Goal: Task Accomplishment & Management: Complete application form

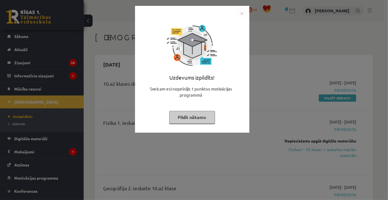
click at [238, 13] on img "Close" at bounding box center [242, 13] width 8 height 8
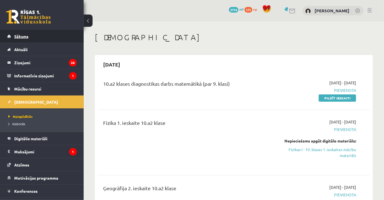
click at [21, 38] on span "Sākums" at bounding box center [21, 36] width 14 height 5
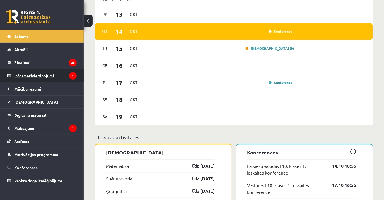
scroll to position [431, 0]
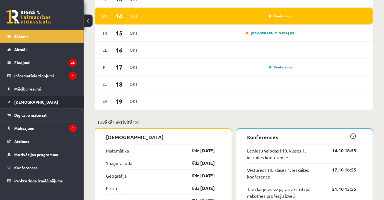
click at [24, 98] on link "[DEMOGRAPHIC_DATA]" at bounding box center [41, 101] width 69 height 13
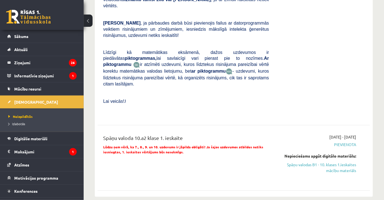
scroll to position [355, 0]
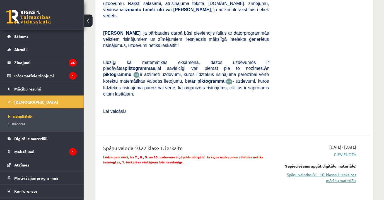
click at [345, 172] on link "Spāņu valodas B1 - 10. klases 1.ieskaites mācību materiāls" at bounding box center [316, 178] width 79 height 12
click at [320, 172] on link "Spāņu valodas B1 - 10. klases 1.ieskaites mācību materiāls" at bounding box center [316, 178] width 79 height 12
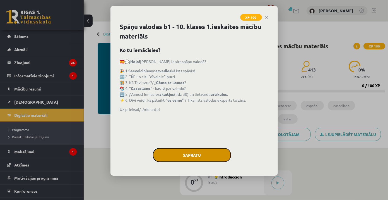
click at [199, 156] on button "Sapratu" at bounding box center [192, 155] width 78 height 14
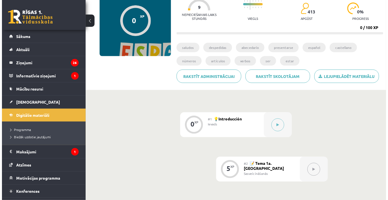
scroll to position [127, 0]
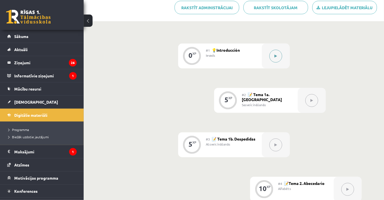
click at [271, 57] on button at bounding box center [275, 56] width 13 height 13
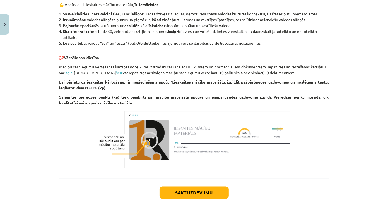
scroll to position [497, 0]
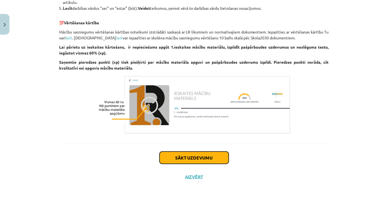
click at [219, 157] on button "Sākt uzdevumu" at bounding box center [194, 157] width 69 height 12
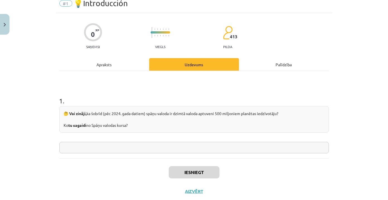
scroll to position [14, 0]
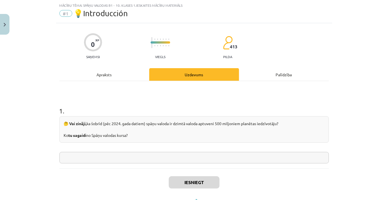
click at [113, 155] on input "text" at bounding box center [193, 157] width 269 height 11
type input "*"
click at [179, 183] on button "Iesniegt" at bounding box center [194, 182] width 51 height 12
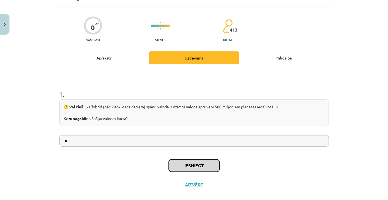
scroll to position [38, 0]
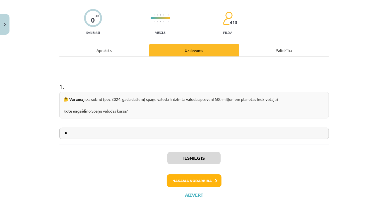
click at [204, 171] on div "Iesniegts Nākamā nodarbība Aizvērt" at bounding box center [193, 172] width 269 height 57
click at [203, 180] on button "Nākamā nodarbība" at bounding box center [194, 180] width 55 height 13
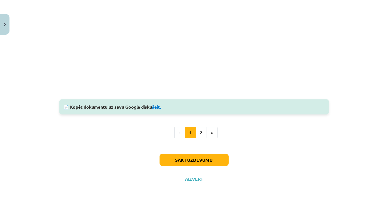
scroll to position [514, 0]
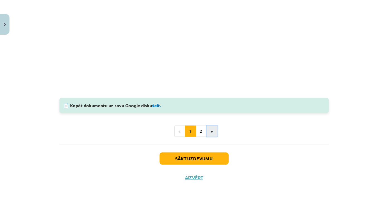
click at [207, 132] on button "»" at bounding box center [212, 130] width 11 height 11
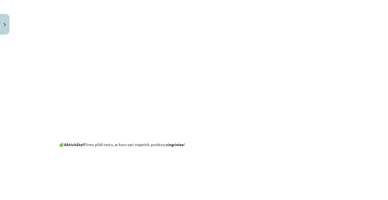
scroll to position [100, 0]
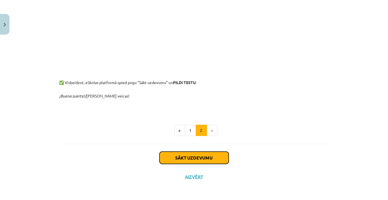
click at [216, 154] on button "Sākt uzdevumu" at bounding box center [194, 157] width 69 height 12
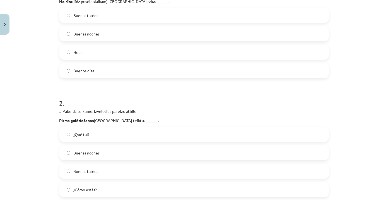
scroll to position [217, 0]
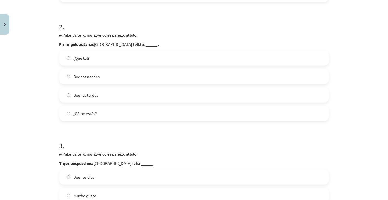
click at [71, 98] on label "Buenas tardes" at bounding box center [194, 95] width 268 height 14
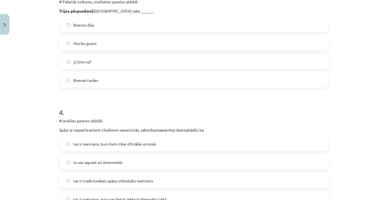
scroll to position [445, 0]
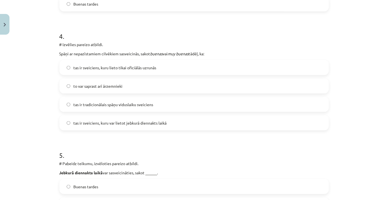
click at [64, 126] on label "tas ir sveiciens, kuru var lietot jebkurā diennakts laikā" at bounding box center [194, 123] width 268 height 14
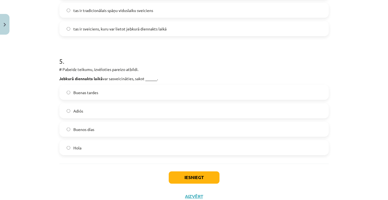
scroll to position [546, 0]
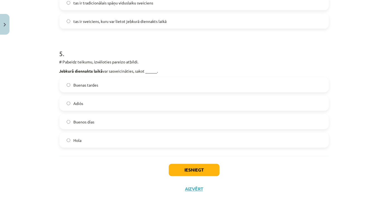
click at [64, 117] on label "Buenos días" at bounding box center [194, 122] width 268 height 14
click at [186, 168] on button "Iesniegt" at bounding box center [194, 170] width 51 height 12
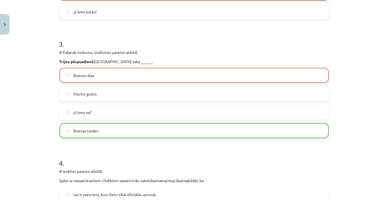
scroll to position [191, 0]
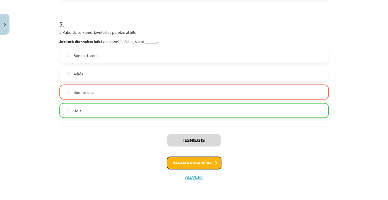
click at [206, 160] on button "Nākamā nodarbība" at bounding box center [194, 162] width 55 height 13
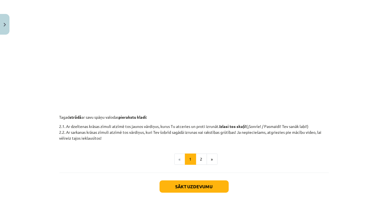
scroll to position [201, 0]
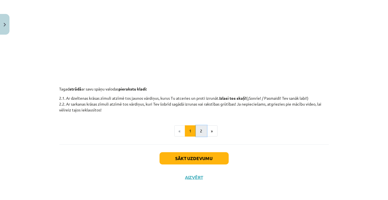
click at [197, 132] on button "2" at bounding box center [201, 130] width 11 height 11
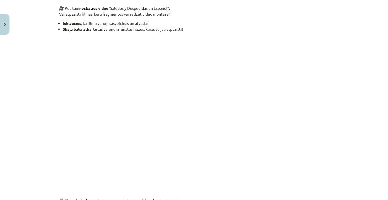
scroll to position [100, 0]
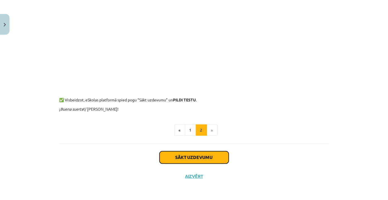
click at [200, 158] on button "Sākt uzdevumu" at bounding box center [194, 157] width 69 height 12
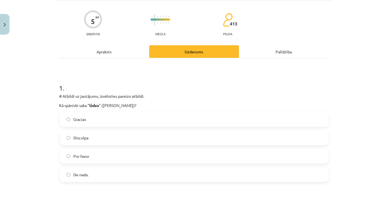
scroll to position [65, 0]
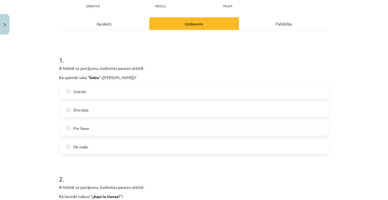
click at [68, 94] on label "Gracias" at bounding box center [194, 91] width 268 height 14
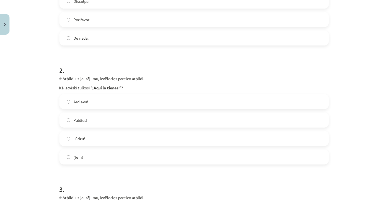
scroll to position [191, 0]
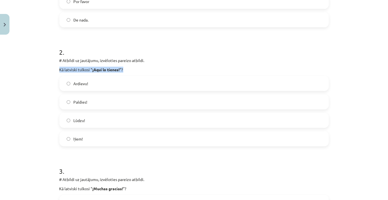
drag, startPoint x: 49, startPoint y: 66, endPoint x: 141, endPoint y: 67, distance: 92.3
click at [141, 67] on div "Mācību tēma: Spāņu valodas b1 - 10. klases 1.ieskaites mācību materiāls #3 📝 Te…" at bounding box center [194, 100] width 388 height 200
drag, startPoint x: 141, startPoint y: 67, endPoint x: 104, endPoint y: 70, distance: 37.5
copy p "Kā latviski tulkosi “ ¡Aquí lo tienes! ”?"
click at [165, 73] on div "2 . # Atbildi uz jautājumu, izvēloties pareizo atbildi. Kā latviski tulkosi “ ¡…" at bounding box center [193, 92] width 269 height 108
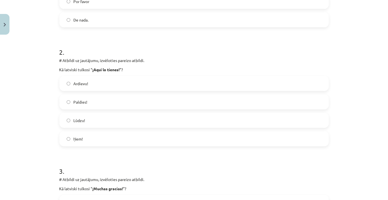
click at [127, 141] on label "Ņem!" at bounding box center [194, 139] width 268 height 14
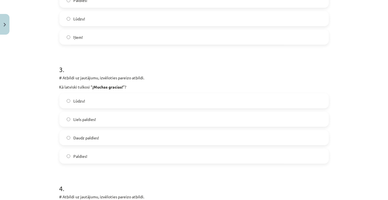
click at [128, 118] on label "Liels paldies!" at bounding box center [194, 119] width 268 height 14
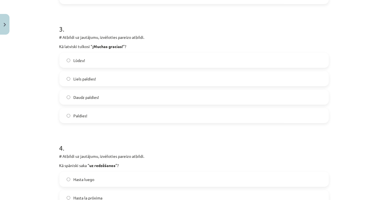
scroll to position [419, 0]
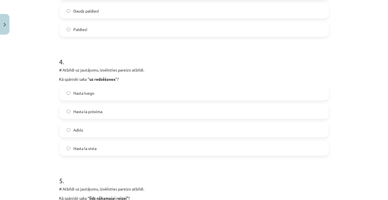
click at [86, 136] on label "Adiós" at bounding box center [194, 130] width 268 height 14
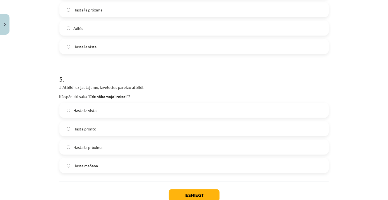
click at [77, 111] on span "Hasta la vista" at bounding box center [85, 110] width 23 height 6
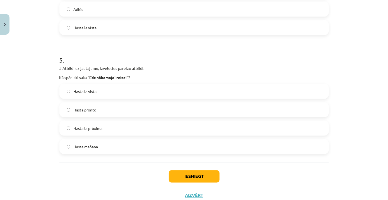
scroll to position [558, 0]
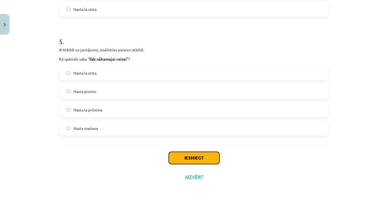
click at [192, 157] on button "Iesniegt" at bounding box center [194, 158] width 51 height 12
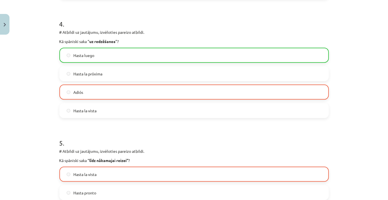
scroll to position [576, 0]
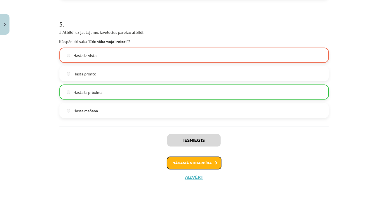
click at [200, 165] on button "Nākamā nodarbība" at bounding box center [194, 162] width 55 height 13
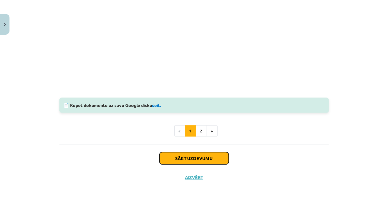
click at [203, 155] on button "Sākt uzdevumu" at bounding box center [194, 158] width 69 height 12
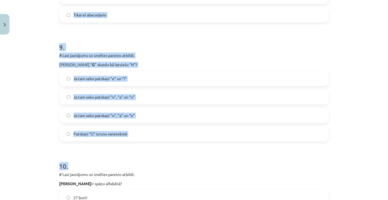
scroll to position [1153, 0]
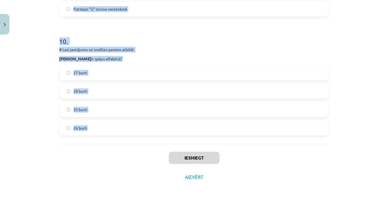
drag, startPoint x: 53, startPoint y: 110, endPoint x: 191, endPoint y: 138, distance: 141.1
click at [191, 138] on div "Mācību tēma: Spāņu valodas b1 - 10. klases 1.ieskaites mācību materiāls #4 📝Tem…" at bounding box center [194, 100] width 388 height 200
copy form "1 . # Lasi jautājumu un izvēlies pareizo atbildi. Kad burts “ C ” skanēs kā lat…"
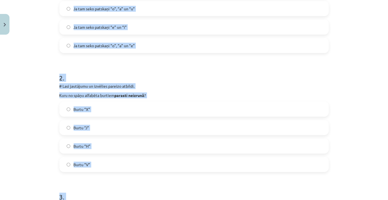
scroll to position [50, 0]
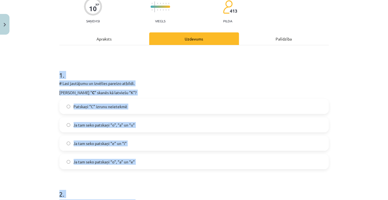
click at [178, 77] on h1 "1 ." at bounding box center [193, 69] width 269 height 17
drag, startPoint x: 147, startPoint y: 129, endPoint x: 150, endPoint y: 117, distance: 12.4
click at [147, 128] on label "Ja tam seko patskaņi “o”, “a” un “u”" at bounding box center [194, 125] width 268 height 14
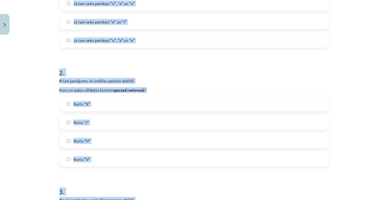
scroll to position [177, 0]
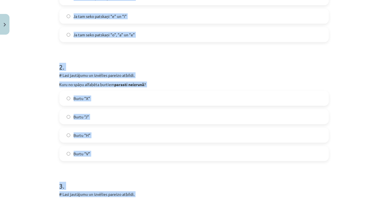
click at [284, 55] on h1 "2 ." at bounding box center [193, 61] width 269 height 17
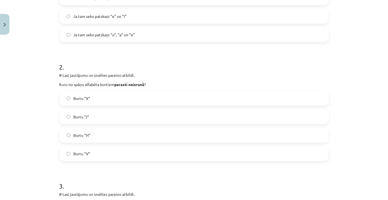
click at [107, 139] on label "Burtu “H”" at bounding box center [194, 135] width 268 height 14
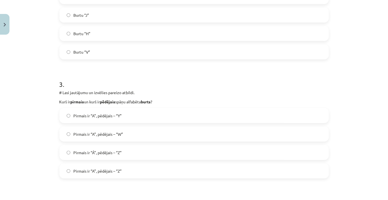
scroll to position [303, 0]
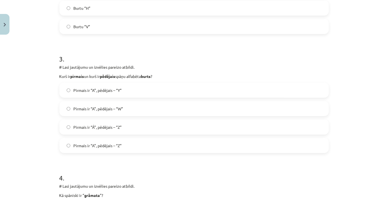
click at [139, 129] on label "Pirmais ir “Á”, pēdējais – “Z”" at bounding box center [194, 127] width 268 height 14
click at [141, 142] on label "Pirmais ir “A”, pēdējais – “Z”" at bounding box center [194, 145] width 268 height 14
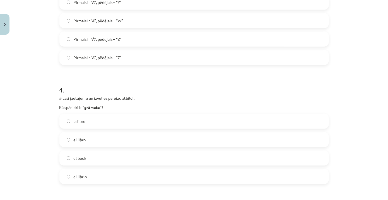
scroll to position [455, 0]
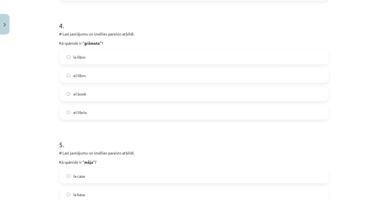
click at [133, 72] on label "el libro" at bounding box center [194, 75] width 268 height 14
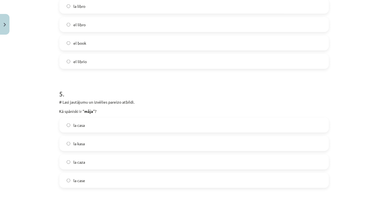
click at [90, 127] on label "la casa" at bounding box center [194, 125] width 268 height 14
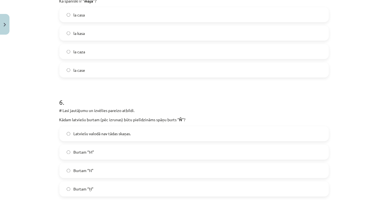
scroll to position [658, 0]
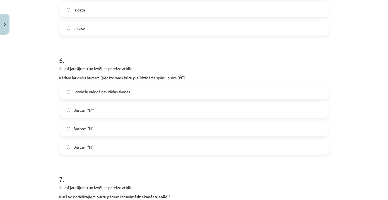
click at [123, 134] on label "Burtam “N”" at bounding box center [194, 129] width 268 height 14
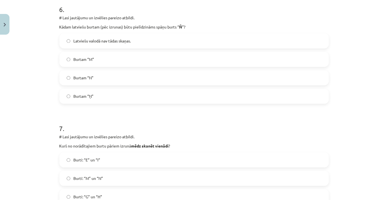
click at [127, 97] on label "Burtam “Ņ”" at bounding box center [194, 96] width 268 height 14
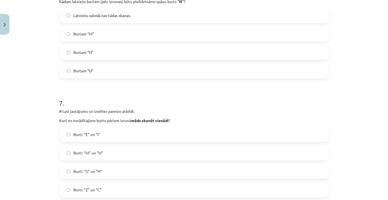
scroll to position [785, 0]
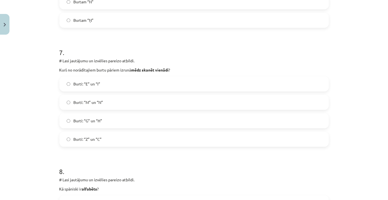
click at [121, 139] on label "Burti: “Z” un “C”" at bounding box center [194, 139] width 268 height 14
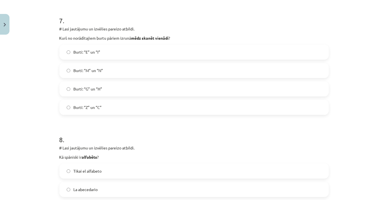
scroll to position [912, 0]
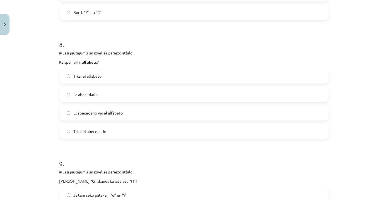
click at [339, 49] on div "Mācību tēma: Spāņu valodas b1 - 10. klases 1.ieskaites mācību materiāls #4 📝Tem…" at bounding box center [194, 100] width 388 height 200
click at [352, 27] on div "Mācību tēma: Spāņu valodas b1 - 10. klases 1.ieskaites mācību materiāls #4 📝Tem…" at bounding box center [194, 100] width 388 height 200
click at [124, 118] on label "El abecedario vai el alfabeto" at bounding box center [194, 113] width 268 height 14
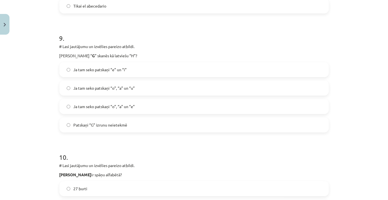
scroll to position [1039, 0]
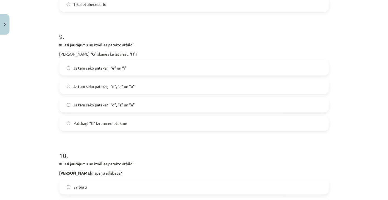
click at [108, 67] on span "Ja tam seko patskaņi “e” un “i”" at bounding box center [100, 68] width 53 height 6
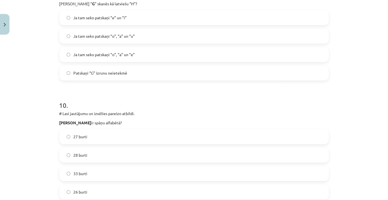
scroll to position [1140, 0]
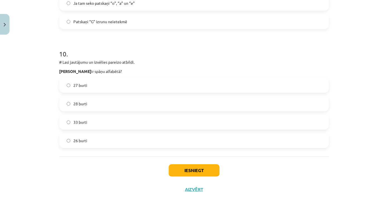
click at [115, 84] on label "27 burti" at bounding box center [194, 85] width 268 height 14
click at [199, 172] on button "Iesniegt" at bounding box center [194, 170] width 51 height 12
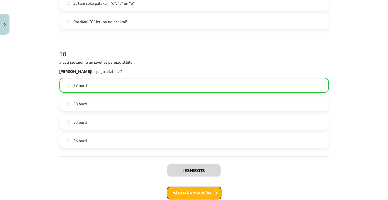
click at [189, 189] on button "Nākamā nodarbība" at bounding box center [194, 192] width 55 height 13
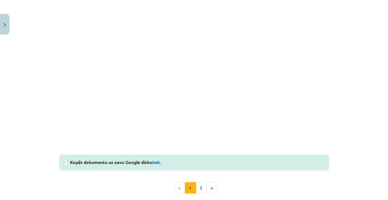
scroll to position [445, 0]
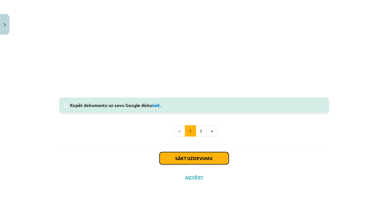
click at [177, 159] on button "Sākt uzdevumu" at bounding box center [194, 158] width 69 height 12
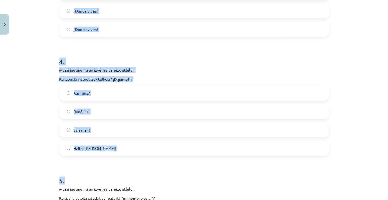
scroll to position [558, 0]
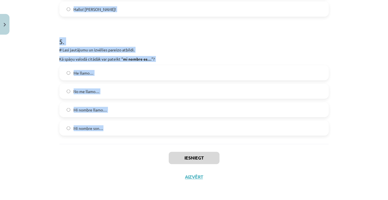
drag, startPoint x: 54, startPoint y: 31, endPoint x: 166, endPoint y: 139, distance: 156.2
copy form "1 . # Lasi jautājumu un izvēlies pareizo atbildi. Kā spāniski ir pareizi jautāt…"
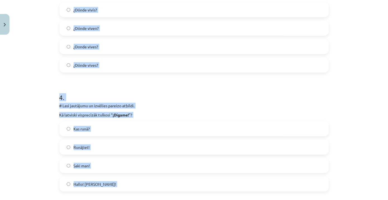
scroll to position [36, 0]
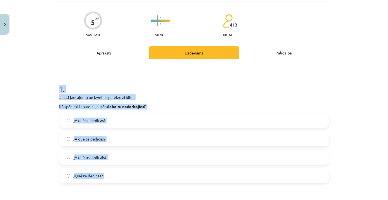
click at [177, 86] on h1 "1 ." at bounding box center [193, 83] width 269 height 17
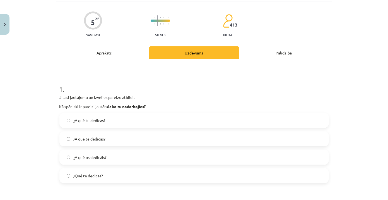
click at [149, 116] on label "¿A qué tu dedicas?" at bounding box center [194, 120] width 268 height 14
click at [127, 137] on label "¿A qué te dedicas?" at bounding box center [194, 139] width 268 height 14
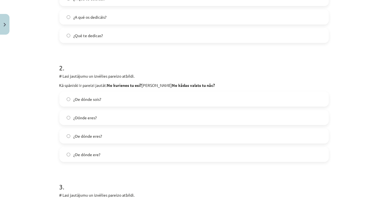
scroll to position [213, 0]
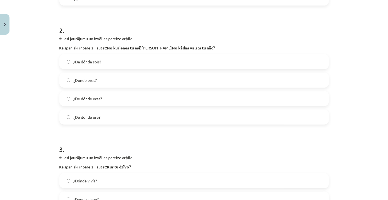
click at [149, 60] on label "¿De dónde sois?" at bounding box center [194, 62] width 268 height 14
click at [141, 96] on label "¿De dónde eres?" at bounding box center [194, 98] width 268 height 14
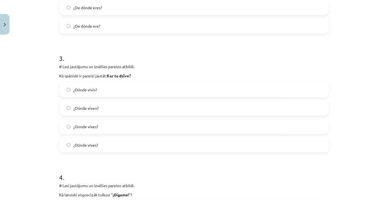
scroll to position [315, 0]
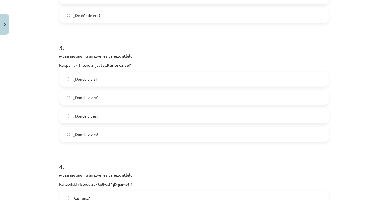
click at [107, 113] on label "¿Donde vives?" at bounding box center [194, 116] width 268 height 14
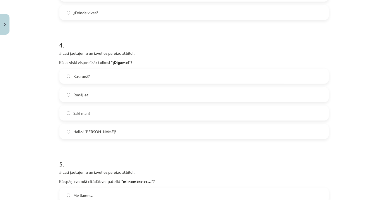
scroll to position [467, 0]
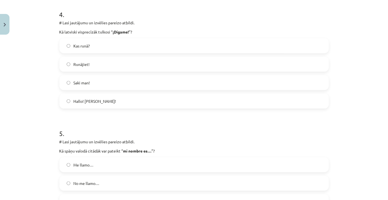
click at [121, 96] on label "Hallo! jeb Klausos!" at bounding box center [194, 101] width 268 height 14
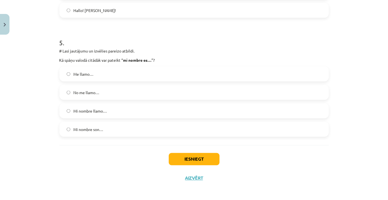
scroll to position [558, 0]
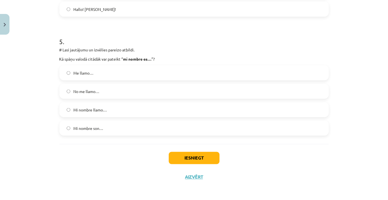
click at [136, 66] on label "Me llamo…" at bounding box center [194, 73] width 268 height 14
click at [179, 154] on button "Iesniegt" at bounding box center [194, 158] width 51 height 12
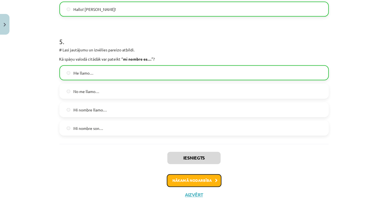
click at [202, 176] on button "Nākamā nodarbība" at bounding box center [194, 180] width 55 height 13
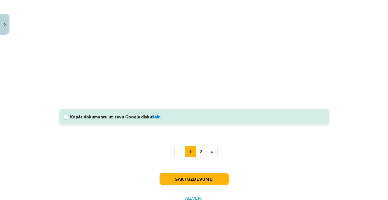
scroll to position [411, 0]
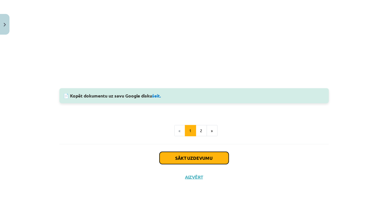
click at [197, 152] on button "Sākt uzdevumu" at bounding box center [194, 158] width 69 height 12
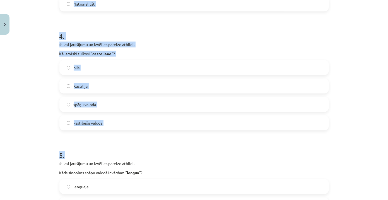
scroll to position [558, 0]
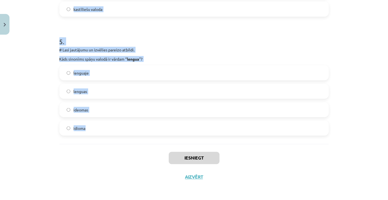
drag, startPoint x: 54, startPoint y: 106, endPoint x: 178, endPoint y: 131, distance: 126.8
copy form "1 . # Lasi jautājumu un izvēlies pareizo atbildi. Kā spāniski ir pareizi jautāt…"
click at [384, 15] on div "Mācību tēma: Spāņu valodas b1 - 10. klases 1.ieskaites mācību materiāls #6 📝 Te…" at bounding box center [194, 100] width 388 height 200
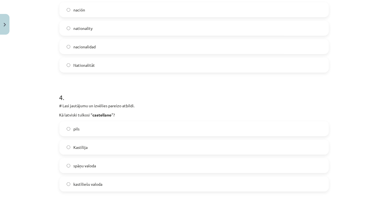
scroll to position [36, 0]
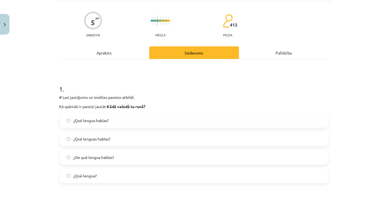
click at [146, 142] on label "¿Qué lenguas hablas?" at bounding box center [194, 139] width 268 height 14
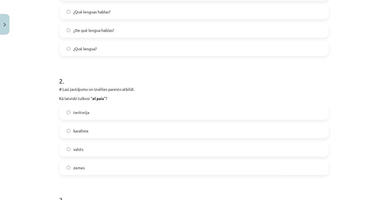
click at [130, 151] on label "valsts" at bounding box center [194, 149] width 268 height 14
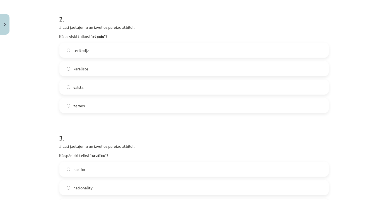
scroll to position [340, 0]
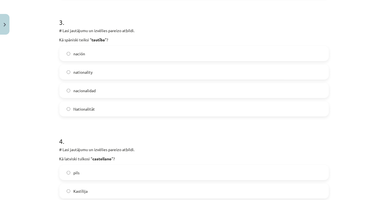
click at [143, 94] on label "nacionalidad" at bounding box center [194, 90] width 268 height 14
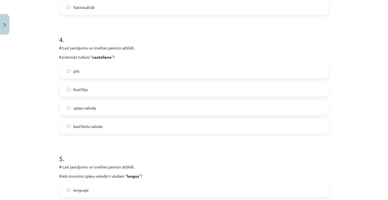
click at [100, 130] on label "kastīliešu valoda" at bounding box center [194, 126] width 268 height 14
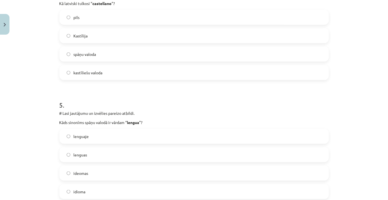
scroll to position [558, 0]
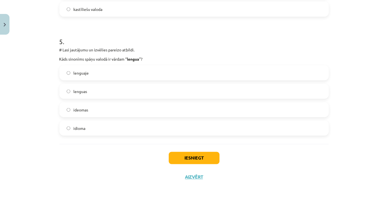
click at [109, 123] on label "idioma" at bounding box center [194, 128] width 268 height 14
click at [194, 154] on button "Iesniegt" at bounding box center [194, 158] width 51 height 12
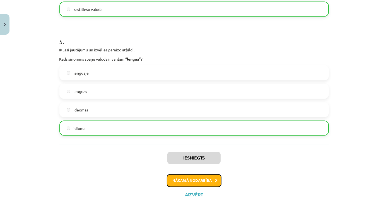
click at [213, 178] on button "Nākamā nodarbība" at bounding box center [194, 180] width 55 height 13
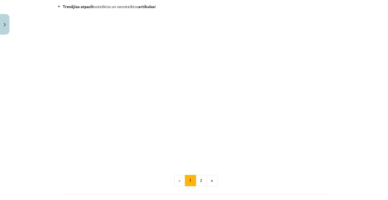
scroll to position [643, 0]
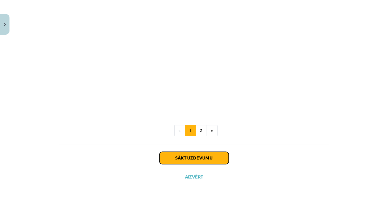
click at [185, 155] on button "Sākt uzdevumu" at bounding box center [194, 158] width 69 height 12
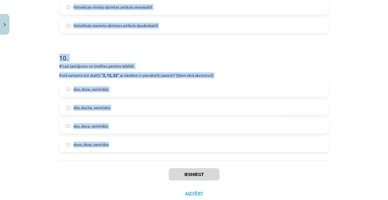
scroll to position [1153, 0]
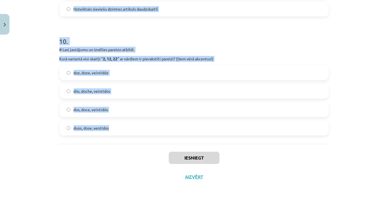
drag, startPoint x: 54, startPoint y: 111, endPoint x: 174, endPoint y: 137, distance: 123.4
click at [174, 137] on div "Mācību tēma: Spāņu valodas b1 - 10. klases 1.ieskaites mācību materiāls #7 📝 Te…" at bounding box center [194, 100] width 388 height 200
copy form "1 . # Lasi jautājumu un izvēlies pareizo atbildi. Kurā variantā visi skaitļi “ …"
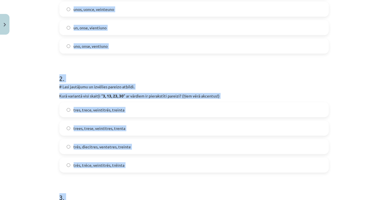
scroll to position [0, 0]
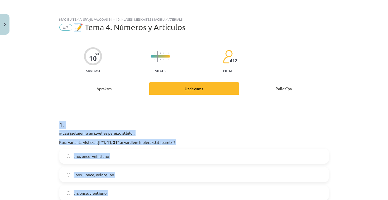
click at [133, 164] on div "uno, once, veintiuno unos, uonce, veinteuno un, onse, vientiuno uno, onse, vent…" at bounding box center [193, 183] width 269 height 70
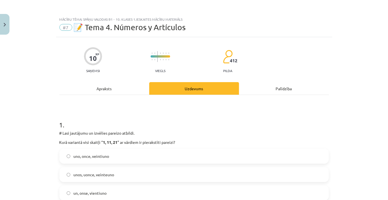
click at [137, 151] on label "uno, once, veintiuno" at bounding box center [194, 156] width 268 height 14
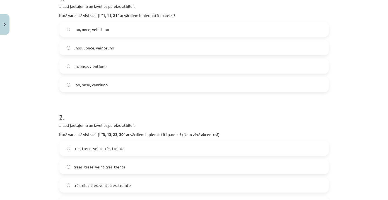
scroll to position [228, 0]
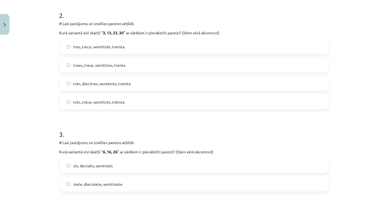
click at [172, 83] on label "trés, diecitres, ventetres, treinte" at bounding box center [194, 83] width 268 height 14
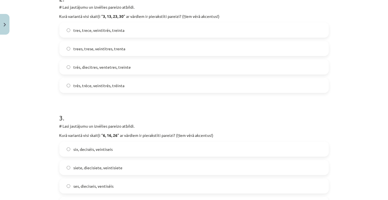
scroll to position [253, 0]
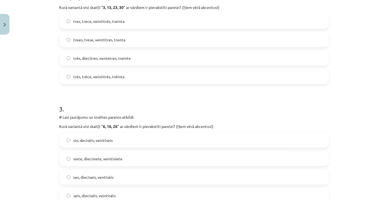
click at [139, 70] on label "trés, tréce, veintitrés, tréinta" at bounding box center [194, 76] width 268 height 14
click at [190, 41] on label "trees, trese, veintitres, trenta" at bounding box center [194, 40] width 268 height 14
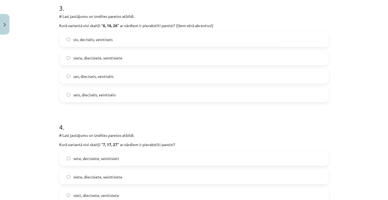
scroll to position [355, 0]
click at [148, 73] on label "ses, dieciseis, ventiséis" at bounding box center [194, 76] width 268 height 14
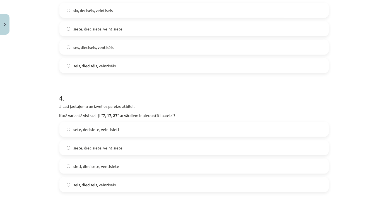
scroll to position [431, 0]
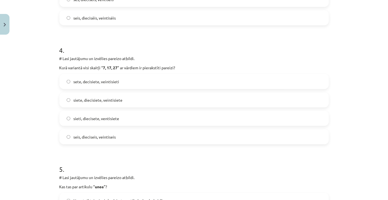
click at [125, 84] on label "sete, decisiete, veintisieti" at bounding box center [194, 81] width 268 height 14
click at [144, 102] on label "siete, diecisiete, veintisiete" at bounding box center [194, 100] width 268 height 14
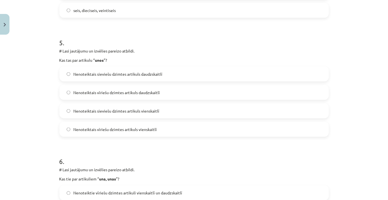
scroll to position [583, 0]
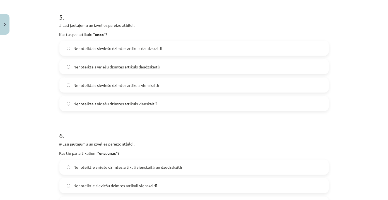
click at [184, 66] on label "Nenoteiktais vīriešu dzimtes artikuls daudzskaitlī" at bounding box center [194, 67] width 268 height 14
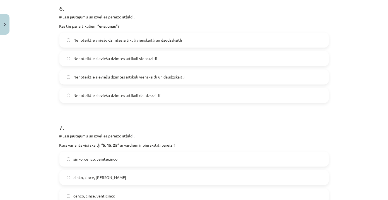
click at [174, 81] on label "Nenoteiktie sieviešu dzimtes artikuli vienskaitlī un daudzskaitlī" at bounding box center [194, 77] width 268 height 14
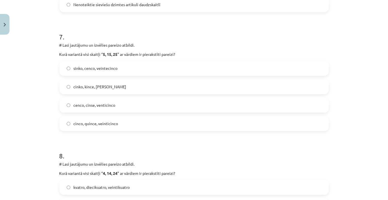
scroll to position [811, 0]
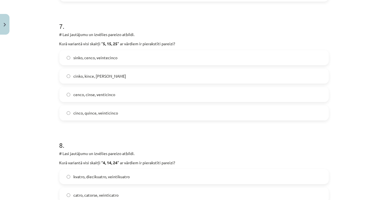
click at [161, 109] on label "cinco, quince, veinticinco" at bounding box center [194, 113] width 268 height 14
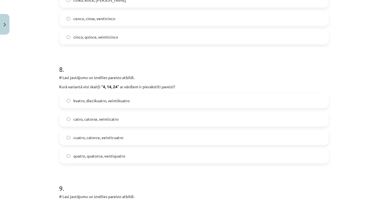
scroll to position [938, 0]
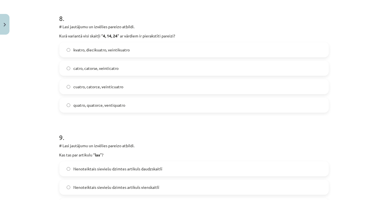
click at [153, 84] on label "cuatro, catorce, veinticuatro" at bounding box center [194, 86] width 268 height 14
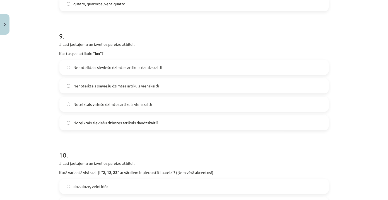
scroll to position [1039, 0]
drag, startPoint x: 153, startPoint y: 85, endPoint x: 158, endPoint y: 84, distance: 4.7
click at [153, 85] on span "Nenoteiktais sieviešu dzimtes artikuls vienskaitlī" at bounding box center [117, 86] width 86 height 6
click at [170, 123] on label "Noteiktais sieviešu dzimtes artikuls daudzskaitlī" at bounding box center [194, 122] width 268 height 14
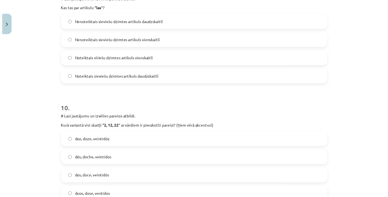
scroll to position [1153, 0]
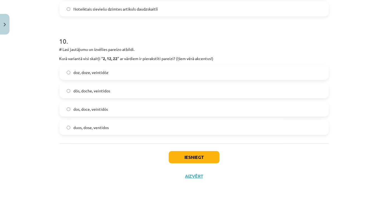
click at [135, 113] on label "dos, doce, veintidós" at bounding box center [194, 109] width 268 height 14
click at [186, 159] on button "Iesniegt" at bounding box center [194, 157] width 51 height 12
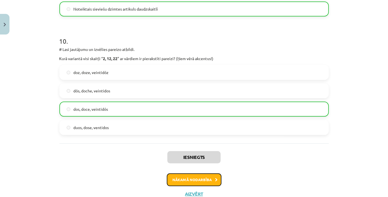
click at [211, 178] on button "Nākamā nodarbība" at bounding box center [194, 180] width 55 height 13
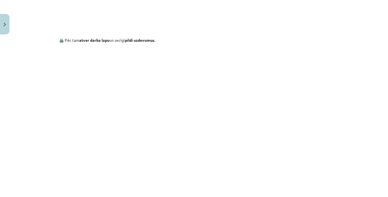
scroll to position [515, 0]
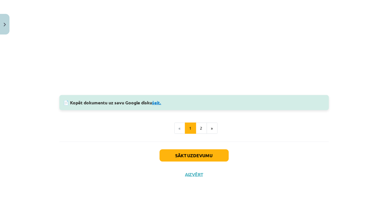
click at [159, 103] on link "šeit." at bounding box center [156, 103] width 9 height 6
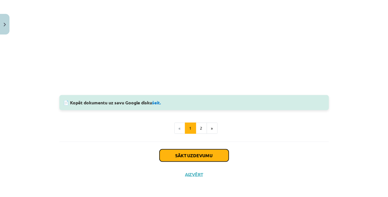
click at [215, 157] on button "Sākt uzdevumu" at bounding box center [194, 156] width 69 height 12
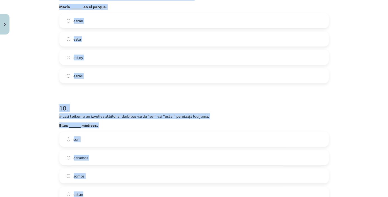
scroll to position [1155, 0]
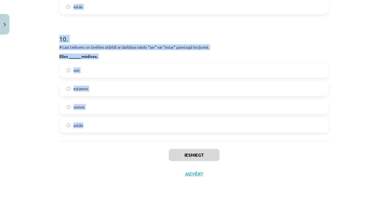
drag, startPoint x: 52, startPoint y: 105, endPoint x: 180, endPoint y: 128, distance: 130.9
click at [180, 128] on div "Mācību tēma: Spāņu valodas b1 - 10. klases 1.ieskaites mācību materiāls #8 📝 Te…" at bounding box center [194, 98] width 388 height 197
copy form "1 . # Lasi teikumu un izvēlies atbildi ar darbības vārdu “ser” pareizajā locīju…"
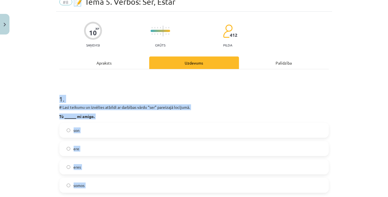
scroll to position [56, 0]
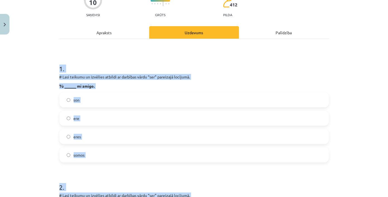
click at [101, 135] on label "eres" at bounding box center [194, 137] width 268 height 14
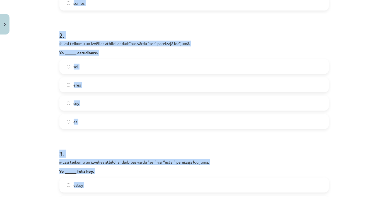
click at [110, 99] on label "soy" at bounding box center [194, 103] width 268 height 14
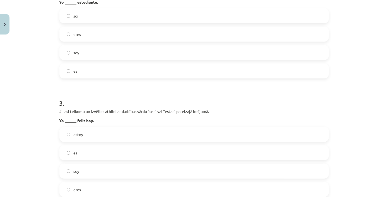
click at [108, 137] on label "estoy" at bounding box center [194, 135] width 268 height 14
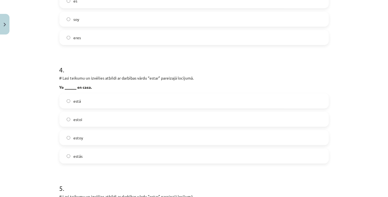
scroll to position [436, 0]
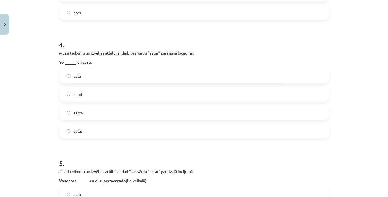
click at [110, 114] on label "estoy" at bounding box center [194, 113] width 268 height 14
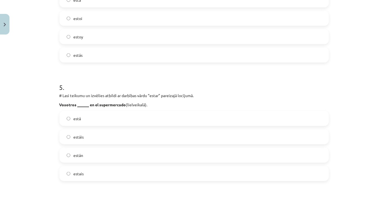
click at [99, 134] on label "estáis" at bounding box center [194, 137] width 268 height 14
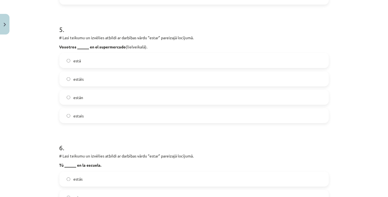
scroll to position [639, 0]
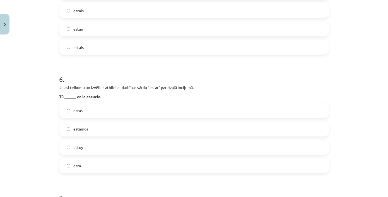
click at [114, 108] on label "estás" at bounding box center [194, 111] width 268 height 14
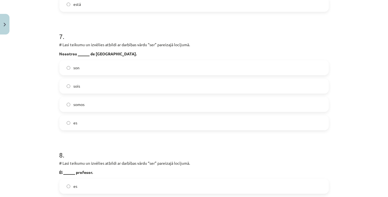
scroll to position [842, 0]
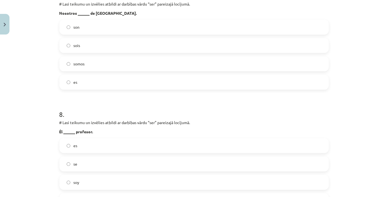
click at [139, 67] on label "somos" at bounding box center [194, 64] width 268 height 14
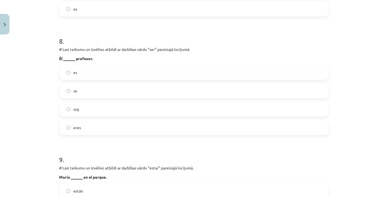
scroll to position [918, 0]
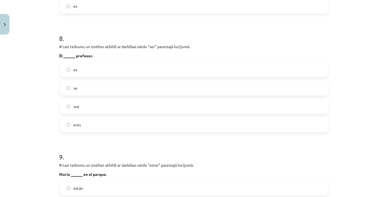
click at [122, 66] on label "es" at bounding box center [194, 70] width 268 height 14
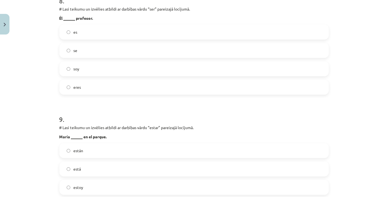
scroll to position [994, 0]
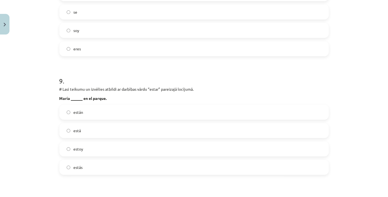
click at [98, 132] on label "está" at bounding box center [194, 131] width 268 height 14
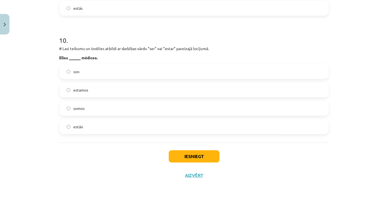
scroll to position [1155, 0]
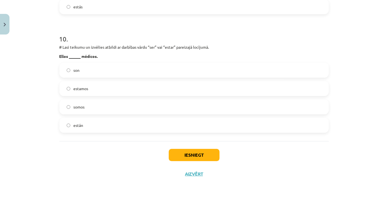
click at [154, 56] on p "Ellos ______ médicos." at bounding box center [193, 57] width 269 height 6
click at [153, 63] on div "son estamos somos están" at bounding box center [193, 98] width 269 height 70
click at [153, 69] on label "son" at bounding box center [194, 70] width 268 height 14
click at [181, 155] on button "Iesniegt" at bounding box center [194, 155] width 51 height 12
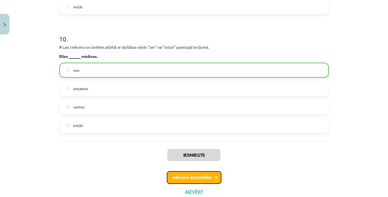
click at [204, 179] on button "Nākamā nodarbība" at bounding box center [194, 178] width 55 height 13
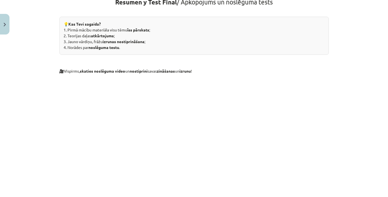
scroll to position [189, 0]
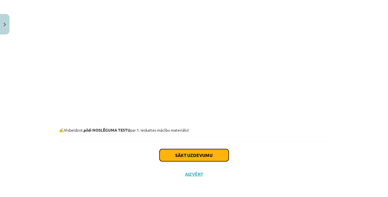
click at [209, 152] on button "Sākt uzdevumu" at bounding box center [194, 155] width 69 height 12
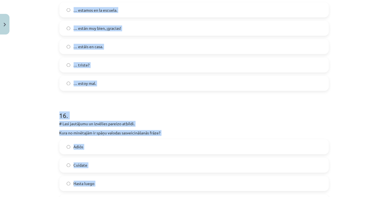
scroll to position [2205, 0]
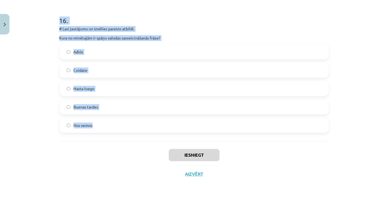
drag, startPoint x: 53, startPoint y: 110, endPoint x: 158, endPoint y: 129, distance: 106.5
click at [158, 129] on div "Mācību tēma: Spāņu valodas b1 - 10. klases 1.ieskaites mācību materiāls #9 ✅ Re…" at bounding box center [194, 98] width 388 height 197
copy form "1 . # Lasi un savieno teikuma pirmo daļu ar otro. Ņem vērā darbības vārda “ser”…"
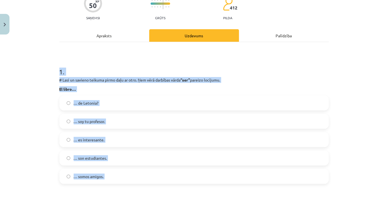
scroll to position [111, 0]
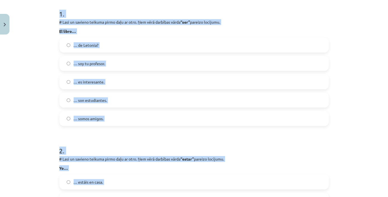
click at [142, 79] on label "… es interesante." at bounding box center [194, 82] width 268 height 14
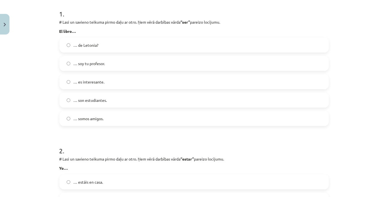
scroll to position [187, 0]
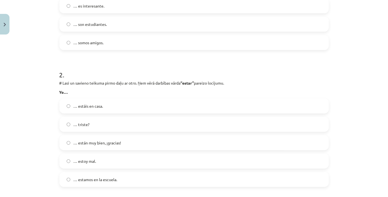
click at [105, 161] on label "… estoy mal." at bounding box center [194, 161] width 268 height 14
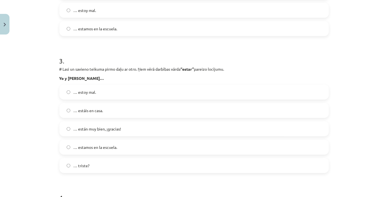
scroll to position [364, 0]
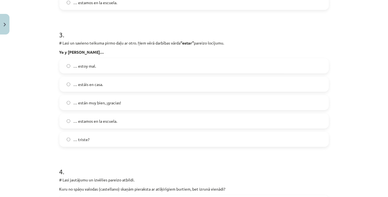
click at [116, 119] on label "… estamos en la escuela." at bounding box center [194, 121] width 268 height 14
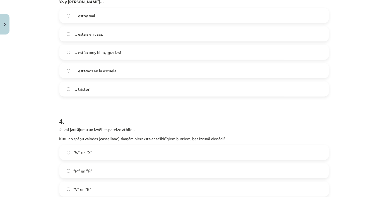
scroll to position [491, 0]
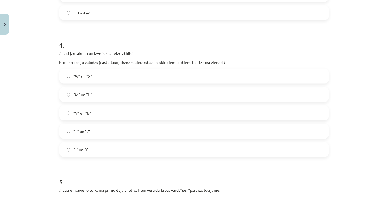
click at [103, 112] on label "“V” un “B”" at bounding box center [194, 113] width 268 height 14
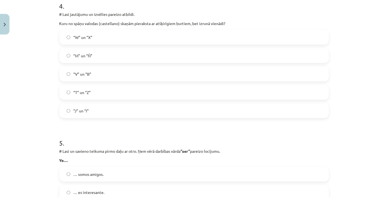
scroll to position [618, 0]
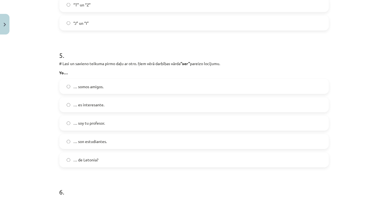
click at [108, 125] on label "… soy tu profesor." at bounding box center [194, 124] width 268 height 14
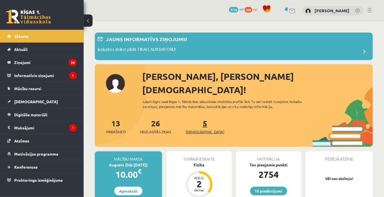
click at [198, 129] on span "[DEMOGRAPHIC_DATA]" at bounding box center [205, 132] width 38 height 6
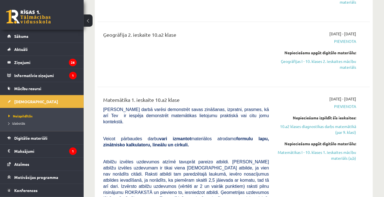
scroll to position [203, 0]
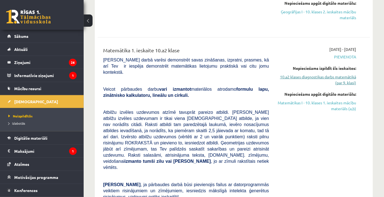
click at [332, 81] on link "10.a2 klases diagnostikas darbs matemātikā (par 9. klasi)" at bounding box center [316, 80] width 79 height 12
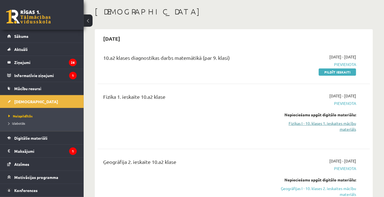
scroll to position [23, 0]
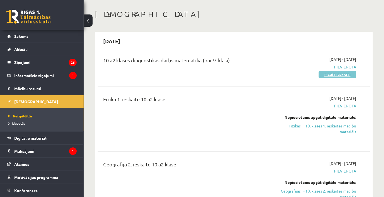
click at [331, 73] on link "Pildīt ieskaiti" at bounding box center [337, 74] width 37 height 7
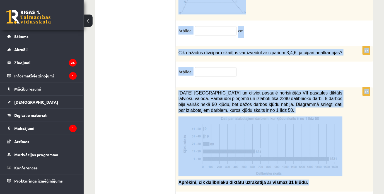
scroll to position [2911, 0]
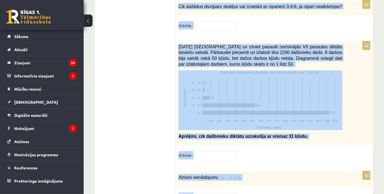
drag, startPoint x: 178, startPoint y: 60, endPoint x: 244, endPoint y: 166, distance: 125.4
copy form "Aprēķini izteiksmes vērtību. − 36 − 36 1 36 1 36 4 4 1 6 1 6 1p Izpildi darbību…"
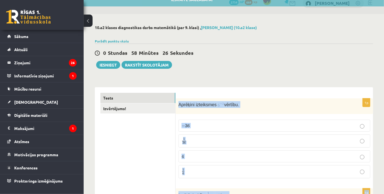
scroll to position [0, 0]
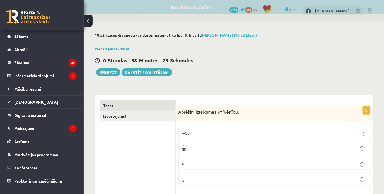
click at [255, 75] on div "0 Stundas 58 Minūtes 25 Sekundes Ieskaite saglabāta! Iesniegt Rakstīt skolotājam" at bounding box center [234, 63] width 278 height 25
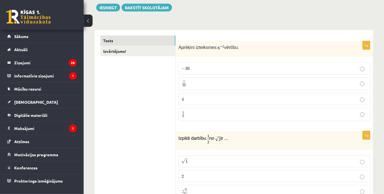
scroll to position [76, 0]
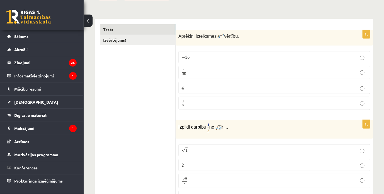
click at [215, 72] on p "1 36 1 36" at bounding box center [275, 72] width 186 height 7
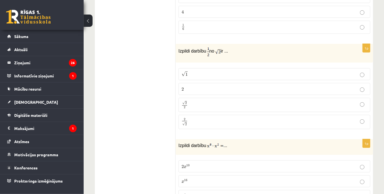
scroll to position [152, 0]
click at [193, 104] on p "√ 2 2 2 2" at bounding box center [275, 104] width 186 height 8
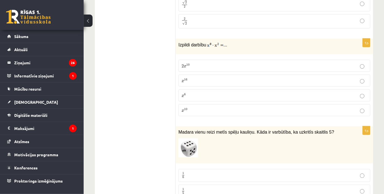
scroll to position [253, 0]
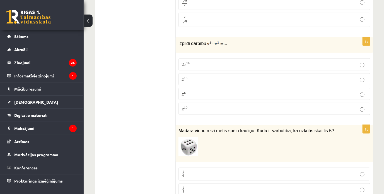
click at [208, 106] on p "x 10 x 10" at bounding box center [275, 109] width 186 height 6
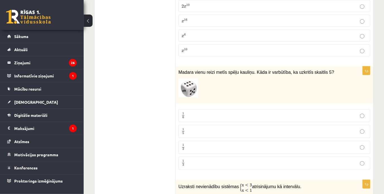
scroll to position [329, 0]
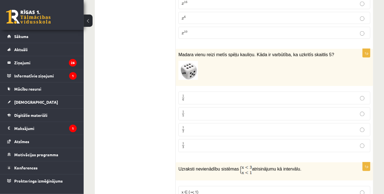
click at [200, 95] on p "1 6 1 6" at bounding box center [275, 98] width 186 height 7
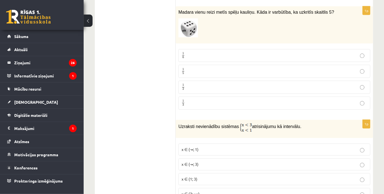
scroll to position [456, 0]
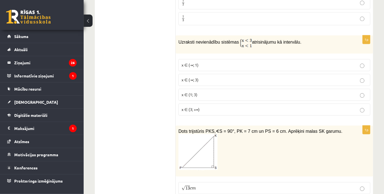
click at [209, 62] on p "x ∈ (-∞; 1)" at bounding box center [275, 65] width 186 height 6
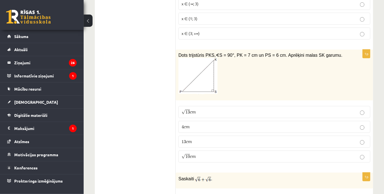
scroll to position [532, 0]
click at [221, 108] on p "√ 13 c m 13 c m" at bounding box center [275, 111] width 186 height 6
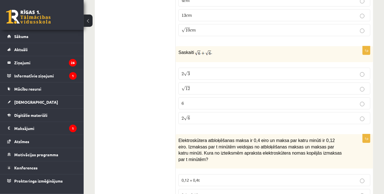
scroll to position [659, 0]
click at [190, 114] on p "2 √ 6 2 6" at bounding box center [275, 117] width 186 height 6
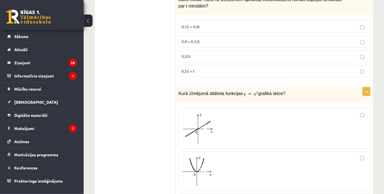
scroll to position [760, 0]
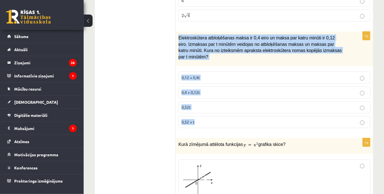
drag, startPoint x: 177, startPoint y: 30, endPoint x: 213, endPoint y: 107, distance: 84.8
click at [213, 107] on div "1p Elektroskūtera atbloķēšanas maksa ir 0,4 eiro un maksa par katru minūti ir 0…" at bounding box center [274, 82] width 197 height 100
drag, startPoint x: 213, startPoint y: 107, endPoint x: 203, endPoint y: 35, distance: 72.4
copy div "Elektroskūtera atbloķēšanas maksa ir 0,4 eiro un maksa par katru minūti ir 0,12…"
click at [227, 89] on p "0,4 + 0,12t" at bounding box center [275, 92] width 186 height 6
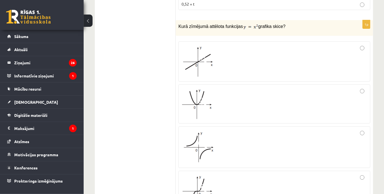
scroll to position [887, 0]
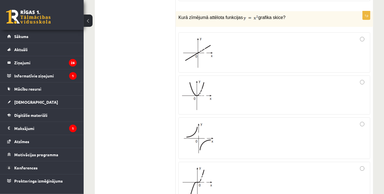
click at [236, 79] on div at bounding box center [275, 94] width 186 height 33
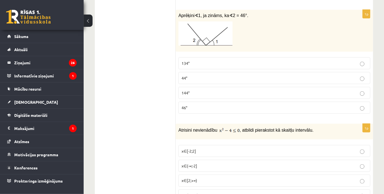
scroll to position [1039, 0]
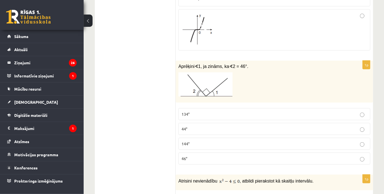
click at [292, 111] on p "134°" at bounding box center [275, 114] width 186 height 6
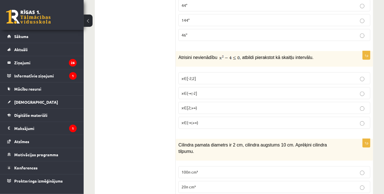
scroll to position [1166, 0]
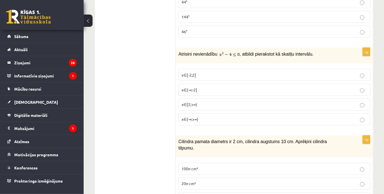
click at [221, 72] on p "x∈[-2;2]" at bounding box center [275, 75] width 186 height 6
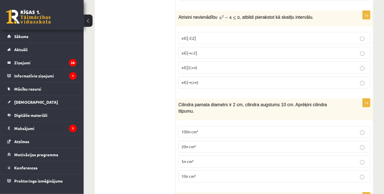
scroll to position [1267, 0]
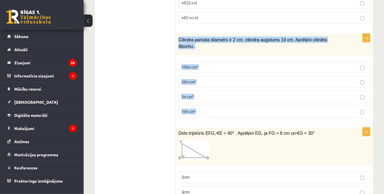
drag, startPoint x: 178, startPoint y: 24, endPoint x: 232, endPoint y: 91, distance: 86.1
click at [232, 91] on div "1p Cilindra pamata diametrs ir 2 cm, cilindra augstums 10 cm. Aprēķini cilindra…" at bounding box center [274, 78] width 197 height 88
drag, startPoint x: 232, startPoint y: 91, endPoint x: 190, endPoint y: 90, distance: 42.1
copy div "Cilindra pamata diametrs ir 2 cm, cilindra augstums 10 cm. Aprēķini cilindra ti…"
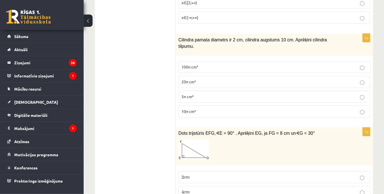
drag, startPoint x: 93, startPoint y: 119, endPoint x: 98, endPoint y: 120, distance: 4.9
click at [221, 108] on p "10π cm³" at bounding box center [275, 111] width 186 height 6
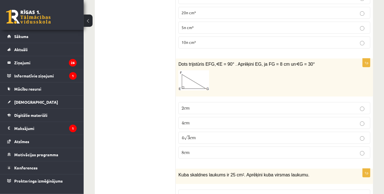
scroll to position [1344, 0]
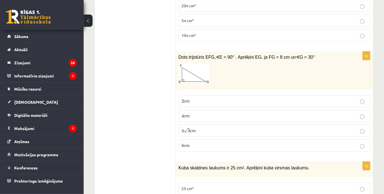
click at [256, 127] on p "4 √ 3 c m 4 3 c m" at bounding box center [275, 130] width 186 height 6
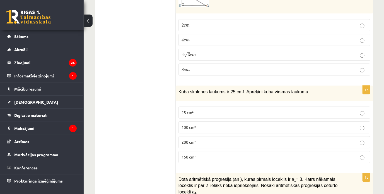
scroll to position [1445, 0]
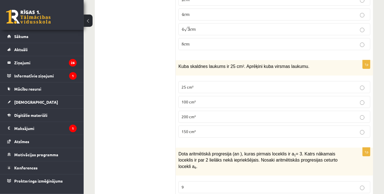
click at [226, 125] on label "150 cm²" at bounding box center [274, 131] width 192 height 12
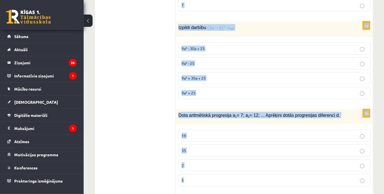
scroll to position [1673, 0]
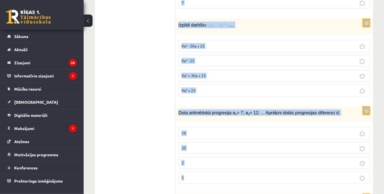
drag, startPoint x: 178, startPoint y: 28, endPoint x: 304, endPoint y: 149, distance: 174.9
copy form "Dota aritmētiskā progresija (an ), kuras pirmais loceklis ir a 1 = 3. Katrs nāk…"
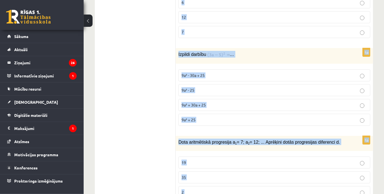
scroll to position [1572, 0]
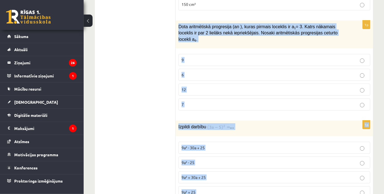
click at [225, 54] on label "9" at bounding box center [274, 60] width 192 height 12
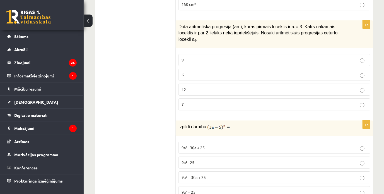
click at [238, 139] on fieldset "9a² - 30a + 25 9a² - 25 9a² + 30a + 25 9a² + 25" at bounding box center [274, 169] width 192 height 61
click at [236, 144] on p "9a² - 30a + 25" at bounding box center [275, 147] width 186 height 6
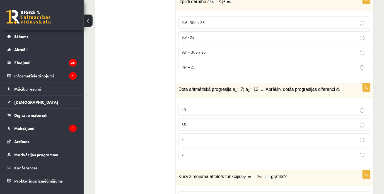
scroll to position [1698, 0]
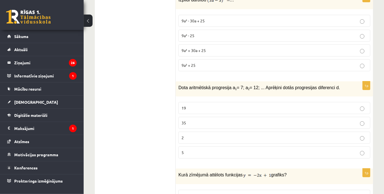
click at [210, 146] on label "5" at bounding box center [274, 152] width 192 height 12
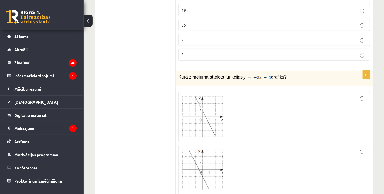
scroll to position [1825, 0]
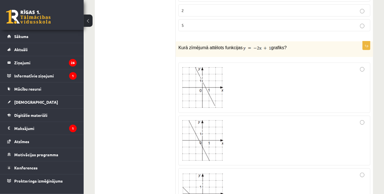
click at [254, 119] on div at bounding box center [275, 141] width 186 height 44
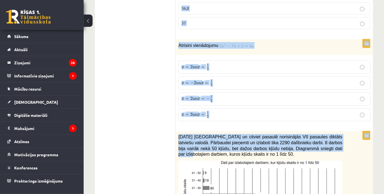
scroll to position [2155, 0]
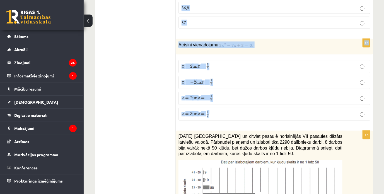
drag, startPoint x: 191, startPoint y: 26, endPoint x: 284, endPoint y: 88, distance: 111.8
copy form "Noapaļojot skaitli 36,74 līdz desmitdaļām, iegūst: 36 36,7 36,8 37 1p Atrisini …"
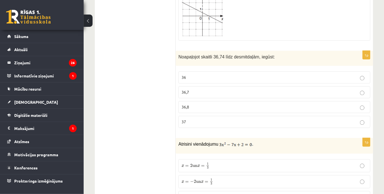
scroll to position [2028, 0]
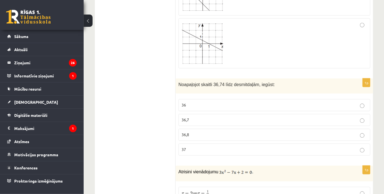
click at [197, 102] on p "36" at bounding box center [275, 105] width 186 height 6
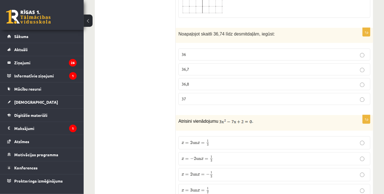
scroll to position [2079, 0]
click at [243, 171] on p "x = 2 un x = − 1 3 x = 2 un x = − 1 3" at bounding box center [275, 174] width 186 height 7
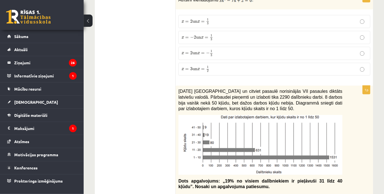
scroll to position [2231, 0]
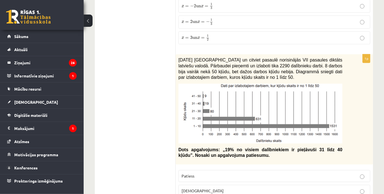
click at [348, 167] on fieldset "Patiess Aplams" at bounding box center [274, 182] width 192 height 31
click at [347, 173] on p "Patiess" at bounding box center [275, 176] width 186 height 6
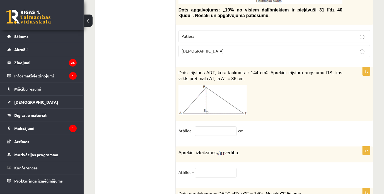
scroll to position [2383, 0]
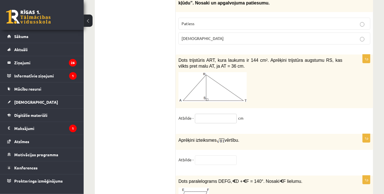
click at [215, 114] on input "text" at bounding box center [216, 118] width 42 height 9
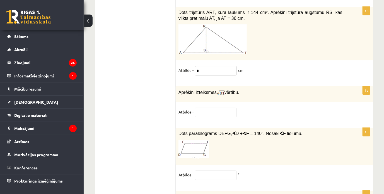
scroll to position [2434, 0]
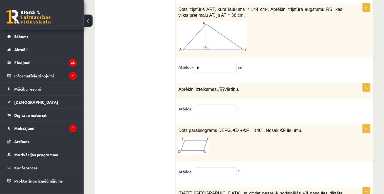
type input "*"
drag, startPoint x: 179, startPoint y: 53, endPoint x: 240, endPoint y: 59, distance: 61.4
click at [240, 86] on p "Aprēķini izteiksmes vērtību." at bounding box center [260, 89] width 164 height 7
drag, startPoint x: 240, startPoint y: 59, endPoint x: 231, endPoint y: 56, distance: 9.5
copy p "Aprēķini izteiksmes vērtību."
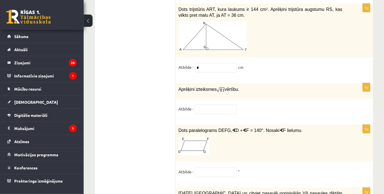
drag, startPoint x: 292, startPoint y: 69, endPoint x: 298, endPoint y: 69, distance: 5.9
click at [293, 83] on div "1p Aprēķini izteiksmes vērtību. Atbilde -" at bounding box center [274, 101] width 197 height 36
click at [212, 104] on fieldset "Atbilde -" at bounding box center [274, 110] width 192 height 12
click at [211, 104] on input "text" at bounding box center [216, 108] width 42 height 9
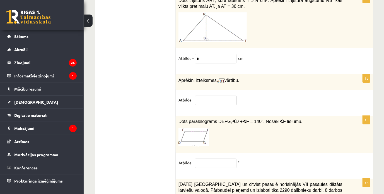
scroll to position [2467, 0]
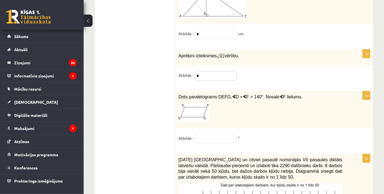
type input "*"
click at [202, 134] on input "text" at bounding box center [216, 138] width 42 height 9
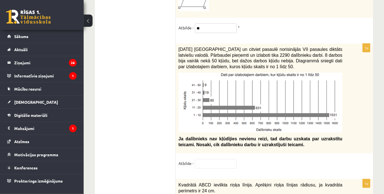
scroll to position [2568, 0]
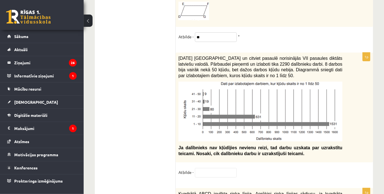
type input "**"
click at [219, 168] on input "text" at bounding box center [216, 172] width 42 height 9
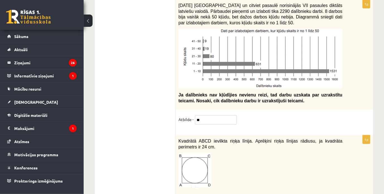
scroll to position [2695, 0]
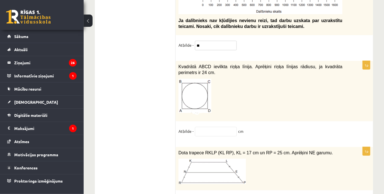
type input "**"
click at [210, 127] on input "text" at bounding box center [216, 131] width 42 height 9
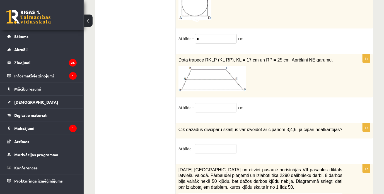
scroll to position [2797, 0]
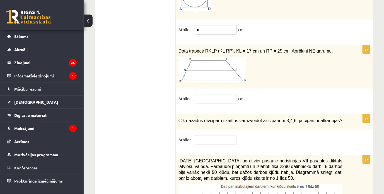
type input "*"
click at [226, 94] on input "text" at bounding box center [216, 98] width 42 height 9
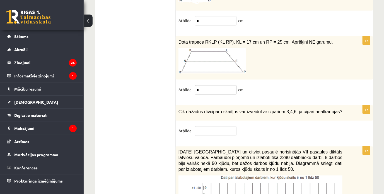
scroll to position [2809, 0]
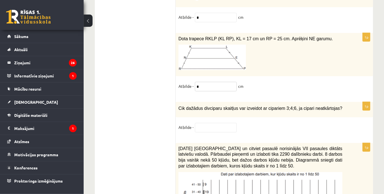
type input "*"
click at [221, 123] on input "text" at bounding box center [216, 127] width 42 height 9
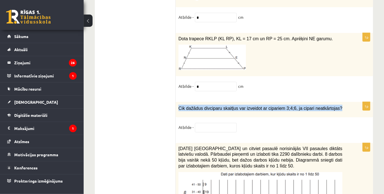
drag, startPoint x: 179, startPoint y: 76, endPoint x: 332, endPoint y: 82, distance: 152.9
click at [332, 102] on div "Cik dažādus divciparu skaitļus var izveidot ar cipariem 3;4;6, ja cipari neatkā…" at bounding box center [274, 109] width 197 height 15
drag, startPoint x: 332, startPoint y: 82, endPoint x: 309, endPoint y: 74, distance: 23.6
copy span "Cik dažādus divciparu skaitļus var izveidot ar cipariem 3;4;6, ja cipari neatkā…"
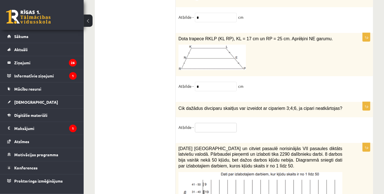
click at [202, 123] on input "text" at bounding box center [216, 127] width 42 height 9
paste input "**********"
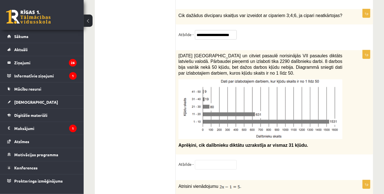
scroll to position [2911, 0]
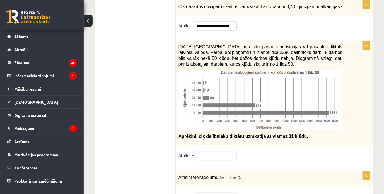
type input "**********"
click at [197, 151] on input "text" at bounding box center [216, 155] width 42 height 9
type input "**"
click at [203, 192] on input "text" at bounding box center [216, 196] width 42 height 9
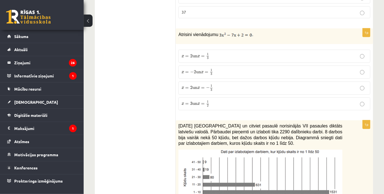
scroll to position [1998, 0]
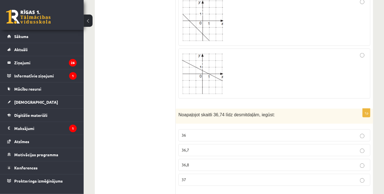
type input "*"
drag, startPoint x: 384, startPoint y: 10, endPoint x: 387, endPoint y: 10, distance: 3.1
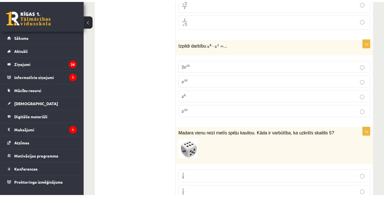
scroll to position [28, 0]
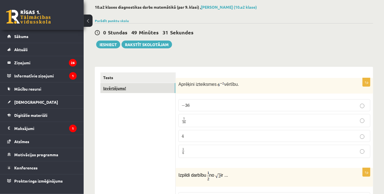
click at [130, 85] on link "Izvērtējums!" at bounding box center [137, 88] width 75 height 10
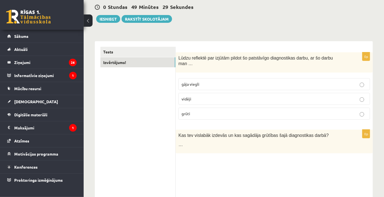
click at [195, 111] on p "grūti" at bounding box center [274, 114] width 185 height 6
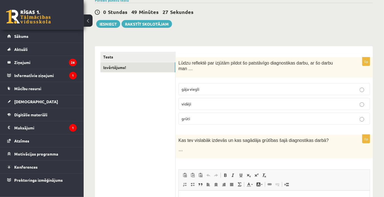
scroll to position [15, 0]
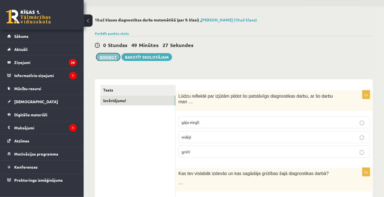
click at [106, 54] on button "Iesniegt" at bounding box center [108, 57] width 24 height 8
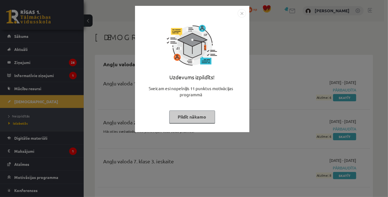
click at [241, 11] on img "Close" at bounding box center [242, 13] width 8 height 8
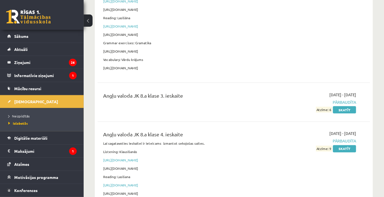
scroll to position [304, 0]
click at [22, 114] on link "Neizpildītās" at bounding box center [43, 116] width 70 height 5
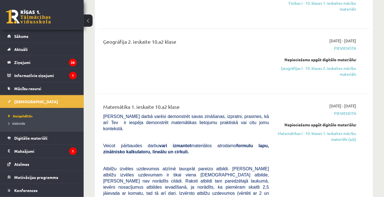
scroll to position [101, 0]
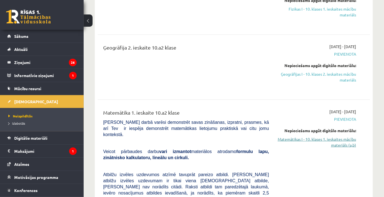
click at [332, 140] on link "Matemātikas I - 10. klases 1. ieskaites mācību materiāls (a,b)" at bounding box center [316, 143] width 79 height 12
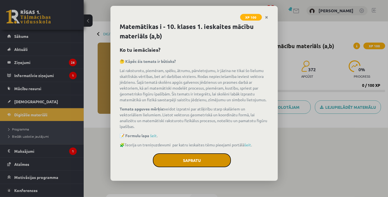
click at [199, 160] on button "Sapratu" at bounding box center [192, 161] width 78 height 14
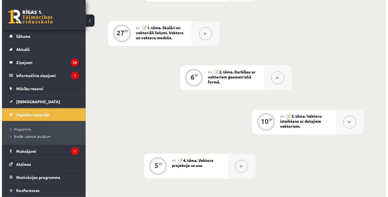
scroll to position [72, 0]
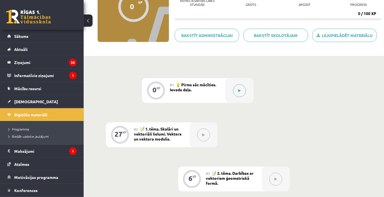
click at [238, 91] on icon at bounding box center [239, 90] width 3 height 3
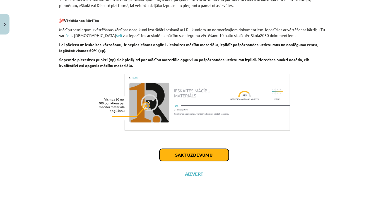
click at [201, 154] on button "Sākt uzdevumu" at bounding box center [194, 155] width 69 height 12
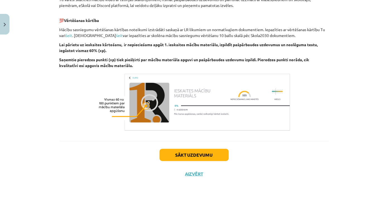
scroll to position [14, 0]
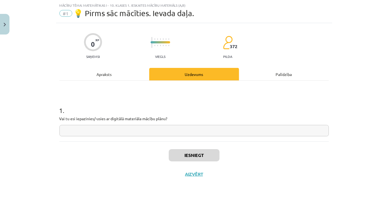
drag, startPoint x: 194, startPoint y: 137, endPoint x: 191, endPoint y: 130, distance: 7.9
click at [192, 134] on div "1 . Vai tu esi iepazinies/-usies ar digitālā materiāla mācību plānu?" at bounding box center [193, 111] width 269 height 61
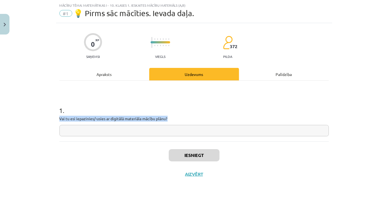
drag, startPoint x: 191, startPoint y: 130, endPoint x: 184, endPoint y: 129, distance: 6.7
click at [191, 129] on input "text" at bounding box center [193, 130] width 269 height 11
click at [157, 132] on input "text" at bounding box center [193, 130] width 269 height 11
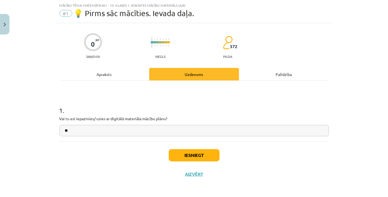
type input "**"
click at [211, 153] on button "Iesniegt" at bounding box center [194, 155] width 51 height 12
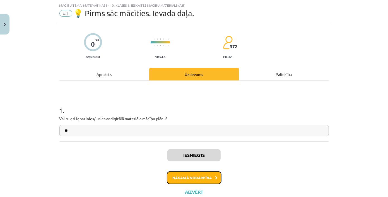
click at [176, 179] on button "Nākamā nodarbība" at bounding box center [194, 178] width 55 height 13
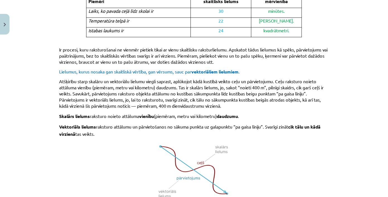
scroll to position [375, 0]
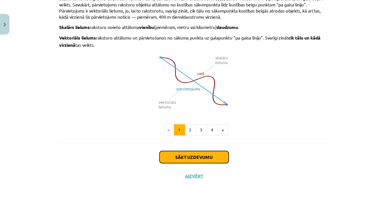
click at [165, 156] on button "Sākt uzdevumu" at bounding box center [194, 157] width 69 height 12
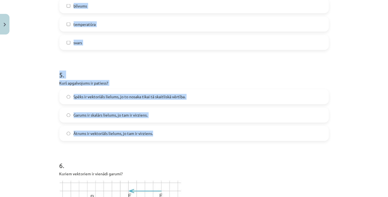
scroll to position [622, 0]
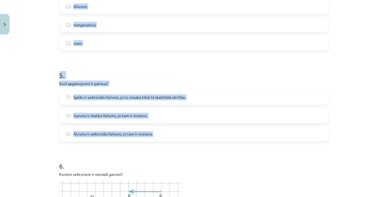
drag, startPoint x: 52, startPoint y: 90, endPoint x: 180, endPoint y: 132, distance: 135.5
click at [180, 132] on div "Mācību tēma: Matemātikas i - 10. klases 1. ieskaites mācību materiāls (a,b) #2 …" at bounding box center [194, 98] width 388 height 197
drag, startPoint x: 180, startPoint y: 132, endPoint x: 143, endPoint y: 134, distance: 37.1
copy form "2 . Kuri no dotajiem lielumiem ir skalāri lielumi? garums laukums svars pārviet…"
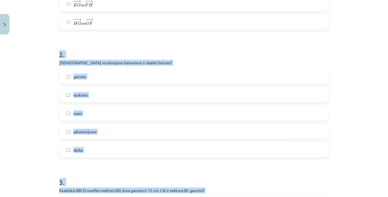
scroll to position [267, 0]
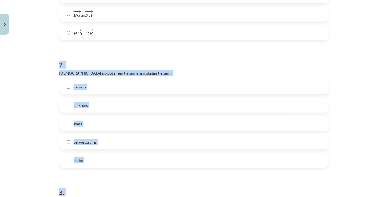
click at [37, 106] on div "Mācību tēma: Matemātikas i - 10. klases 1. ieskaites mācību materiāls (a,b) #2 …" at bounding box center [194, 98] width 388 height 197
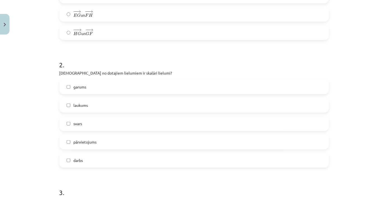
click at [132, 91] on label "garums" at bounding box center [194, 87] width 268 height 14
click at [125, 105] on label "laukums" at bounding box center [194, 105] width 268 height 14
click at [121, 122] on label "svars" at bounding box center [194, 124] width 268 height 14
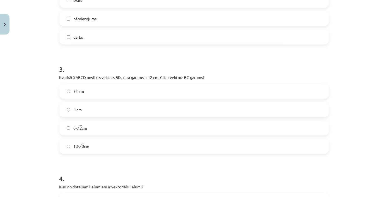
scroll to position [394, 0]
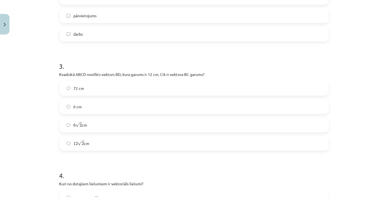
click at [113, 120] on label "6 √ 2 6 2 cm" at bounding box center [194, 125] width 268 height 14
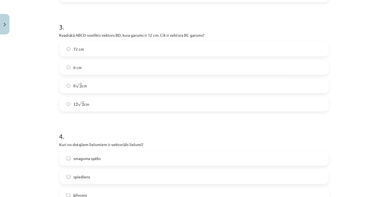
scroll to position [496, 0]
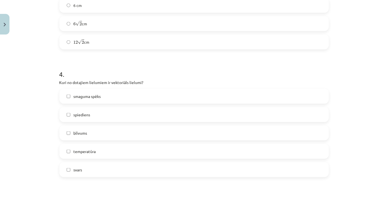
click at [90, 96] on span "smaguma spēks" at bounding box center [87, 97] width 27 height 6
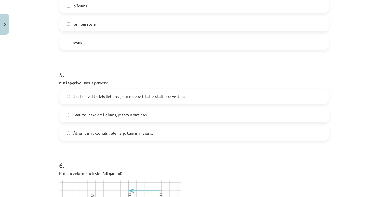
scroll to position [648, 0]
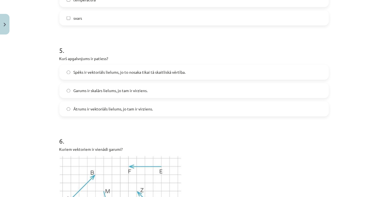
click at [149, 75] on span "Spēks ir vektoriāls lielums, jo to nosaka tikai tā skaitliskā vērtība." at bounding box center [130, 73] width 112 height 6
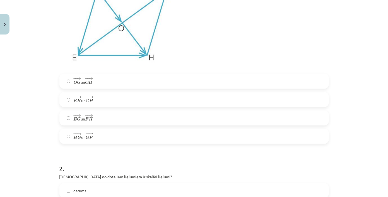
scroll to position [165, 0]
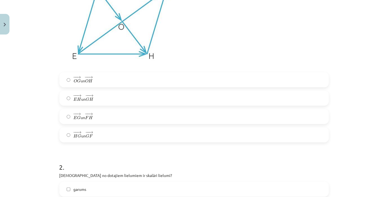
click at [89, 98] on span "H" at bounding box center [91, 100] width 4 height 4
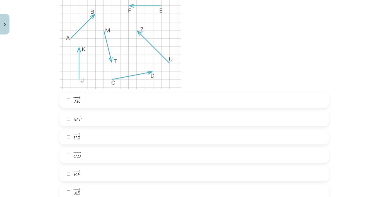
scroll to position [821, 0]
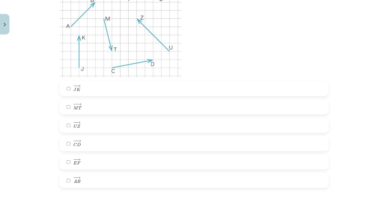
click at [64, 180] on label "− − → A B A B →" at bounding box center [194, 181] width 268 height 14
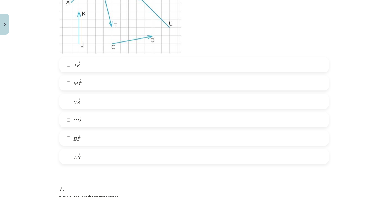
scroll to position [846, 0]
click at [69, 65] on label "− − → J K J K →" at bounding box center [194, 63] width 268 height 14
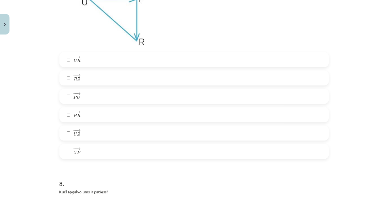
scroll to position [1074, 0]
click at [102, 148] on label "− − → U P U P →" at bounding box center [194, 151] width 268 height 14
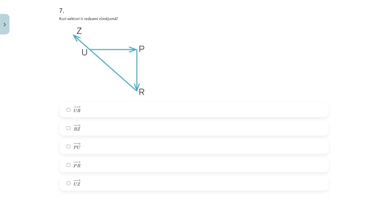
scroll to position [1049, 0]
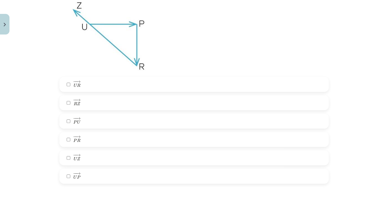
click at [84, 138] on label "− − → P R P R →" at bounding box center [194, 140] width 268 height 14
click at [99, 102] on label "− − → R Z R Z →" at bounding box center [194, 103] width 268 height 14
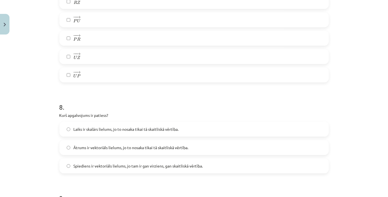
scroll to position [1201, 0]
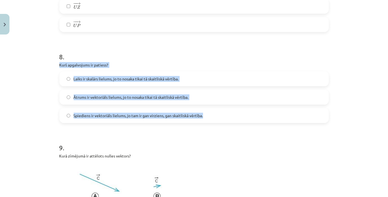
drag, startPoint x: 52, startPoint y: 61, endPoint x: 233, endPoint y: 109, distance: 187.7
click at [233, 109] on div "Mācību tēma: Matemātikas i - 10. klases 1. ieskaites mācību materiāls (a,b) #2 …" at bounding box center [194, 98] width 388 height 197
copy div "Kurš apgalvojums ir patiess? Laiks ir skalārs lielums, jo to nosaka tikai tā sk…"
click at [185, 76] on label "Laiks ir skalārs lielums, jo to nosaka tikai tā skaitliskā vērtība." at bounding box center [194, 79] width 268 height 14
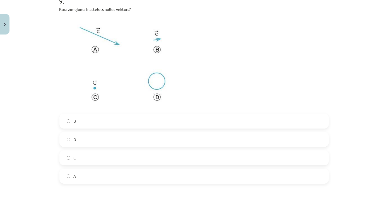
scroll to position [1378, 0]
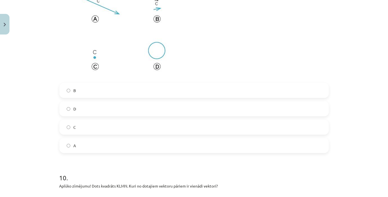
click at [98, 126] on label "C" at bounding box center [194, 127] width 268 height 14
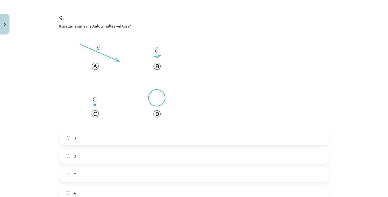
scroll to position [1328, 0]
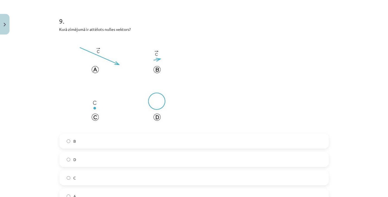
click at [98, 142] on label "B" at bounding box center [194, 141] width 268 height 14
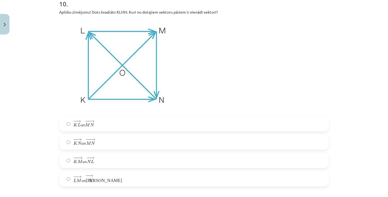
scroll to position [1556, 0]
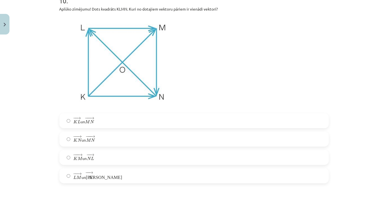
click at [109, 156] on label "− −− → K M K M → un − − → N L N L →" at bounding box center [194, 158] width 268 height 14
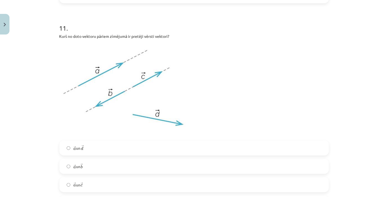
scroll to position [1759, 0]
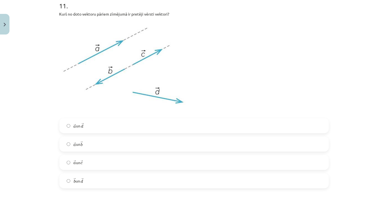
click at [117, 141] on label "→ a a → un → b b →" at bounding box center [194, 144] width 268 height 14
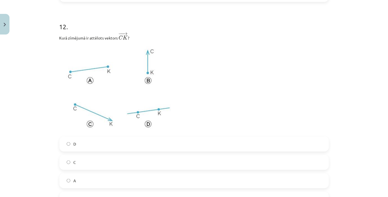
scroll to position [1994, 0]
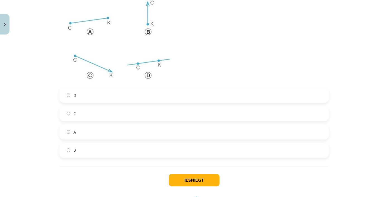
click at [143, 139] on label "A" at bounding box center [194, 132] width 268 height 14
click at [209, 180] on button "Iesniegt" at bounding box center [194, 181] width 51 height 12
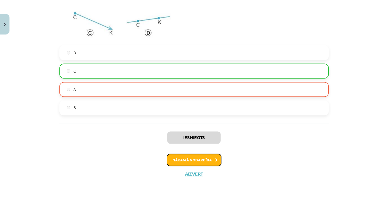
click at [203, 156] on button "Nākamā nodarbība" at bounding box center [194, 160] width 55 height 13
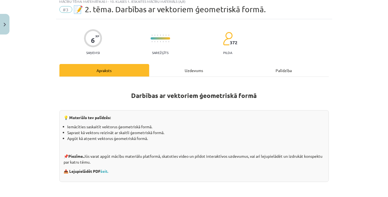
scroll to position [14, 0]
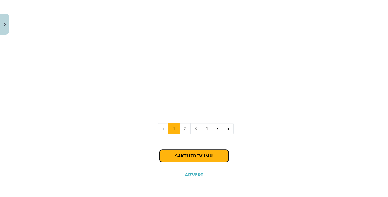
click at [201, 153] on button "Sākt uzdevumu" at bounding box center [194, 156] width 69 height 12
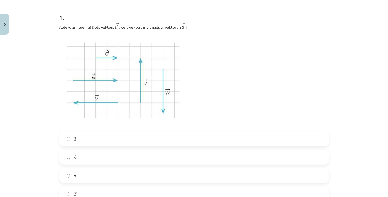
scroll to position [115, 0]
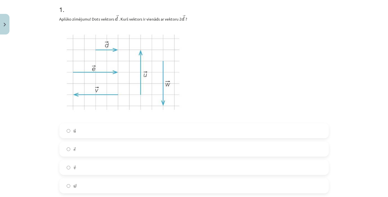
drag, startPoint x: 124, startPoint y: 139, endPoint x: 124, endPoint y: 149, distance: 9.8
click at [124, 147] on div "→ u u → → e e → → v v → → w w →" at bounding box center [193, 159] width 269 height 70
click at [122, 152] on label "→ e e →" at bounding box center [194, 150] width 268 height 14
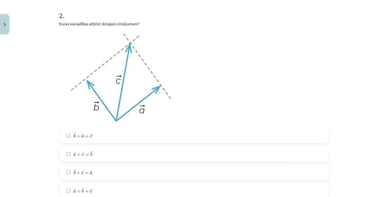
scroll to position [369, 0]
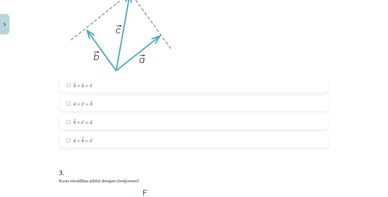
click at [99, 144] on label "→ a + → b = → c a → + b → = c →" at bounding box center [194, 141] width 268 height 14
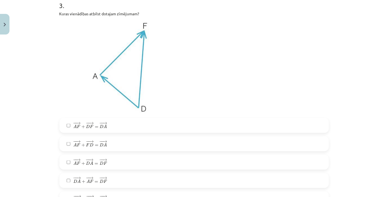
scroll to position [597, 0]
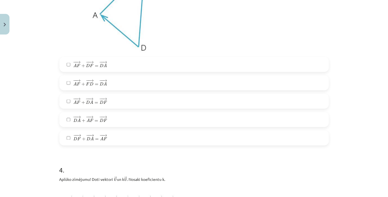
click at [146, 133] on label "− − → D F + − − → D A = − − → A F D F → + D A → = A F →" at bounding box center [194, 138] width 268 height 14
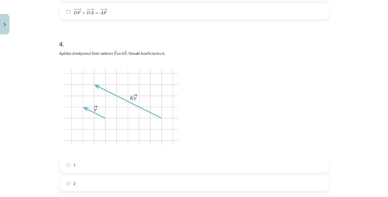
scroll to position [774, 0]
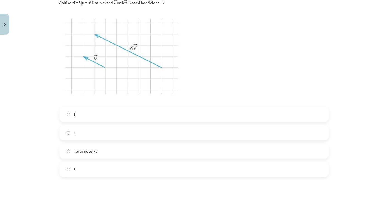
click at [123, 133] on label "2" at bounding box center [194, 133] width 268 height 14
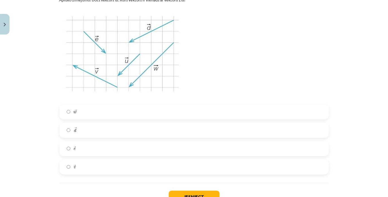
scroll to position [1028, 0]
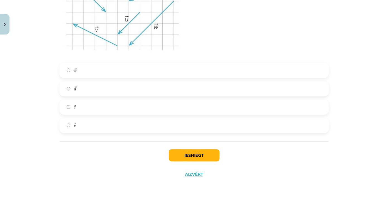
click at [119, 125] on label "→ v v →" at bounding box center [194, 126] width 268 height 14
click at [196, 160] on button "Iesniegt" at bounding box center [194, 155] width 51 height 12
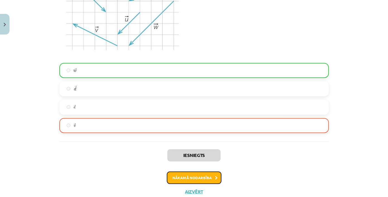
click at [210, 175] on button "Nākamā nodarbība" at bounding box center [194, 178] width 55 height 13
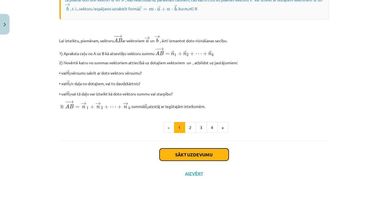
click at [198, 159] on button "Sākt uzdevumu" at bounding box center [194, 155] width 69 height 12
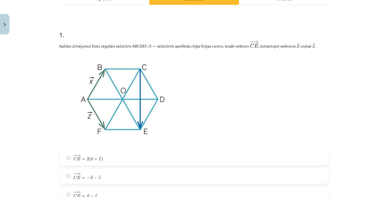
scroll to position [166, 0]
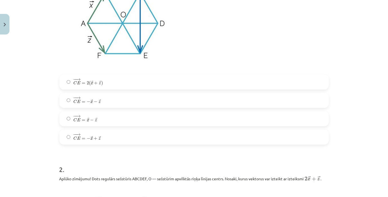
click at [142, 114] on label "− − → C E = → x − → z C E → = x → − z →" at bounding box center [194, 119] width 268 height 14
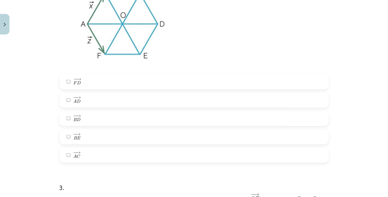
scroll to position [394, 0]
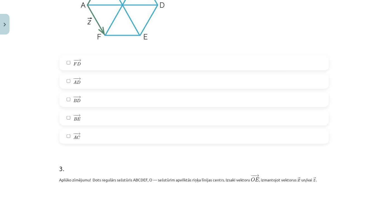
click at [90, 79] on label "− − → A D A D →" at bounding box center [194, 81] width 268 height 14
click at [92, 82] on label "− − → A D A D →" at bounding box center [194, 81] width 268 height 14
click at [100, 140] on label "− − → A C A C →" at bounding box center [194, 137] width 268 height 14
click at [103, 80] on label "− − → A D A D →" at bounding box center [194, 81] width 268 height 14
click at [101, 116] on label "− − → B E B E →" at bounding box center [194, 118] width 268 height 14
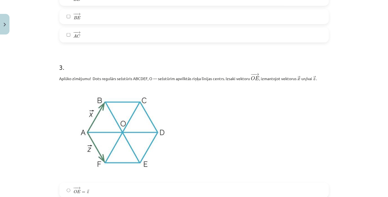
scroll to position [546, 0]
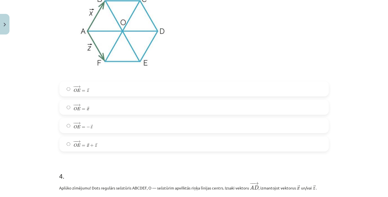
click at [136, 91] on label "− − → O E = → z O E → = z →" at bounding box center [194, 89] width 268 height 14
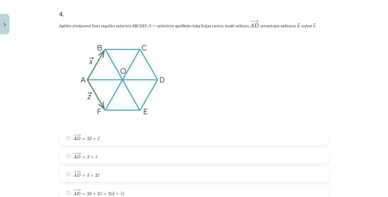
click at [142, 153] on label "− − → A D = → x + → z A D → = x → + z →" at bounding box center [194, 156] width 268 height 14
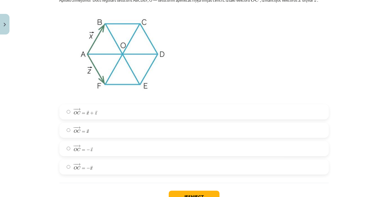
scroll to position [988, 0]
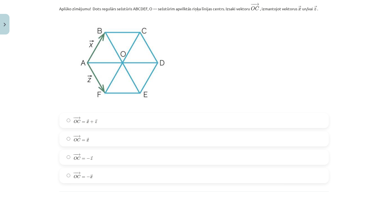
click at [87, 124] on span "x" at bounding box center [88, 122] width 3 height 3
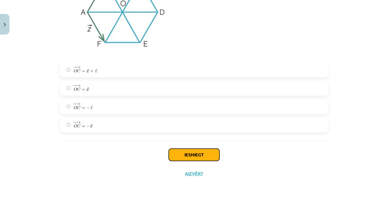
click at [172, 154] on button "Iesniegt" at bounding box center [194, 155] width 51 height 12
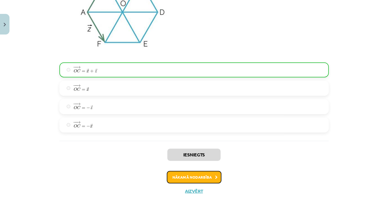
click at [210, 180] on button "Nākamā nodarbība" at bounding box center [194, 177] width 55 height 13
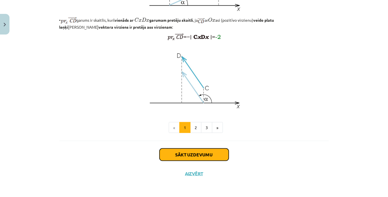
click at [207, 161] on button "Sākt uzdevumu" at bounding box center [194, 155] width 69 height 12
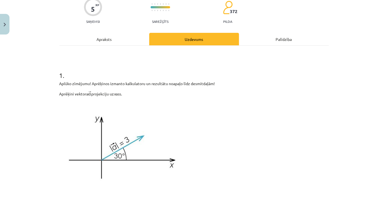
scroll to position [115, 0]
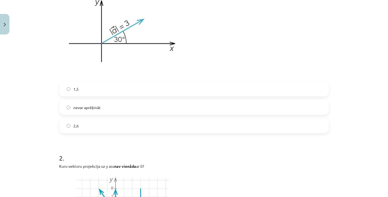
click at [139, 127] on label "2,6" at bounding box center [194, 126] width 268 height 14
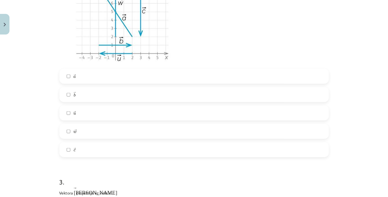
scroll to position [369, 0]
click at [92, 151] on label "→ c c →" at bounding box center [194, 150] width 268 height 14
click at [79, 109] on label "→ u u →" at bounding box center [194, 113] width 268 height 14
click at [88, 130] on label "→ w w →" at bounding box center [194, 131] width 268 height 14
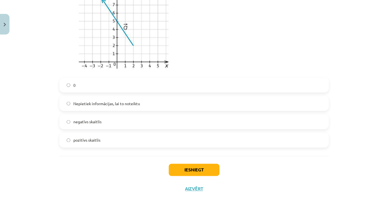
scroll to position [597, 0]
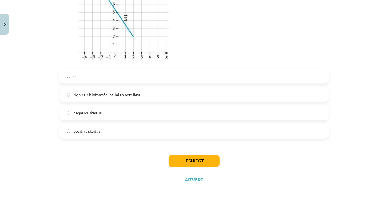
click at [152, 127] on label "pozitīvs skaitlis" at bounding box center [194, 132] width 268 height 14
click at [187, 160] on button "Iesniegt" at bounding box center [194, 161] width 51 height 12
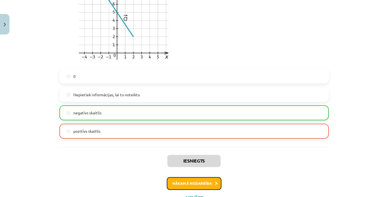
click at [202, 183] on button "Nākamā nodarbība" at bounding box center [194, 184] width 55 height 13
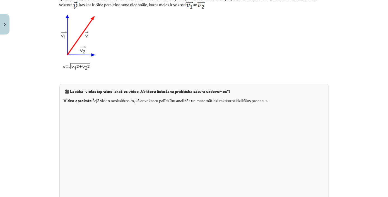
scroll to position [588, 0]
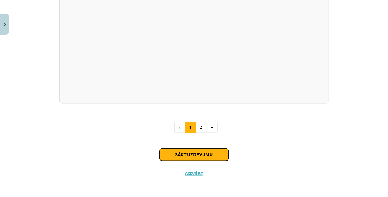
click at [204, 154] on button "Sākt uzdevumu" at bounding box center [194, 155] width 69 height 12
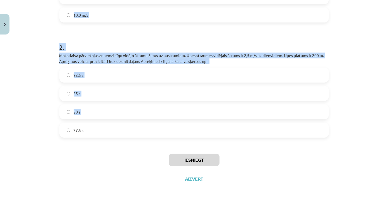
scroll to position [198, 0]
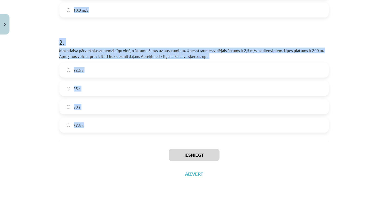
drag, startPoint x: 50, startPoint y: 57, endPoint x: 282, endPoint y: 119, distance: 239.3
click at [282, 119] on div "Mācību tēma: Matemātikas i - 10. klases 1. ieskaites mācību materiāls (a,b) #6 …" at bounding box center [194, 98] width 388 height 197
copy form "1 . Motorlaiva pārvietojas ar nemainīgu vidējo ātrumu 8 m/s uz austrumiem. Upes…"
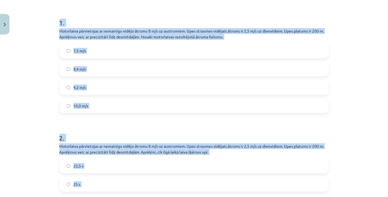
scroll to position [96, 0]
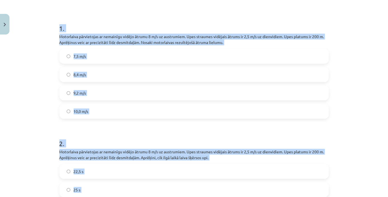
click at [124, 70] on label "8,4 m/s" at bounding box center [194, 75] width 268 height 14
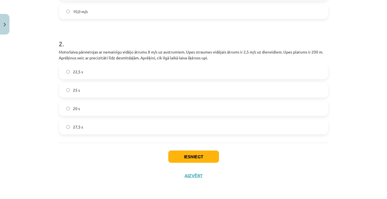
scroll to position [196, 0]
click at [137, 85] on label "25 s" at bounding box center [194, 90] width 268 height 14
click at [185, 159] on button "Iesniegt" at bounding box center [193, 157] width 51 height 12
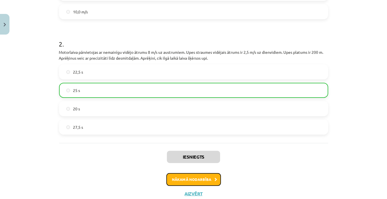
click at [217, 178] on button "Nākamā nodarbība" at bounding box center [193, 179] width 55 height 13
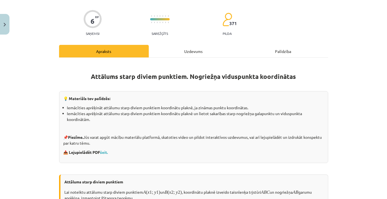
scroll to position [14, 0]
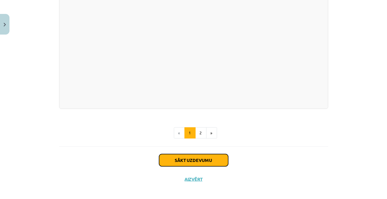
click at [213, 156] on button "Sākt uzdevumu" at bounding box center [193, 160] width 69 height 12
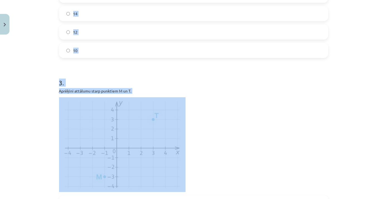
scroll to position [267, 0]
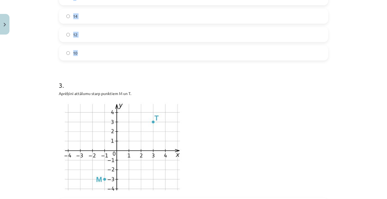
drag, startPoint x: 48, startPoint y: 118, endPoint x: 148, endPoint y: 54, distance: 117.7
click at [148, 54] on div "Mācību tēma: Matemātikas i - 10. klases 1. ieskaites mācību materiāls (a,b) #7 …" at bounding box center [193, 99] width 387 height 199
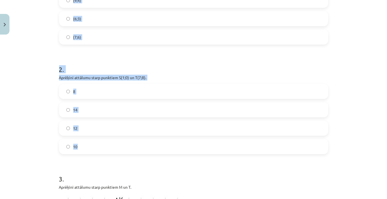
scroll to position [141, 0]
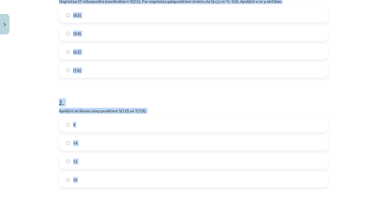
click at [126, 107] on div "2 . Aprēķini attālumu starp punktiem ﻿S(1;0)﻿ un ﻿T(7;8). 8 14 12 10" at bounding box center [193, 138] width 269 height 98
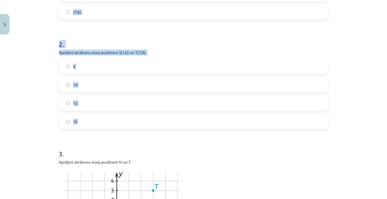
scroll to position [217, 0]
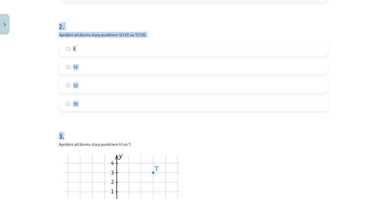
drag, startPoint x: 56, startPoint y: 40, endPoint x: 167, endPoint y: 112, distance: 132.3
drag, startPoint x: 167, startPoint y: 112, endPoint x: 137, endPoint y: 117, distance: 30.6
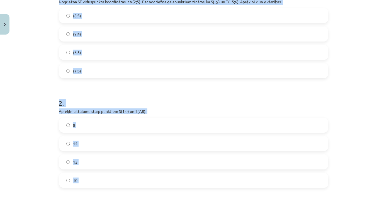
scroll to position [90, 0]
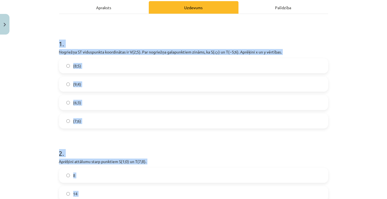
click at [47, 42] on div "Mācību tēma: Matemātikas i - 10. klases 1. ieskaites mācību materiāls (a,b) #7 …" at bounding box center [193, 99] width 387 height 199
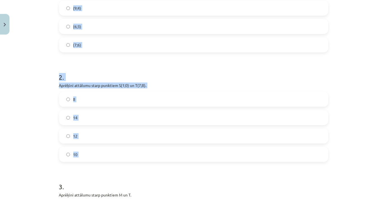
drag, startPoint x: 47, startPoint y: 42, endPoint x: 142, endPoint y: 144, distance: 140.1
click at [142, 144] on div "Mācību tēma: Matemātikas i - 10. klases 1. ieskaites mācību materiāls (a,b) #7 …" at bounding box center [193, 99] width 387 height 199
drag, startPoint x: 142, startPoint y: 144, endPoint x: 123, endPoint y: 87, distance: 60.7
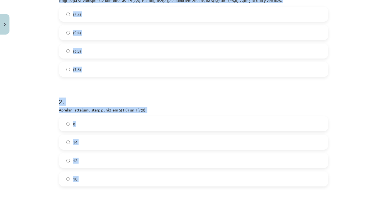
scroll to position [115, 0]
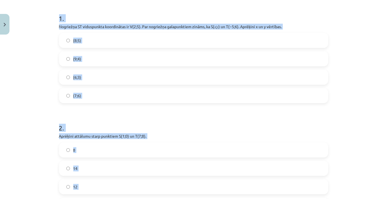
click at [139, 54] on label "(9;4)" at bounding box center [194, 59] width 268 height 14
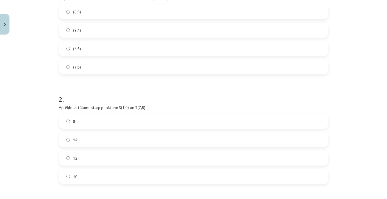
scroll to position [166, 0]
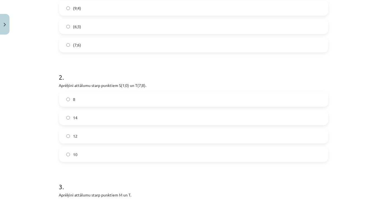
click at [149, 153] on label "10" at bounding box center [194, 155] width 268 height 14
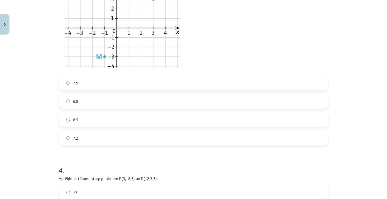
scroll to position [394, 0]
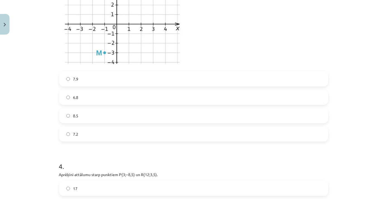
click at [119, 116] on label "8.5" at bounding box center [194, 116] width 268 height 14
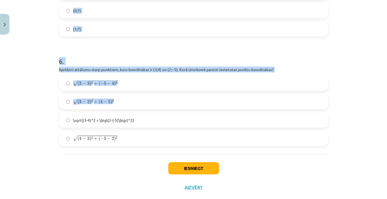
scroll to position [730, 0]
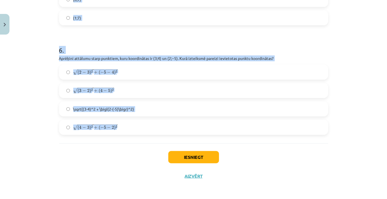
drag, startPoint x: 49, startPoint y: 35, endPoint x: 182, endPoint y: 128, distance: 162.6
click at [182, 128] on div "Mācību tēma: Matemātikas i - 10. klases 1. ieskaites mācību materiāls (a,b) #7 …" at bounding box center [193, 99] width 387 height 199
copy form "4 . Aprēķini attālumu starp punktiem ﻿P(3;−8,5) un ﻿R(12;3,5)﻿. 17 13 12 15 5 .…"
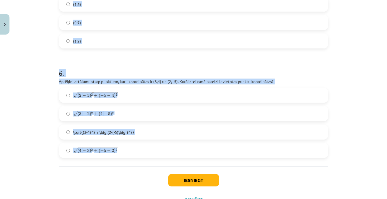
scroll to position [654, 0]
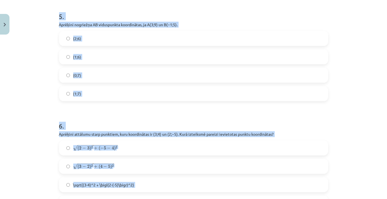
click at [31, 55] on div "Mācību tēma: Matemātikas i - 10. klases 1. ieskaites mācību materiāls (a,b) #7 …" at bounding box center [193, 99] width 387 height 199
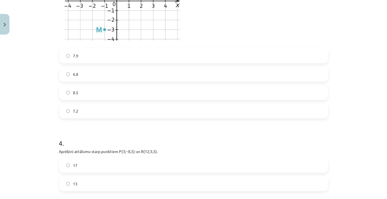
scroll to position [501, 0]
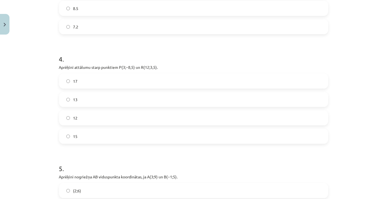
click at [145, 143] on label "15" at bounding box center [194, 136] width 268 height 14
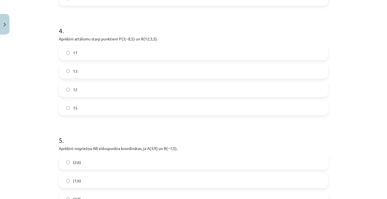
scroll to position [603, 0]
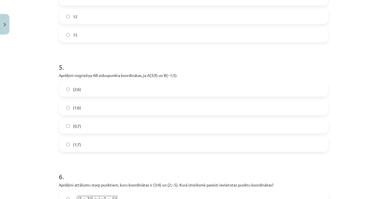
click at [107, 140] on label "(1;7)" at bounding box center [194, 144] width 268 height 14
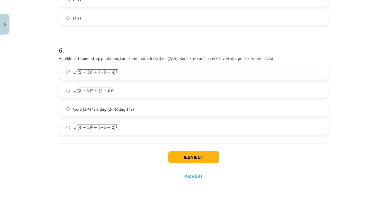
scroll to position [730, 0]
click at [158, 66] on label "√ ( 2 − 3 ) 2 + ( − 5 − 4 ) 2 ( 2 − 3 ) 2 + ( − 5 − 4 ) 2" at bounding box center [194, 72] width 268 height 14
click at [194, 156] on button "Iesniegt" at bounding box center [193, 157] width 51 height 12
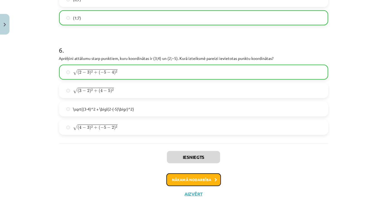
click at [203, 180] on button "Nākamā nodarbība" at bounding box center [193, 179] width 55 height 13
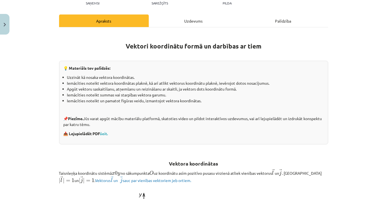
scroll to position [14, 0]
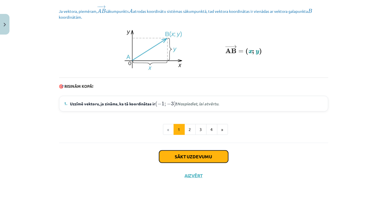
click at [187, 162] on button "Sākt uzdevumu" at bounding box center [193, 157] width 69 height 12
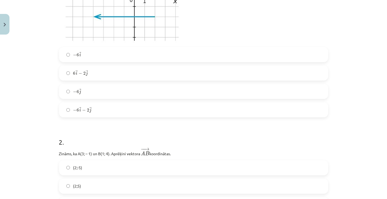
scroll to position [191, 0]
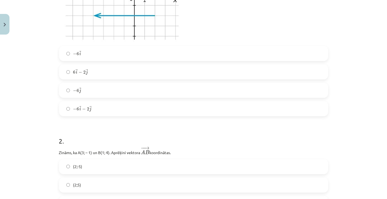
click at [122, 69] on label "6 → i − 2 → j 6 i → − 2 j →" at bounding box center [194, 72] width 268 height 14
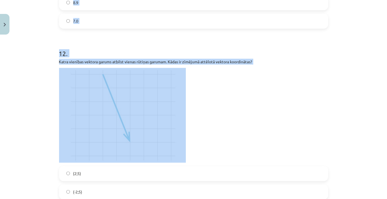
scroll to position [1358, 0]
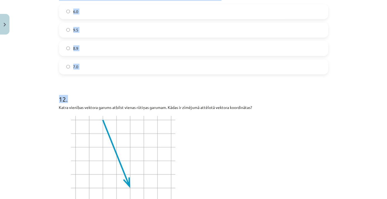
drag, startPoint x: 50, startPoint y: 37, endPoint x: 144, endPoint y: 73, distance: 101.5
click at [144, 73] on div "Mācību tēma: Matemātikas i - 10. klases 1. ieskaites mācību materiāls (a,b) #8 …" at bounding box center [193, 99] width 387 height 199
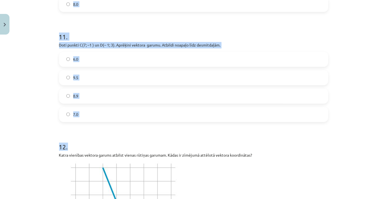
scroll to position [1256, 0]
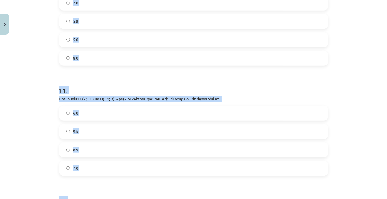
copy form "2 . Zināms, ka A(3; – 1) un B(1; 4). Aprēķini vektora ﻿ − − → A B A B → ﻿ koord…"
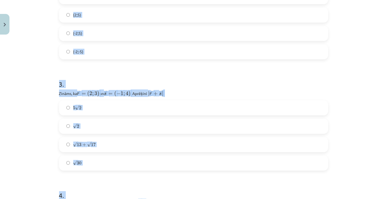
scroll to position [318, 0]
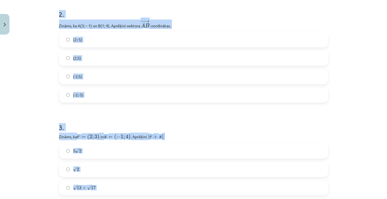
click at [28, 95] on div "Mācību tēma: Matemātikas i - 10. klases 1. ieskaites mācību materiāls (a,b) #8 …" at bounding box center [193, 99] width 387 height 199
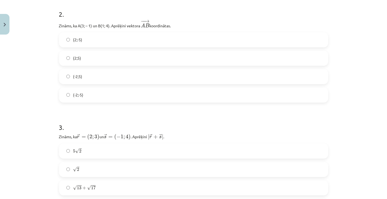
click at [120, 78] on label "(-2;5)" at bounding box center [194, 77] width 268 height 14
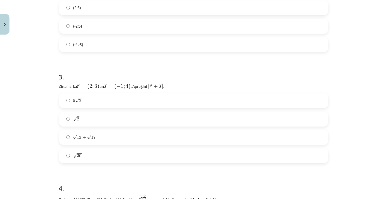
scroll to position [369, 0]
click at [117, 154] on label "√ 30 30" at bounding box center [194, 156] width 268 height 14
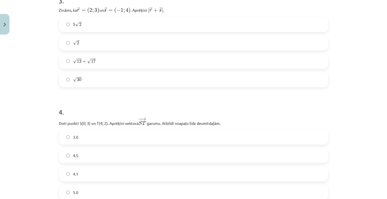
scroll to position [496, 0]
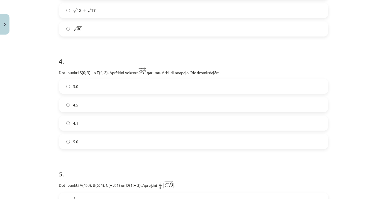
click at [92, 123] on label "4.1" at bounding box center [194, 123] width 268 height 14
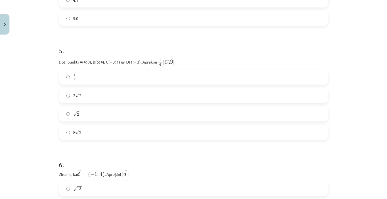
scroll to position [622, 0]
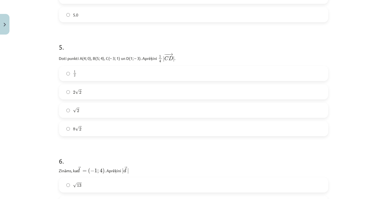
click at [122, 102] on div "1 2 1 2 2 √ 2 2 2 √ 2 2 8 √ 2 8 2" at bounding box center [193, 101] width 269 height 70
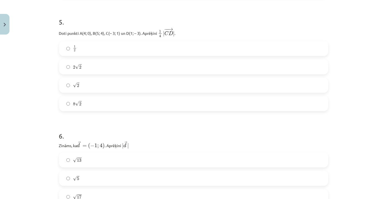
click at [130, 85] on label "√ 2 2" at bounding box center [194, 85] width 268 height 14
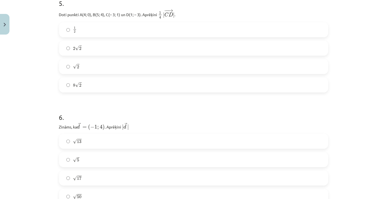
scroll to position [749, 0]
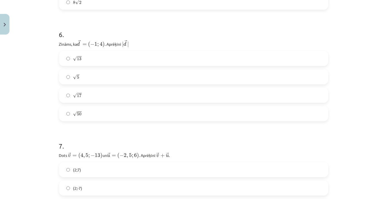
click at [154, 95] on label "√ 17 17" at bounding box center [194, 95] width 268 height 14
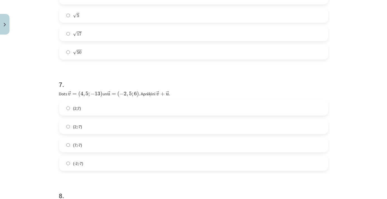
scroll to position [825, 0]
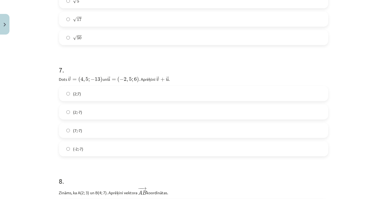
drag, startPoint x: 121, startPoint y: 87, endPoint x: 124, endPoint y: 86, distance: 3.4
click at [122, 87] on label "(2;7)" at bounding box center [194, 94] width 268 height 14
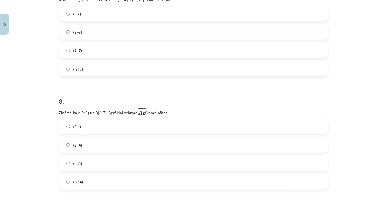
scroll to position [926, 0]
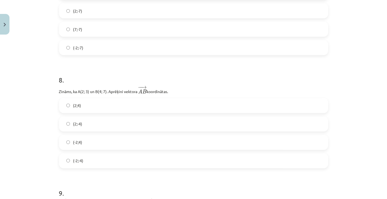
click at [104, 109] on label "(2;4)" at bounding box center [194, 106] width 268 height 14
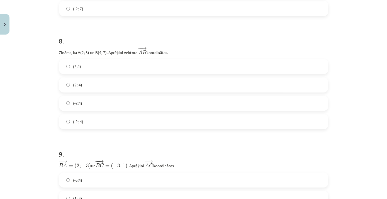
scroll to position [1028, 0]
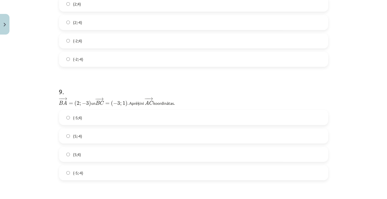
drag, startPoint x: 114, startPoint y: 120, endPoint x: 121, endPoint y: 113, distance: 9.9
click at [115, 120] on label "(-5;4)" at bounding box center [194, 118] width 268 height 14
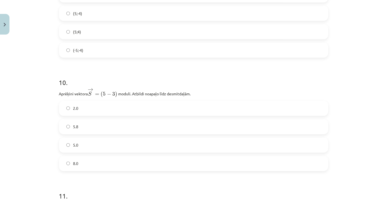
scroll to position [1180, 0]
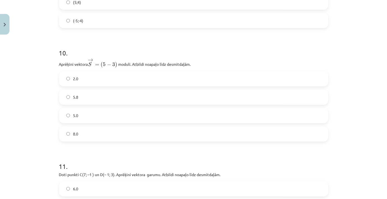
click at [73, 79] on span "2.0" at bounding box center [75, 79] width 5 height 6
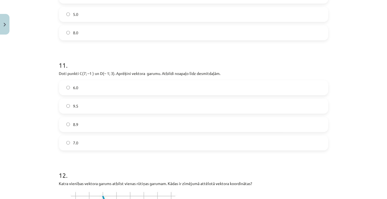
drag, startPoint x: 90, startPoint y: 120, endPoint x: 104, endPoint y: 110, distance: 17.3
click at [91, 120] on label "8.9" at bounding box center [194, 125] width 268 height 14
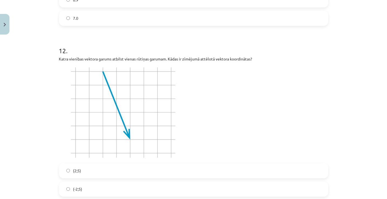
scroll to position [1434, 0]
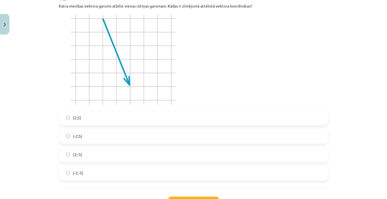
click at [117, 166] on label "(-2;-5)" at bounding box center [194, 173] width 268 height 14
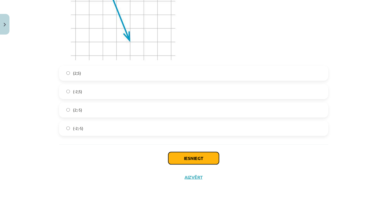
click at [179, 157] on button "Iesniegt" at bounding box center [193, 158] width 51 height 12
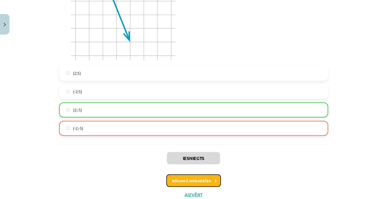
click at [181, 175] on button "Nākamā nodarbība" at bounding box center [193, 181] width 55 height 13
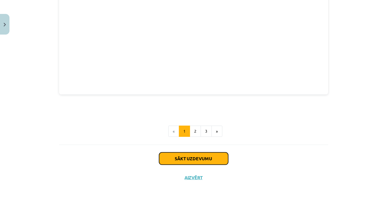
click at [170, 158] on button "Sākt uzdevumu" at bounding box center [193, 159] width 69 height 12
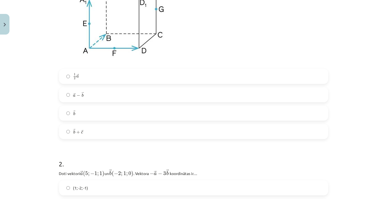
scroll to position [191, 0]
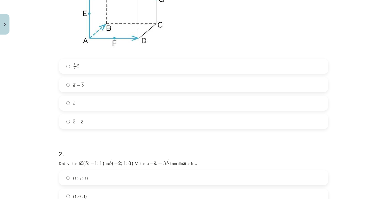
click at [120, 84] on label "→ a − → b a → − b →" at bounding box center [194, 85] width 268 height 14
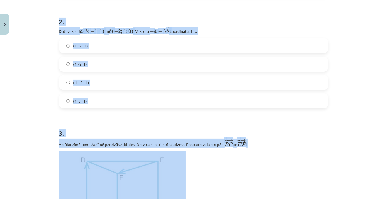
scroll to position [369, 0]
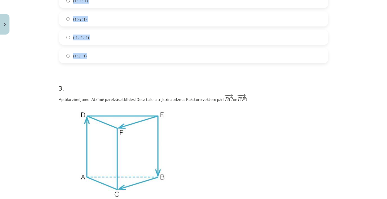
drag, startPoint x: 57, startPoint y: 76, endPoint x: 156, endPoint y: 56, distance: 100.6
click at [156, 56] on div "2 . Doti vektori ﻿ → a ( 5 ; − 1 ; 1 ) a → ( 5 ; − 1 ; 1 ) un ﻿ → b ( − 2 ; 1 ;…" at bounding box center [193, 13] width 269 height 100
copy div "2 . Doti vektori ﻿ → a ( 5 ; − 1 ; 1 ) a → ( 5 ; − 1 ; 1 ) un ﻿ → b ( − 2 ; 1 ;…"
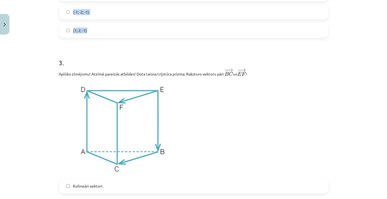
scroll to position [344, 0]
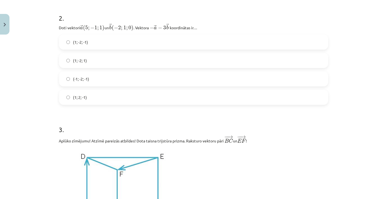
scroll to position [318, 0]
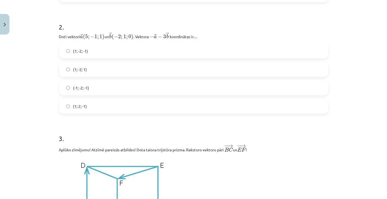
click at [111, 49] on label "(1; -2; -1)" at bounding box center [194, 51] width 268 height 14
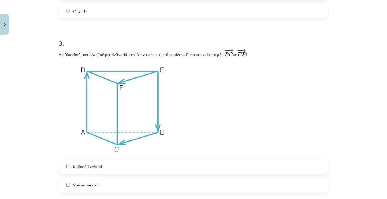
scroll to position [445, 0]
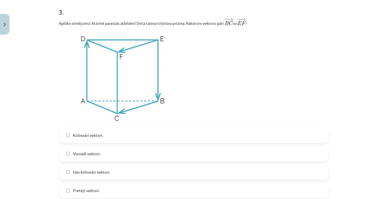
click at [145, 128] on div "Kolineāri vektori." at bounding box center [193, 135] width 269 height 15
drag, startPoint x: 144, startPoint y: 139, endPoint x: 143, endPoint y: 133, distance: 5.3
click at [144, 134] on label "Kolineāri vektori." at bounding box center [194, 136] width 268 height 14
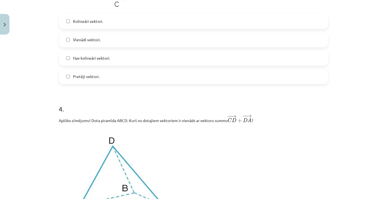
scroll to position [622, 0]
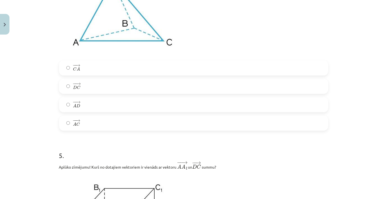
click at [146, 73] on label "− − → C A C A →" at bounding box center [194, 68] width 268 height 14
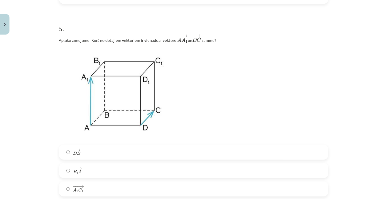
scroll to position [876, 0]
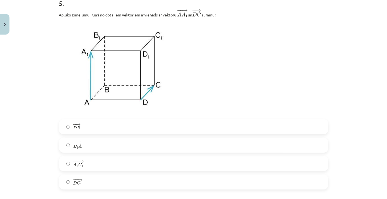
click at [105, 181] on label "− −− → D C 1 D C 1 →" at bounding box center [194, 182] width 268 height 14
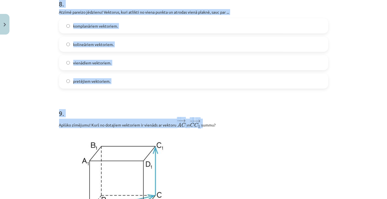
scroll to position [1307, 0]
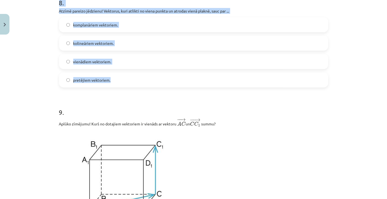
drag, startPoint x: 62, startPoint y: 37, endPoint x: 183, endPoint y: 83, distance: 128.8
click at [183, 83] on div "Mācību tēma: Matemātikas i - 10. klases 1. ieskaites mācību materiāls (a,b) #9 …" at bounding box center [193, 99] width 387 height 199
copy form "6 . Dots punkts telpā ar koordinātām (0; 3; 3). Kurā plaknē atrodas punkts? Pla…"
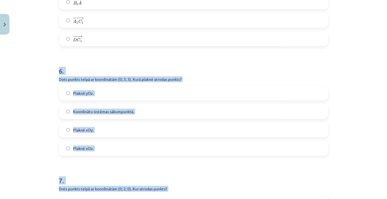
scroll to position [1028, 0]
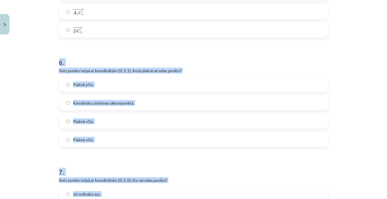
click at [132, 83] on label "Plaknē yOz." at bounding box center [194, 85] width 268 height 14
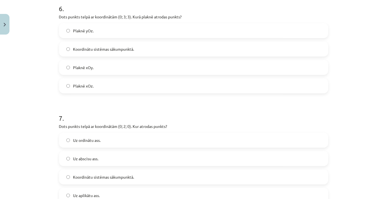
scroll to position [1129, 0]
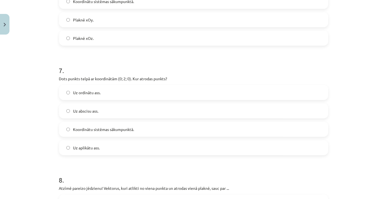
click at [148, 92] on label "Uz ordinātu ass." at bounding box center [194, 93] width 268 height 14
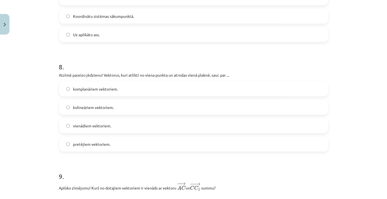
scroll to position [1256, 0]
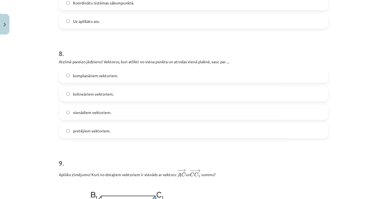
click at [111, 76] on span "komplanāriem vektoriem." at bounding box center [95, 76] width 45 height 6
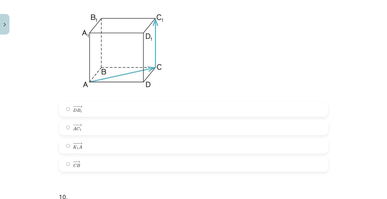
scroll to position [1408, 0]
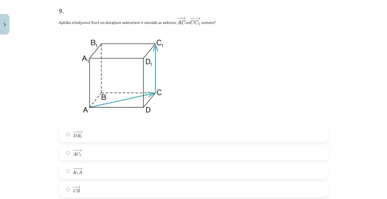
click at [160, 140] on label "− −− → D B 1 D B 1 →" at bounding box center [194, 135] width 268 height 14
click at [161, 148] on label "− − → A C 1 A C 1 →" at bounding box center [194, 153] width 268 height 14
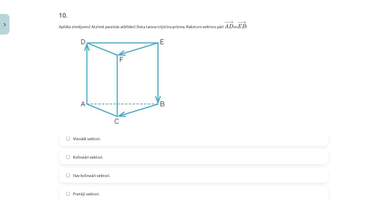
scroll to position [1636, 0]
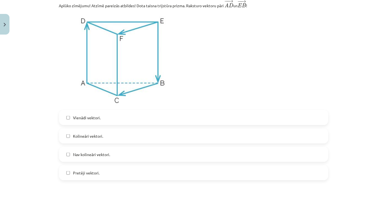
click at [110, 116] on label "Vienādi vektori." at bounding box center [194, 118] width 268 height 14
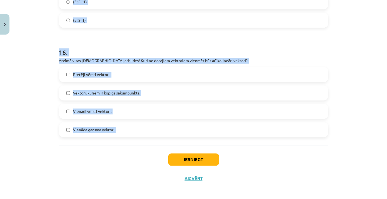
scroll to position [2347, 0]
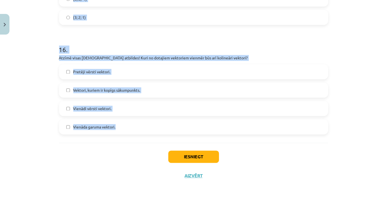
drag, startPoint x: 50, startPoint y: 78, endPoint x: 186, endPoint y: 121, distance: 143.1
click at [186, 121] on div "Mācību tēma: Matemātikas i - 10. klases 1. ieskaites mācību materiāls (a,b) #9 …" at bounding box center [193, 99] width 387 height 199
copy form "11 . Atzīmē izlaisto jēdzienu! Vektorus, kas atrodas uz vienas taisnes vai uz p…"
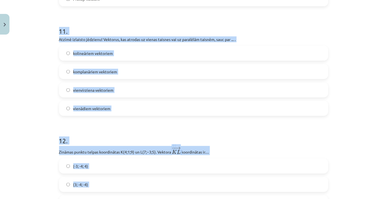
scroll to position [1815, 0]
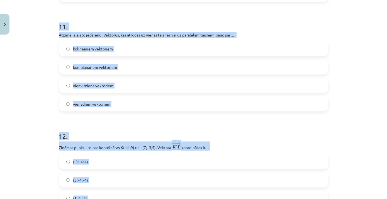
click at [143, 44] on label "kolineāriem vektoriem" at bounding box center [194, 49] width 268 height 14
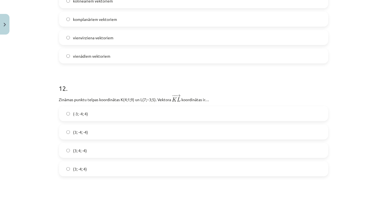
scroll to position [1866, 0]
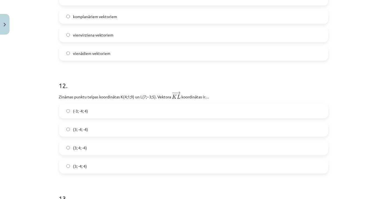
click at [130, 114] on label "(-3; -4; 4)" at bounding box center [194, 111] width 268 height 14
click at [120, 127] on label "(3; -4; -4)" at bounding box center [194, 129] width 268 height 14
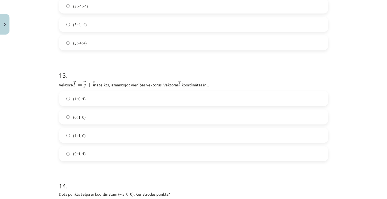
scroll to position [1992, 0]
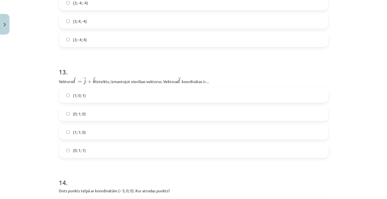
click at [105, 113] on label "(0; 1; 0)" at bounding box center [194, 114] width 268 height 14
click at [106, 130] on label "(1; 1; 0)" at bounding box center [194, 132] width 268 height 14
click at [118, 148] on label "(0; 1; 1)" at bounding box center [194, 151] width 268 height 14
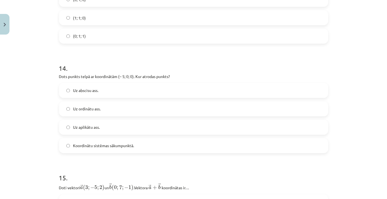
scroll to position [2119, 0]
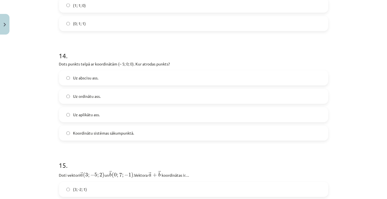
click at [128, 81] on label "Uz abscisu ass." at bounding box center [194, 78] width 268 height 14
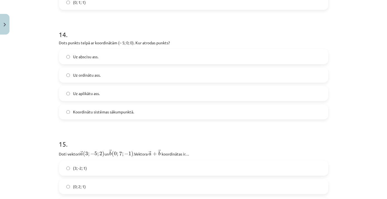
scroll to position [2220, 0]
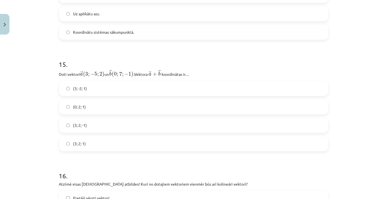
click at [90, 126] on label "(3; 2; -1)" at bounding box center [194, 125] width 268 height 14
click at [94, 139] on label "(3; 2; 1)" at bounding box center [194, 144] width 268 height 14
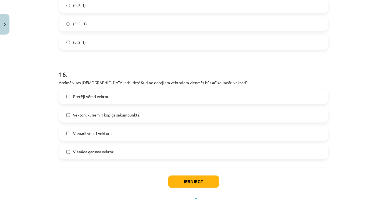
scroll to position [2347, 0]
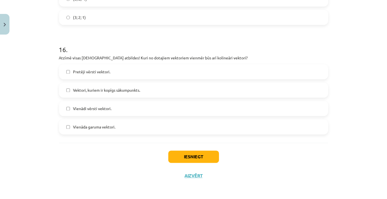
click at [126, 75] on label "Pretēji vērsti vektori." at bounding box center [194, 72] width 268 height 14
click at [129, 112] on label "Vienādi vērsti vektori." at bounding box center [194, 109] width 268 height 14
click at [178, 160] on button "Iesniegt" at bounding box center [193, 157] width 51 height 12
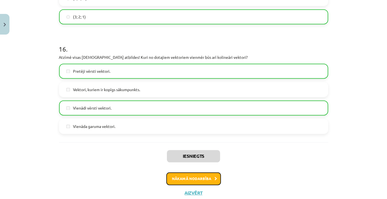
click at [196, 182] on button "Nākamā nodarbība" at bounding box center [193, 178] width 55 height 13
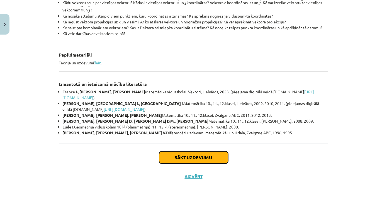
click at [197, 153] on button "Sākt uzdevumu" at bounding box center [193, 157] width 69 height 12
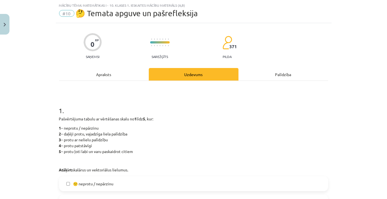
scroll to position [141, 0]
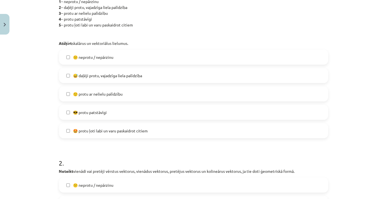
click at [136, 50] on label "😕 neprotu / nepārzinu" at bounding box center [194, 57] width 268 height 14
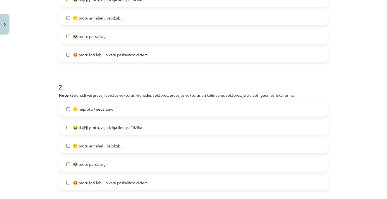
click at [143, 103] on label "😕 neprotu / nepārzinu" at bounding box center [194, 109] width 268 height 14
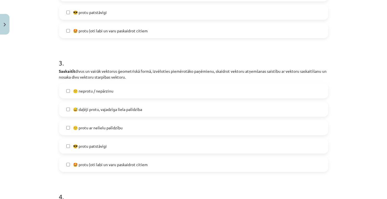
click at [145, 96] on label "😕 neprotu / nepārzinu" at bounding box center [194, 91] width 268 height 14
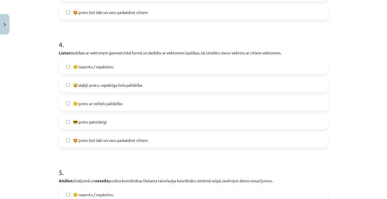
drag, startPoint x: 164, startPoint y: 47, endPoint x: 165, endPoint y: 52, distance: 5.6
click at [165, 52] on div "4 . Lietot darbības ar vektoriem ģeometriskā formā un darbību ar vektoriem īpaš…" at bounding box center [193, 89] width 269 height 117
drag, startPoint x: 165, startPoint y: 52, endPoint x: 163, endPoint y: 61, distance: 9.1
click at [163, 61] on label "😕 neprotu / nepārzinu" at bounding box center [194, 67] width 268 height 14
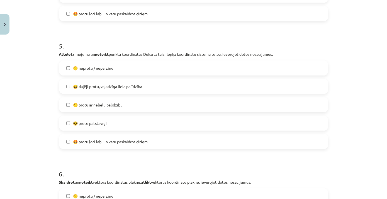
click at [163, 65] on label "😕 neprotu / nepārzinu" at bounding box center [194, 68] width 268 height 14
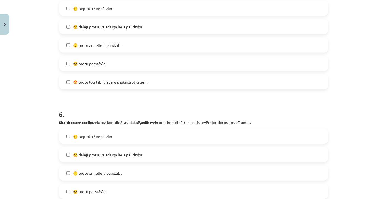
scroll to position [800, 0]
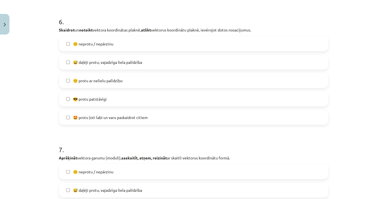
click at [160, 47] on label "😕 neprotu / nepārzinu" at bounding box center [194, 44] width 268 height 14
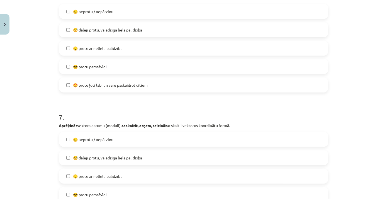
scroll to position [926, 0]
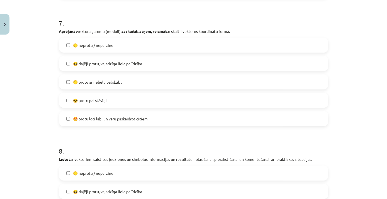
click at [159, 47] on label "😕 neprotu / nepārzinu" at bounding box center [194, 45] width 268 height 14
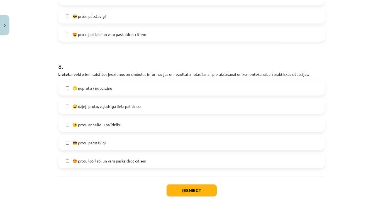
scroll to position [1046, 0]
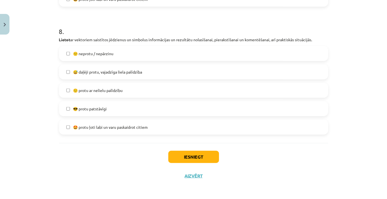
click at [159, 56] on label "😕 neprotu / nepārzinu" at bounding box center [194, 54] width 268 height 14
click at [191, 155] on button "Iesniegt" at bounding box center [193, 157] width 51 height 12
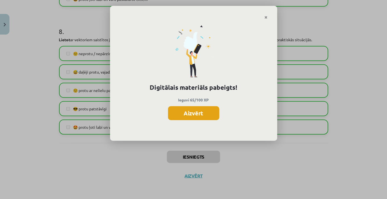
click at [214, 111] on button "Aizvērt" at bounding box center [193, 113] width 51 height 14
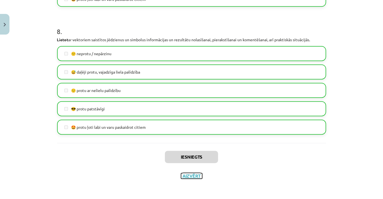
click at [194, 174] on button "Aizvērt" at bounding box center [191, 176] width 21 height 6
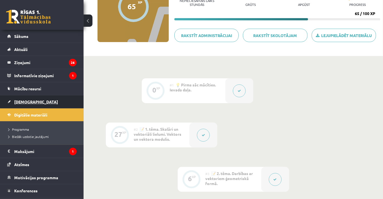
click at [23, 101] on span "[DEMOGRAPHIC_DATA]" at bounding box center [36, 101] width 44 height 5
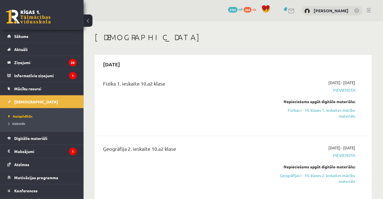
click at [16, 35] on span "Sākums" at bounding box center [21, 36] width 14 height 5
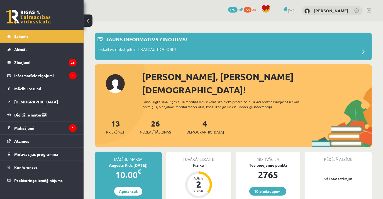
click at [192, 129] on span "[DEMOGRAPHIC_DATA]" at bounding box center [205, 132] width 38 height 6
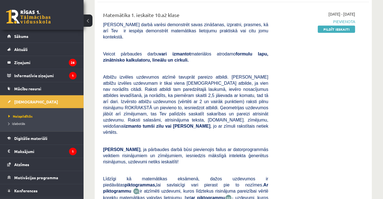
scroll to position [177, 0]
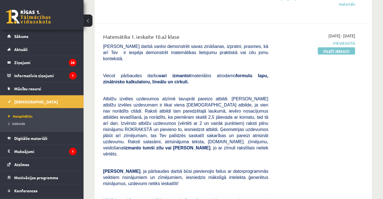
click at [332, 53] on link "Pildīt ieskaiti" at bounding box center [336, 50] width 37 height 7
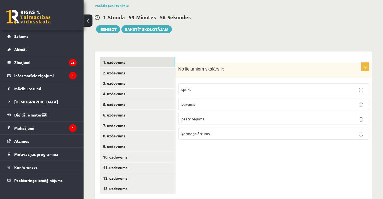
scroll to position [208, 0]
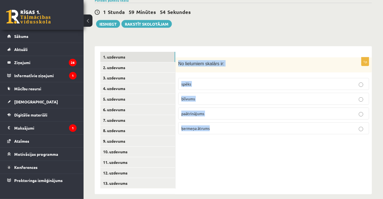
drag, startPoint x: 177, startPoint y: 58, endPoint x: 262, endPoint y: 122, distance: 106.2
click at [262, 122] on div "1p No lielumiem skalārs ir: spēks blīvums paātrinājums ķermeņa ātrums" at bounding box center [274, 98] width 197 height 82
copy div "No lielumiem skalārs ir: spēks blīvums paātrinājums ķermeņa ātrums"
click at [207, 95] on label "blīvums" at bounding box center [273, 99] width 191 height 12
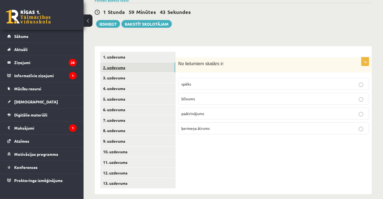
click at [120, 62] on link "2. uzdevums" at bounding box center [137, 67] width 75 height 10
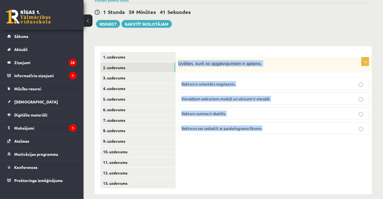
drag, startPoint x: 177, startPoint y: 56, endPoint x: 297, endPoint y: 120, distance: 135.9
click at [297, 120] on div "1p Izvēlies, kurš no apgalvojumiem ir aplams. Vektors ir orientēts nogrieznis. …" at bounding box center [274, 98] width 197 height 82
copy div "Izvēlies, kurš no apgalvojumiem ir aplams. Vektors ir orientēts nogrieznis. Vie…"
click at [265, 111] on p "Vektoru summa ir skaitlis." at bounding box center [274, 114] width 185 height 6
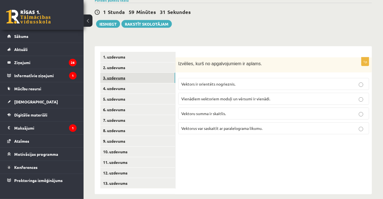
click at [136, 73] on link "3. uzdevums" at bounding box center [137, 78] width 75 height 10
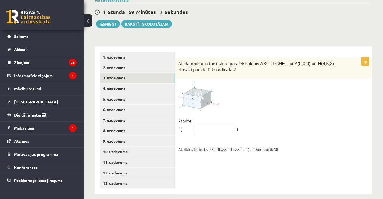
click at [216, 125] on input "text" at bounding box center [215, 129] width 42 height 9
click at [209, 125] on input "text" at bounding box center [215, 129] width 42 height 9
type input "*****"
click at [106, 83] on link "4. uzdevums" at bounding box center [137, 88] width 75 height 10
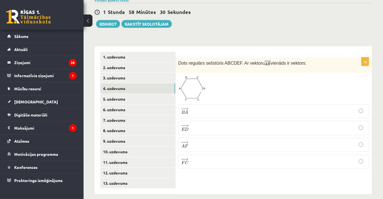
click at [225, 124] on p "− − → E D E D →" at bounding box center [274, 128] width 185 height 8
click at [132, 94] on link "5. uzdevums" at bounding box center [137, 99] width 75 height 10
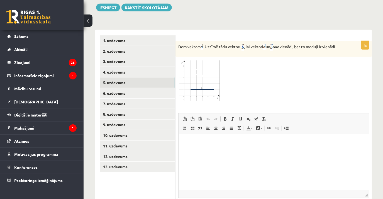
scroll to position [233, 0]
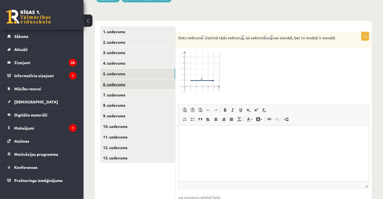
click at [140, 79] on link "6. uzdevums" at bounding box center [137, 84] width 75 height 10
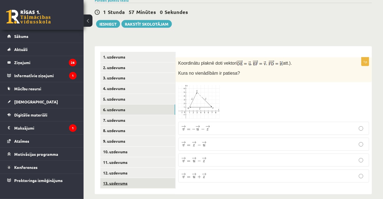
click at [129, 178] on link "13. uzdevums" at bounding box center [137, 183] width 75 height 10
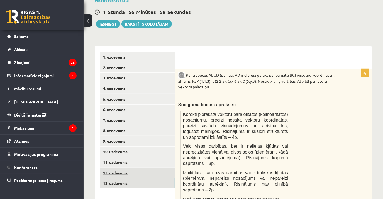
scroll to position [0, 0]
click at [129, 168] on link "12. uzdevums" at bounding box center [137, 173] width 75 height 10
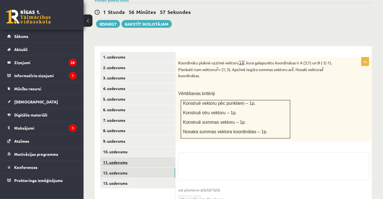
click at [131, 157] on link "11. uzdevums" at bounding box center [137, 162] width 75 height 10
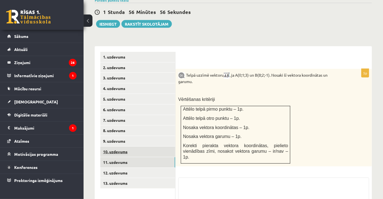
click at [129, 147] on link "10. uzdevums" at bounding box center [137, 152] width 75 height 10
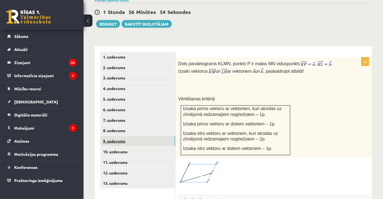
click at [125, 136] on link "9. uzdevums" at bounding box center [137, 141] width 75 height 10
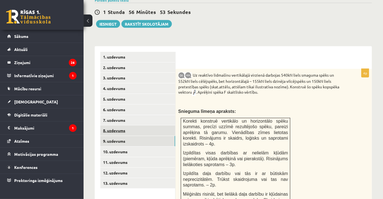
click at [115, 127] on link "8. uzdevums" at bounding box center [137, 130] width 75 height 10
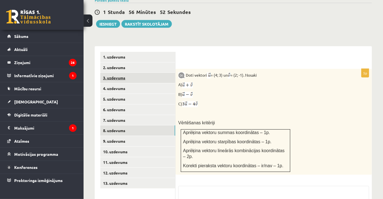
click at [122, 76] on link "3. uzdevums" at bounding box center [137, 78] width 75 height 10
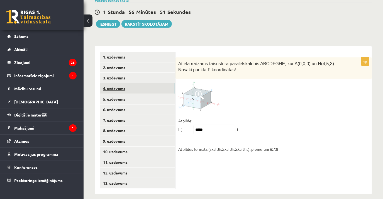
click at [121, 83] on link "4. uzdevums" at bounding box center [137, 88] width 75 height 10
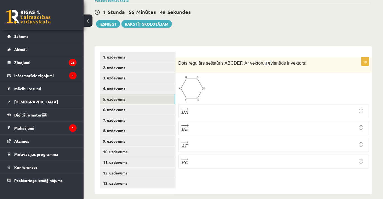
click at [121, 96] on link "5. uzdevums" at bounding box center [137, 99] width 75 height 10
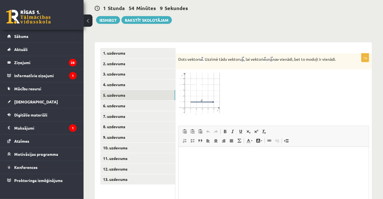
scroll to position [259, 0]
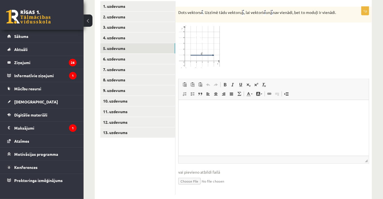
click at [192, 116] on html at bounding box center [273, 108] width 190 height 17
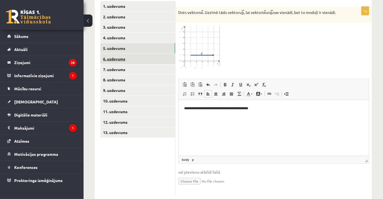
click at [131, 54] on link "6. uzdevums" at bounding box center [137, 59] width 75 height 10
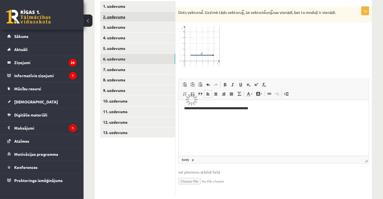
scroll to position [208, 0]
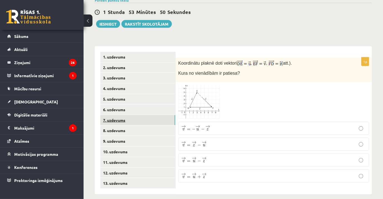
click at [123, 117] on link "7. uzdevums" at bounding box center [137, 120] width 75 height 10
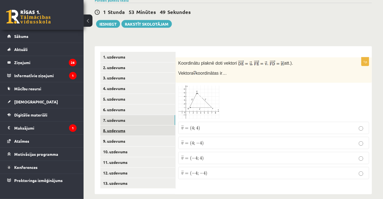
click at [120, 125] on link "8. uzdevums" at bounding box center [137, 130] width 75 height 10
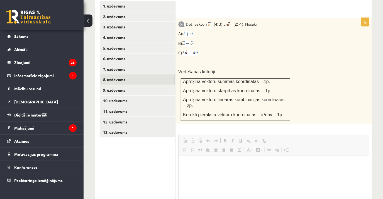
scroll to position [0, 0]
click at [331, 69] on p "Vērtēšanas kritēriji" at bounding box center [259, 72] width 163 height 6
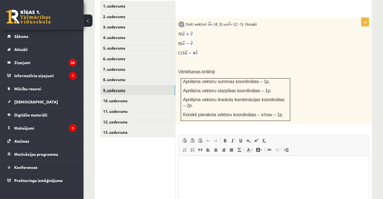
click at [121, 86] on link "9. uzdevums" at bounding box center [137, 90] width 75 height 10
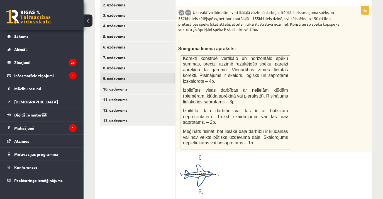
scroll to position [259, 0]
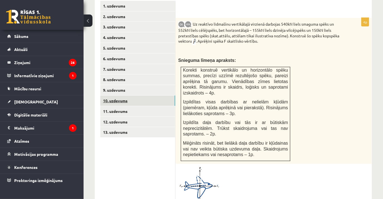
click at [113, 96] on link "10. uzdevums" at bounding box center [137, 101] width 75 height 10
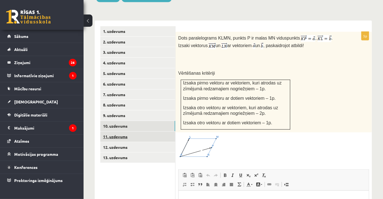
scroll to position [0, 0]
click at [139, 132] on link "11. uzdevums" at bounding box center [137, 137] width 75 height 10
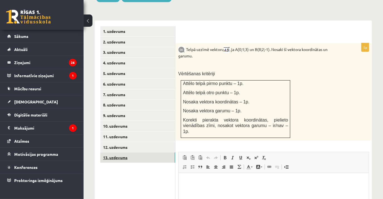
click at [131, 154] on link "13. uzdevums" at bounding box center [137, 158] width 75 height 10
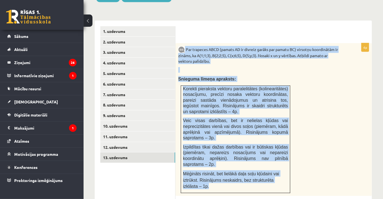
drag, startPoint x: 185, startPoint y: 40, endPoint x: 287, endPoint y: 169, distance: 165.0
click at [287, 169] on div "Par trapeces ABCD (pamats AD ir divreiz garāks par pamatu BC) virsotņu koordinā…" at bounding box center [274, 119] width 197 height 153
drag, startPoint x: 287, startPoint y: 169, endPoint x: 247, endPoint y: 161, distance: 40.7
copy div "Par trapeces ABCD (pamats AD ir divreiz garāks par pamatu BC) virsotņu koordinā…"
click at [128, 142] on link "12. uzdevums" at bounding box center [137, 147] width 75 height 10
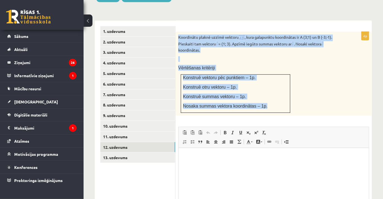
drag, startPoint x: 179, startPoint y: 29, endPoint x: 279, endPoint y: 103, distance: 123.9
click at [279, 103] on div "Koordinātu plaknē uzzīmē vektoru , kura galapunktu koordinātas ir A (3;1) un B …" at bounding box center [274, 74] width 197 height 84
copy div "Koordinātu plaknē uzzīmē vektoru , kura galapunktu koordinātas ir A (3;1) un B …"
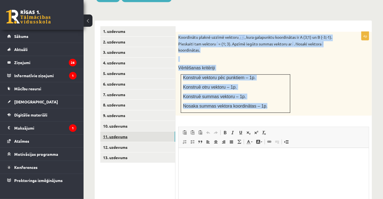
click at [121, 132] on link "11. uzdevums" at bounding box center [137, 137] width 75 height 10
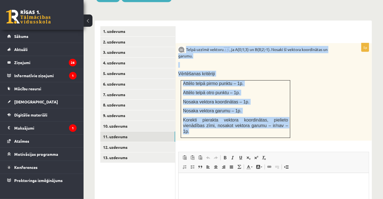
drag, startPoint x: 186, startPoint y: 43, endPoint x: 279, endPoint y: 121, distance: 121.7
click at [279, 121] on div "Telpā uzzīmē vektoru , ja A(0;1;3) un B(8;2;-1). Nosaki šī vektora koordinātas …" at bounding box center [274, 92] width 197 height 98
drag, startPoint x: 279, startPoint y: 121, endPoint x: 240, endPoint y: 120, distance: 39.3
copy div "Telpā uzzīmē vektoru , ja A(0;1;3) un B(8;2;-1). Nosaki šī vektora koordinātas …"
click at [105, 121] on link "10. uzdevums" at bounding box center [137, 126] width 75 height 10
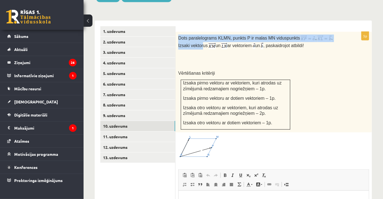
drag, startPoint x: 176, startPoint y: 28, endPoint x: 190, endPoint y: 39, distance: 17.9
click at [190, 39] on div "Dots paralelograms KLMN, punkts P ir malas MN viduspunkts , . Izsaki vektorus u…" at bounding box center [274, 82] width 197 height 101
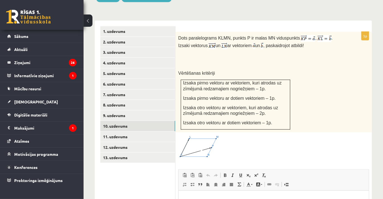
drag, startPoint x: 190, startPoint y: 39, endPoint x: 189, endPoint y: 52, distance: 13.2
click at [189, 52] on div "Dots paralelograms KLMN, punkts P ir malas MN viduspunkts , . Izsaki vektorus u…" at bounding box center [274, 82] width 197 height 101
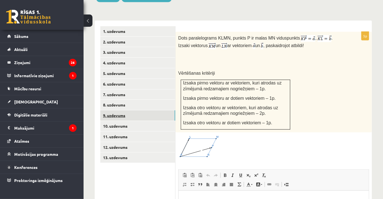
click at [119, 111] on link "9. uzdevums" at bounding box center [137, 115] width 75 height 10
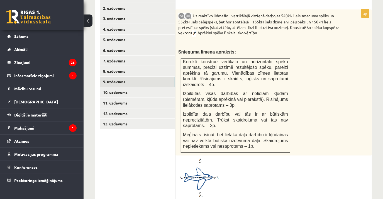
scroll to position [234, 0]
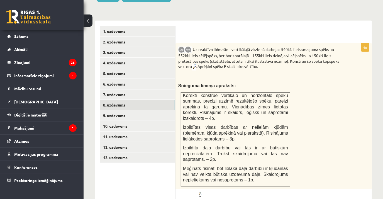
click at [120, 100] on link "8. uzdevums" at bounding box center [137, 105] width 75 height 10
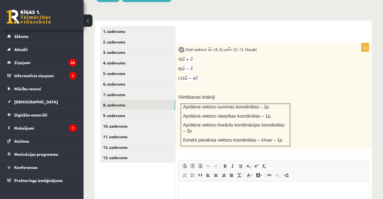
scroll to position [0, 0]
click at [127, 90] on link "7. uzdevums" at bounding box center [137, 95] width 75 height 10
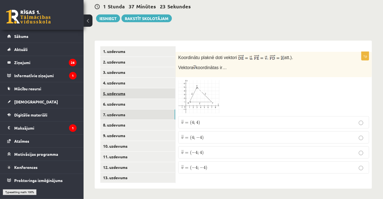
scroll to position [208, 0]
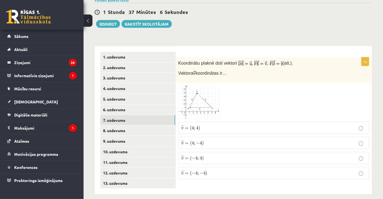
click at [218, 155] on p "¯ ¯ ¯ v = ( − 4 ; 4 ) v ¯ = ( − 4 ; 4 )" at bounding box center [274, 158] width 185 height 6
click at [223, 170] on p "¯ ¯ ¯ v = ( − 4 ; − 4 ) v ¯ = ( − 4 ; − 4 )" at bounding box center [274, 173] width 185 height 6
click at [123, 105] on link "6. uzdevums" at bounding box center [137, 110] width 75 height 10
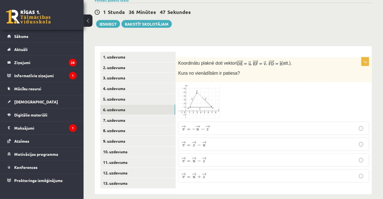
click at [233, 125] on p "→ v = − → u − → z v → = − u → − z →" at bounding box center [274, 128] width 185 height 7
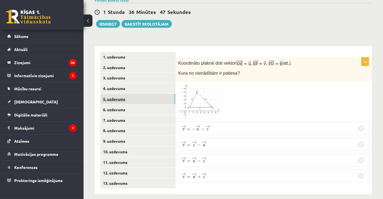
click at [123, 94] on link "5. uzdevums" at bounding box center [137, 99] width 75 height 10
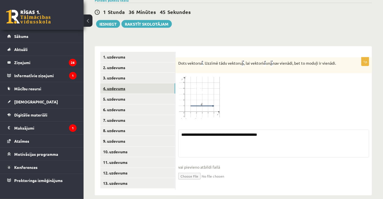
click at [122, 84] on link "4. uzdevums" at bounding box center [137, 88] width 75 height 10
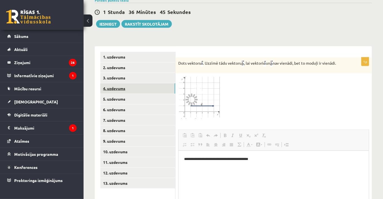
scroll to position [0, 0]
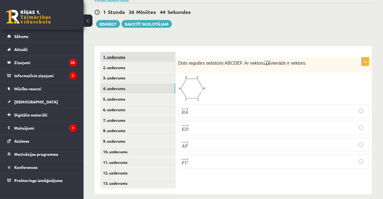
click at [122, 52] on link "1. uzdevums" at bounding box center [137, 57] width 75 height 10
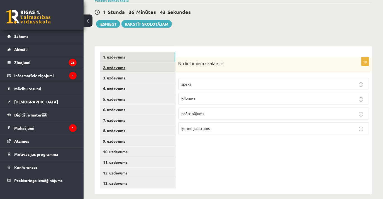
click at [119, 62] on link "2. uzdevums" at bounding box center [137, 67] width 75 height 10
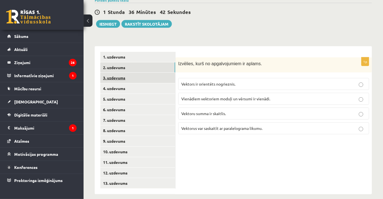
click at [119, 73] on link "3. uzdevums" at bounding box center [137, 78] width 75 height 10
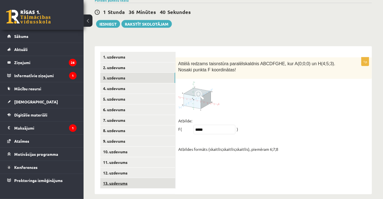
click at [127, 178] on link "13. uzdevums" at bounding box center [137, 183] width 75 height 10
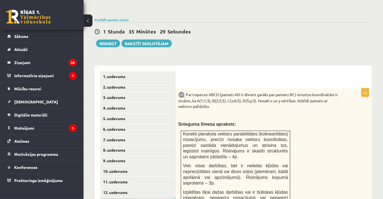
scroll to position [132, 0]
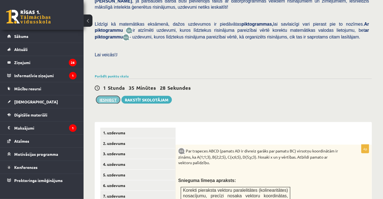
click at [112, 96] on button "Iesniegt" at bounding box center [108, 100] width 24 height 8
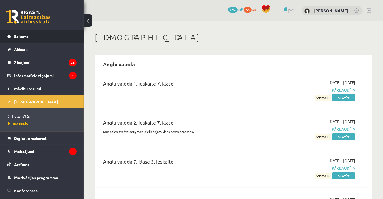
click at [12, 39] on link "Sākums" at bounding box center [41, 36] width 69 height 13
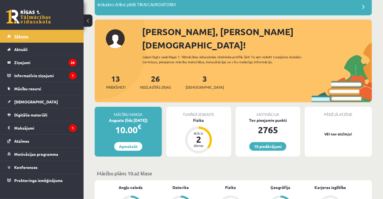
scroll to position [50, 0]
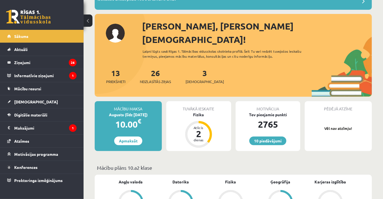
click at [112, 36] on div "[PERSON_NAME], [PERSON_NAME][DEMOGRAPHIC_DATA]! Laipni lūgts savā Rīgas 1. Tālm…" at bounding box center [233, 59] width 277 height 78
click at [30, 96] on link "[DEMOGRAPHIC_DATA]" at bounding box center [41, 101] width 69 height 13
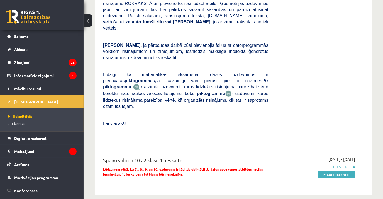
scroll to position [304, 0]
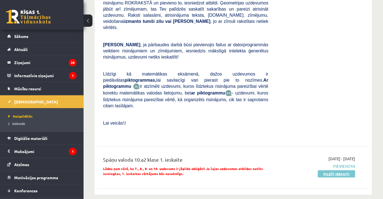
click at [326, 170] on link "Pildīt ieskaiti" at bounding box center [336, 173] width 37 height 7
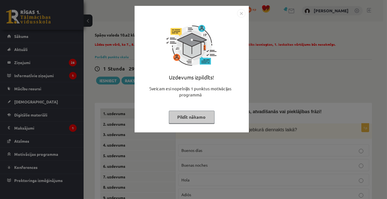
click at [242, 13] on img "Close" at bounding box center [241, 13] width 8 height 8
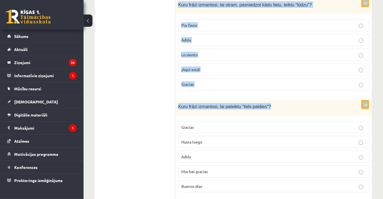
scroll to position [442, 0]
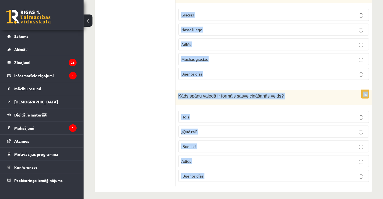
drag, startPoint x: 178, startPoint y: 7, endPoint x: 243, endPoint y: 181, distance: 185.8
copy form "Loremips dolorsi ametconsectetur, adipiscinge sed doeiusmodte incid! 6u La etdo…"
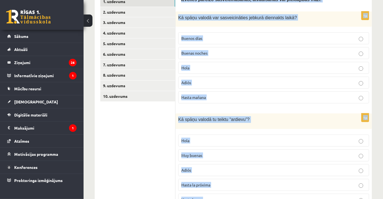
scroll to position [0, 0]
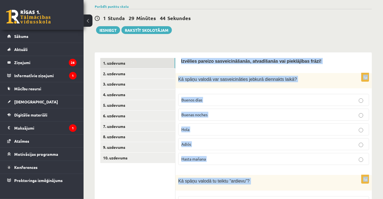
click at [223, 127] on p "Hola" at bounding box center [274, 130] width 185 height 6
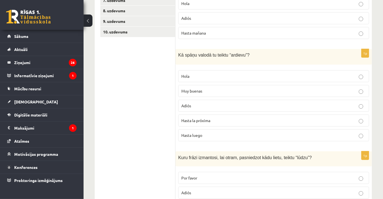
scroll to position [177, 0]
click at [223, 102] on p "Adiós" at bounding box center [274, 105] width 185 height 6
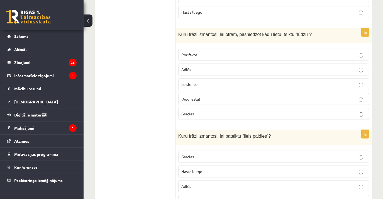
scroll to position [304, 0]
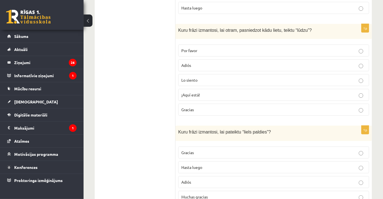
click at [217, 48] on p "Por favor" at bounding box center [274, 51] width 185 height 6
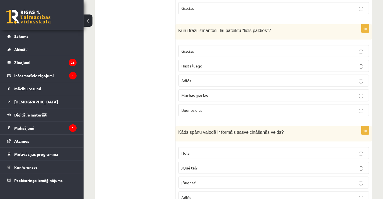
click at [221, 93] on p "Muchas gracias" at bounding box center [274, 96] width 185 height 6
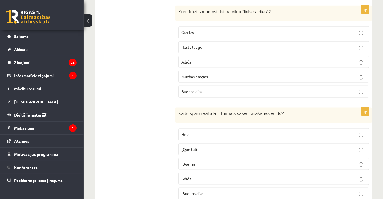
scroll to position [442, 0]
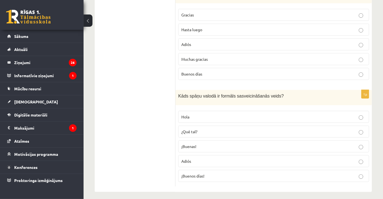
click at [219, 173] on p "¡Buenos días!" at bounding box center [274, 176] width 185 height 6
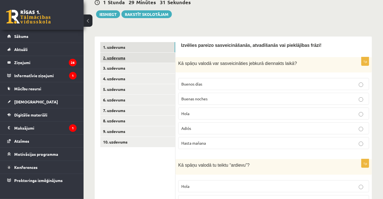
scroll to position [36, 0]
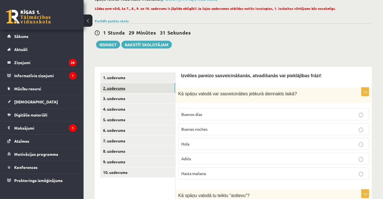
click at [143, 89] on link "2. uzdevums" at bounding box center [137, 88] width 75 height 10
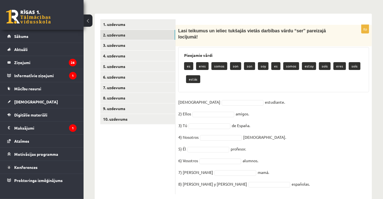
scroll to position [95, 0]
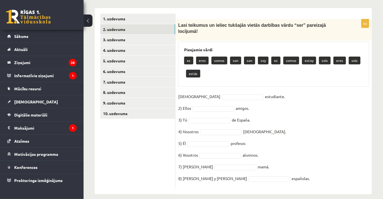
drag, startPoint x: 178, startPoint y: 82, endPoint x: 288, endPoint y: 178, distance: 145.4
click at [288, 178] on div "8p Lasi teikumus un ieliec tukšajās vietās darbības vārdu “ser” pareizajā locīj…" at bounding box center [274, 104] width 197 height 170
drag, startPoint x: 288, startPoint y: 178, endPoint x: 263, endPoint y: 173, distance: 24.7
copy div "Lasi teikumus un ieliec tukšajās vietās darbības vārdu “ser” pareizajā locījumā…"
drag, startPoint x: 209, startPoint y: 151, endPoint x: 208, endPoint y: 145, distance: 5.3
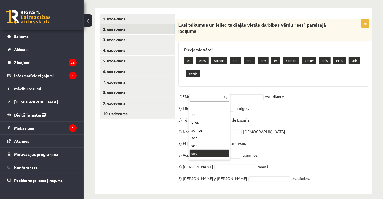
scroll to position [82, 0]
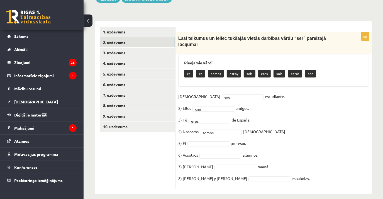
click at [221, 119] on fieldset "[DEMOGRAPHIC_DATA] soy *** estudiante. 2) Ellos son *** amigos. 3) Tú eres ****…" at bounding box center [273, 139] width 191 height 94
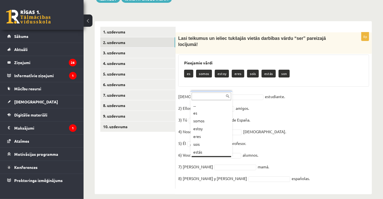
scroll to position [7, 0]
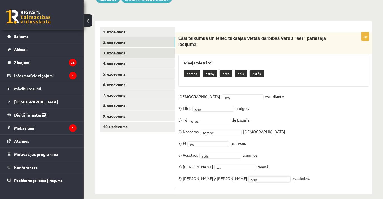
click at [117, 48] on link "3. uzdevums" at bounding box center [137, 53] width 75 height 10
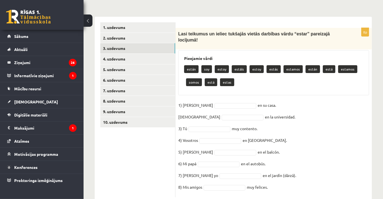
scroll to position [95, 0]
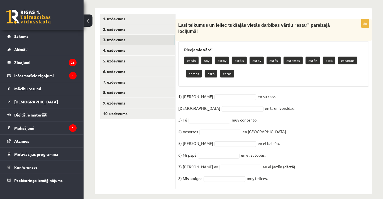
drag, startPoint x: 177, startPoint y: 37, endPoint x: 305, endPoint y: 171, distance: 186.2
click at [306, 171] on div "8p Lasi teikumus un ieliec tukšajās vietās darbības vārdu “estar” pareizajā loc…" at bounding box center [274, 104] width 197 height 170
drag, startPoint x: 305, startPoint y: 171, endPoint x: 255, endPoint y: 170, distance: 50.8
copy div "Lasi teikumus un ieliec tukšajās vietās darbības vārdu “estar” pareizajā locīju…"
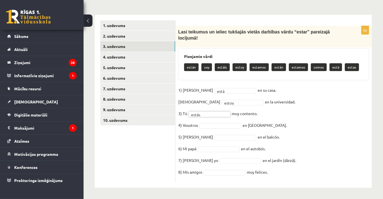
scroll to position [82, 0]
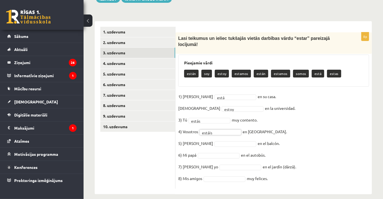
click at [232, 133] on fieldset "1) Ella está **** en su casa. 2) Yo estoy ***** en la universidad. 3) Tú estás …" at bounding box center [273, 139] width 191 height 94
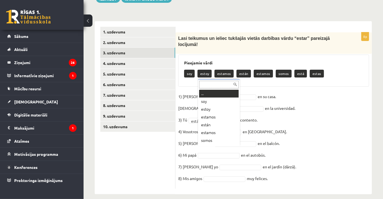
scroll to position [7, 0]
drag, startPoint x: 223, startPoint y: 117, endPoint x: 317, endPoint y: 98, distance: 95.2
click at [317, 97] on body "0 Dāvanas 2766 mP 729 xp Enija Kristiāna Mezīte Sākums Aktuāli Kā mācīties eSKO…" at bounding box center [191, 17] width 383 height 199
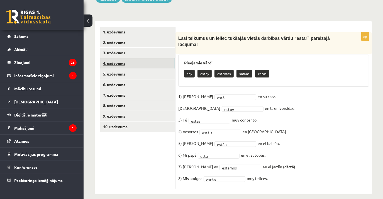
click at [134, 63] on link "4. uzdevums" at bounding box center [137, 63] width 75 height 10
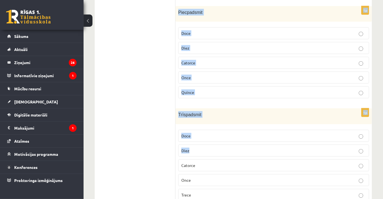
scroll to position [450, 0]
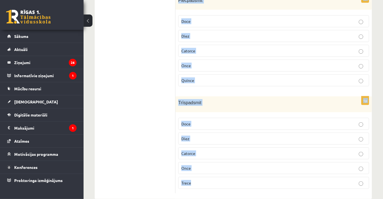
drag, startPoint x: 176, startPoint y: 27, endPoint x: 278, endPoint y: 170, distance: 176.0
copy form "Izlasi situācijas aprakstu un izvēlies pareizo skaitļu rakstības veidu! Iedomāj…"
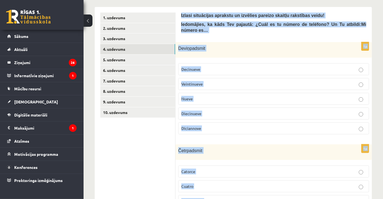
scroll to position [95, 0]
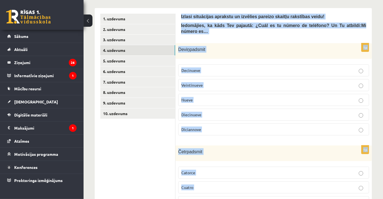
click at [225, 67] on p "Decinueve" at bounding box center [274, 70] width 185 height 6
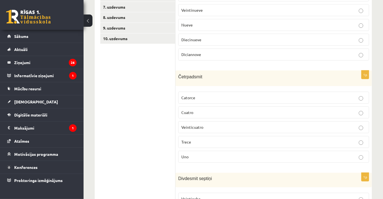
scroll to position [171, 0]
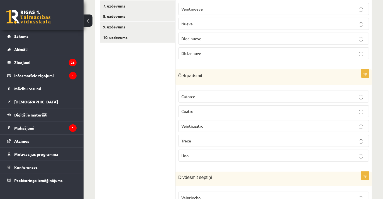
click at [207, 94] on p "Catorce" at bounding box center [274, 97] width 185 height 6
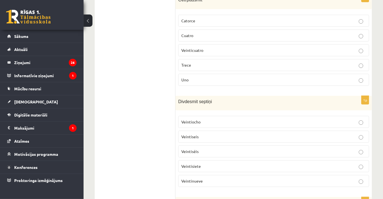
scroll to position [298, 0]
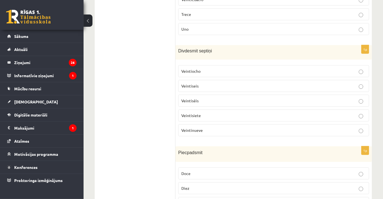
click at [210, 83] on p "Veintiseis" at bounding box center [274, 86] width 185 height 6
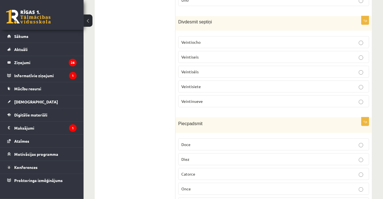
scroll to position [348, 0]
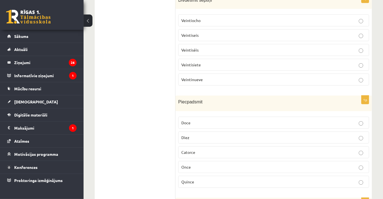
click at [209, 179] on p "Quince" at bounding box center [274, 182] width 185 height 6
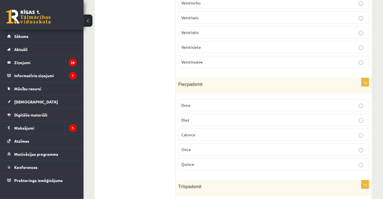
scroll to position [450, 0]
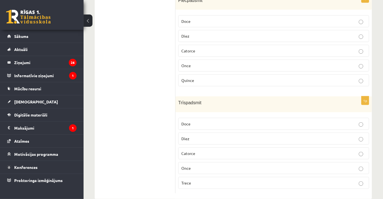
drag, startPoint x: 199, startPoint y: 178, endPoint x: 198, endPoint y: 173, distance: 4.4
click at [199, 177] on label "Trece" at bounding box center [273, 183] width 191 height 12
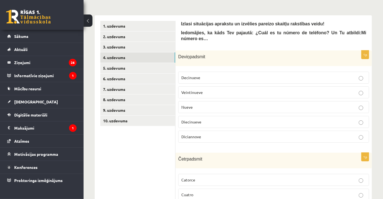
scroll to position [44, 0]
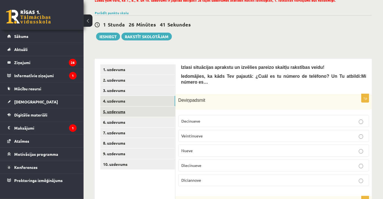
click at [124, 112] on link "5. uzdevums" at bounding box center [137, 112] width 75 height 10
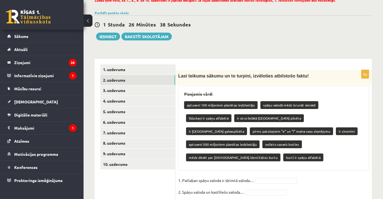
click at [177, 75] on div "Lasi teikuma sākumu un to turpini, izvēloties atbilstošo faktu!" at bounding box center [274, 77] width 197 height 15
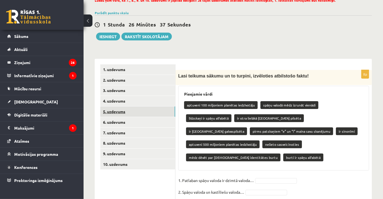
click at [136, 114] on link "5. uzdevums" at bounding box center [137, 112] width 75 height 10
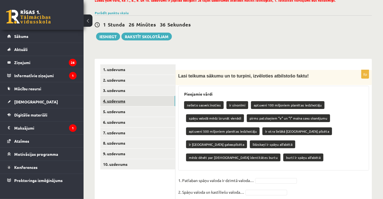
click at [131, 100] on link "4. uzdevums" at bounding box center [137, 101] width 75 height 10
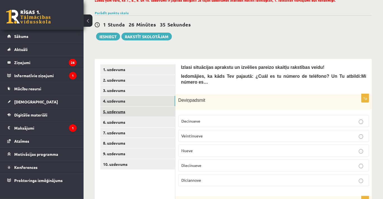
click at [132, 113] on link "5. uzdevums" at bounding box center [137, 112] width 75 height 10
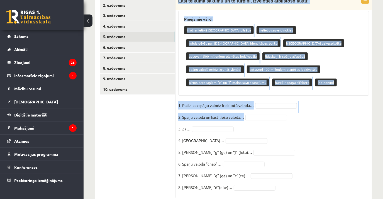
scroll to position [121, 0]
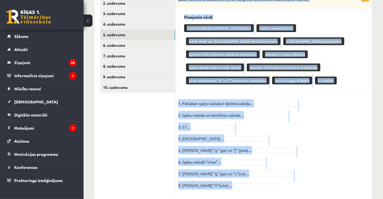
drag, startPoint x: 176, startPoint y: 73, endPoint x: 315, endPoint y: 173, distance: 171.2
click at [315, 173] on div "8p Lasi teikuma sākumu un to turpini, izvēloties atbilstošo faktu! Pieejamie vā…" at bounding box center [274, 94] width 197 height 203
copy div "Lasi teikuma sākumu un to turpini, izvēloties atbilstošo faktu! Pieejamie vārdi…"
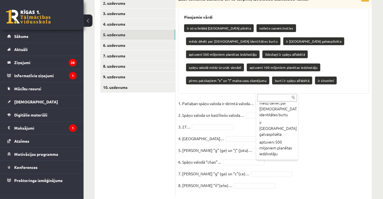
scroll to position [50, 0]
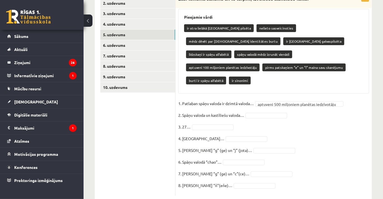
drag, startPoint x: 268, startPoint y: 95, endPoint x: 267, endPoint y: 102, distance: 6.3
click at [268, 99] on fieldset "**********" at bounding box center [273, 146] width 191 height 94
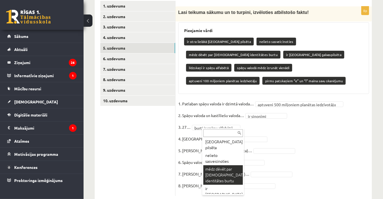
scroll to position [25, 0]
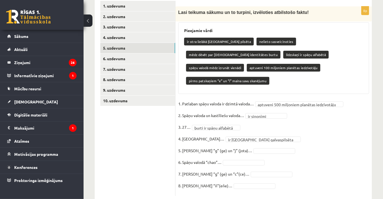
click at [250, 133] on fieldset "**********" at bounding box center [273, 147] width 191 height 94
drag, startPoint x: 250, startPoint y: 133, endPoint x: 251, endPoint y: 137, distance: 4.3
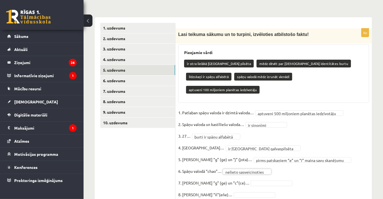
scroll to position [95, 0]
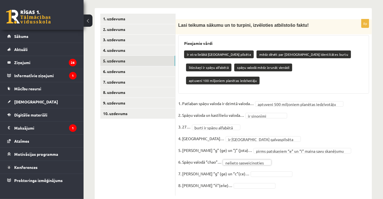
click at [256, 155] on fieldset "**********" at bounding box center [273, 146] width 191 height 94
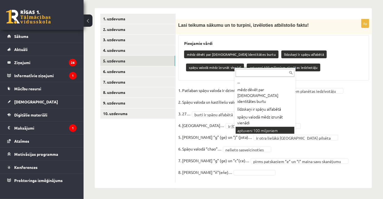
scroll to position [1, 0]
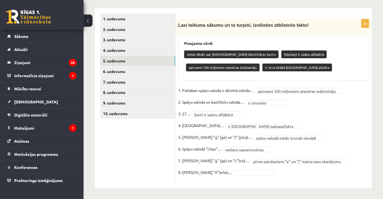
click at [228, 168] on fieldset "**********" at bounding box center [273, 133] width 191 height 94
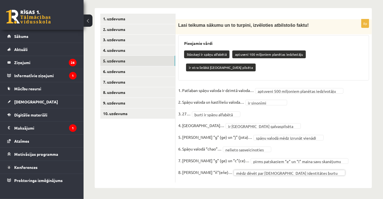
scroll to position [82, 0]
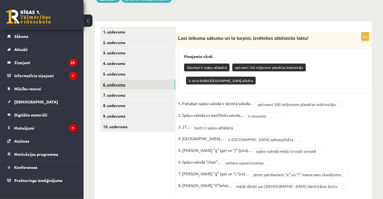
click at [137, 85] on link "6. uzdevums" at bounding box center [137, 84] width 75 height 10
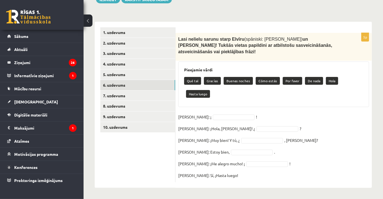
scroll to position [61, 0]
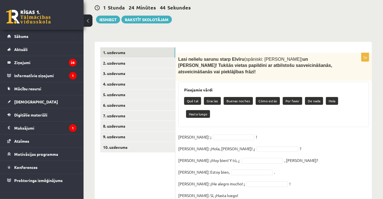
click at [178, 57] on div "Lasi nelielu sarunu starp Elvīru (spāniski: Elvira) un Pedro! Tukšās vietas pap…" at bounding box center [274, 67] width 197 height 28
click at [129, 106] on link "6. uzdevums" at bounding box center [137, 105] width 75 height 10
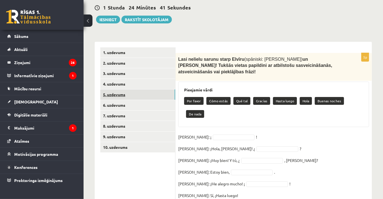
click at [129, 98] on link "5. uzdevums" at bounding box center [137, 95] width 75 height 10
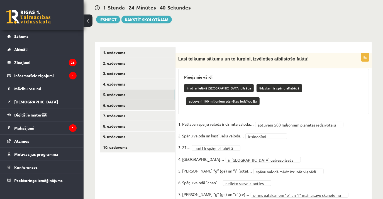
click at [129, 106] on link "6. uzdevums" at bounding box center [137, 105] width 75 height 10
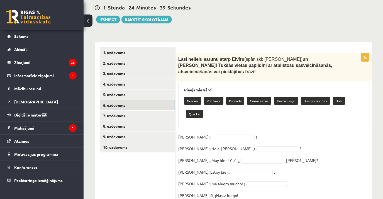
click at [129, 106] on link "6. uzdevums" at bounding box center [137, 105] width 75 height 10
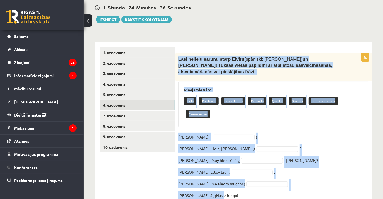
drag, startPoint x: 178, startPoint y: 58, endPoint x: 274, endPoint y: 175, distance: 151.6
click at [274, 175] on div "5p Lasi nelielu sarunu starp Elvīru (spāniski: Elvira) un Pedro! Tukšās vietas …" at bounding box center [274, 127] width 197 height 149
copy div "Lasi nelielu sarunu starp Elvīru (spāniski: Elvira) un Pedro! Tukšās vietas pap…"
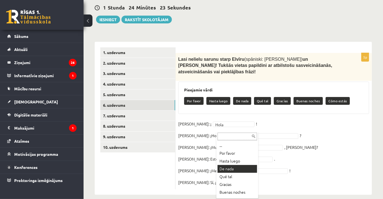
scroll to position [7, 0]
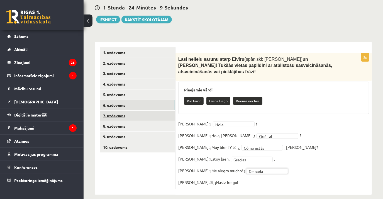
click at [109, 116] on link "7. uzdevums" at bounding box center [137, 116] width 75 height 10
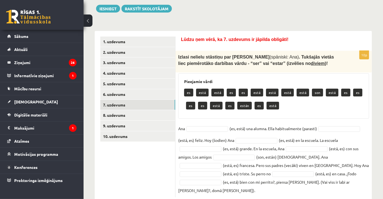
scroll to position [78, 0]
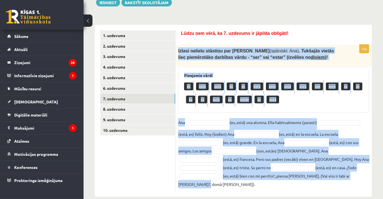
drag, startPoint x: 178, startPoint y: 49, endPoint x: 318, endPoint y: 182, distance: 192.5
click at [318, 182] on div "10p Izlasi nelielu stāstiņu par Annu (spāniski: Ana) . Tukšajās vietās liec pie…" at bounding box center [274, 118] width 197 height 147
drag, startPoint x: 318, startPoint y: 182, endPoint x: 281, endPoint y: 175, distance: 37.7
copy div "Izlasi nelielu stāstiņu par Annu (spāniski: Ana) . Tukšajās vietās liec piemēro…"
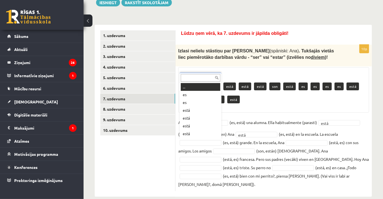
scroll to position [7, 0]
drag, startPoint x: 197, startPoint y: 90, endPoint x: 207, endPoint y: 100, distance: 14.4
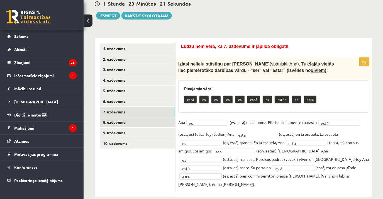
click at [126, 122] on link "8. uzdevums" at bounding box center [137, 122] width 75 height 10
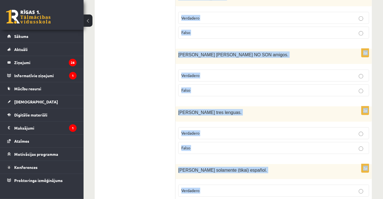
scroll to position [743, 0]
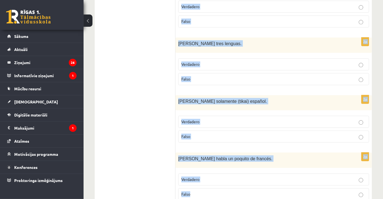
drag, startPoint x: 180, startPoint y: 45, endPoint x: 311, endPoint y: 174, distance: 184.2
copy form "Lūdzu ņem vērā, ka 8. uzdevums ir jāpilda obligāti! Izlasi dialogu (vismaz diva…"
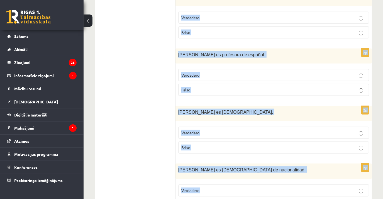
scroll to position [355, 0]
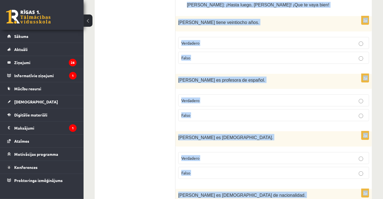
click at [231, 55] on p "Falso" at bounding box center [274, 58] width 185 height 6
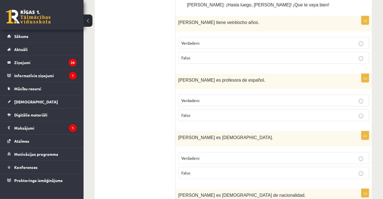
drag, startPoint x: 223, startPoint y: 104, endPoint x: 223, endPoint y: 116, distance: 12.0
click at [223, 112] on p "Falso" at bounding box center [274, 115] width 185 height 6
click at [228, 170] on p "Falso" at bounding box center [274, 173] width 185 height 6
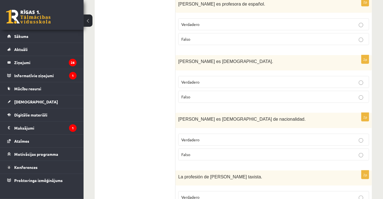
click at [222, 137] on p "Verdadero" at bounding box center [274, 140] width 185 height 6
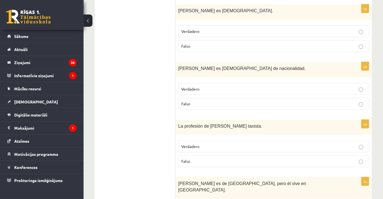
click at [220, 138] on fieldset "Verdadero Falso" at bounding box center [273, 153] width 191 height 31
click at [221, 144] on p "Verdadero" at bounding box center [274, 147] width 185 height 6
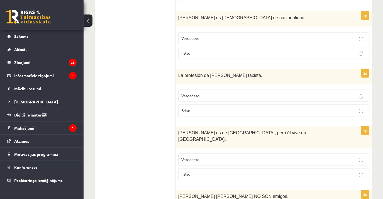
click at [217, 157] on p "Verdadero" at bounding box center [274, 160] width 185 height 6
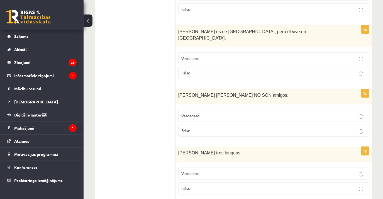
scroll to position [634, 0]
click at [213, 168] on label "Verdadero" at bounding box center [273, 174] width 191 height 12
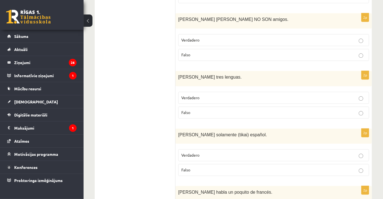
click at [213, 164] on label "Falso" at bounding box center [273, 170] width 191 height 12
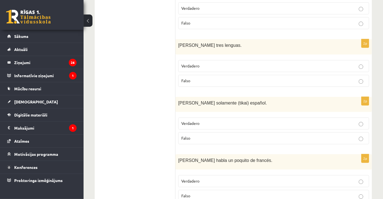
scroll to position [743, 0]
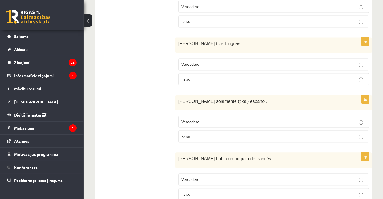
click at [221, 191] on p "Falso" at bounding box center [274, 194] width 185 height 6
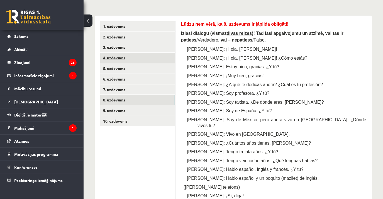
scroll to position [59, 0]
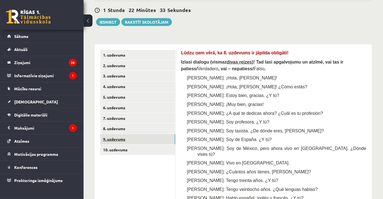
click at [129, 140] on link "9. uzdevums" at bounding box center [137, 139] width 75 height 10
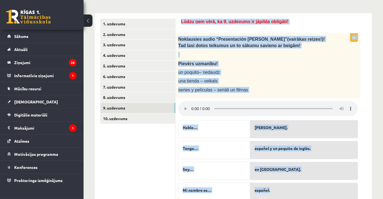
scroll to position [131, 0]
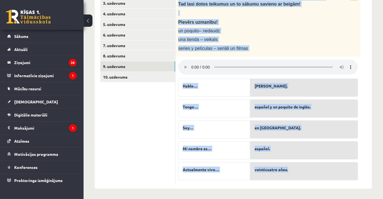
drag, startPoint x: 180, startPoint y: 53, endPoint x: 352, endPoint y: 175, distance: 211.2
click at [352, 175] on div "Lūdzu ņem vērā, ka 9. uzdevums ir jāpilda obligāti! 5p Noklausies audio “Presen…" at bounding box center [274, 80] width 197 height 217
drag, startPoint x: 352, startPoint y: 175, endPoint x: 371, endPoint y: 94, distance: 82.7
click at [371, 94] on div "Lūdzu ņem vērā, ka 9. uzdevums ir jāpilda obligāti! 5p Noklausies audio “Presen…" at bounding box center [274, 80] width 197 height 217
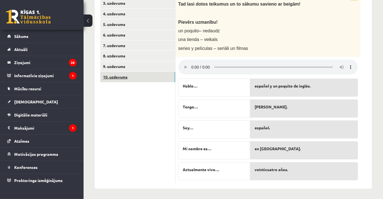
click at [122, 80] on link "10. uzdevums" at bounding box center [137, 77] width 75 height 10
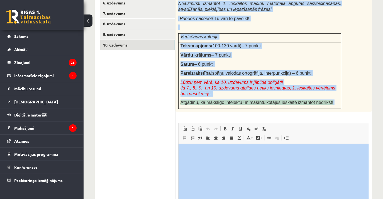
scroll to position [182, 0]
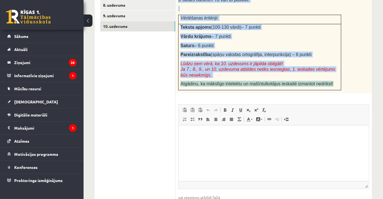
drag, startPoint x: 177, startPoint y: 37, endPoint x: 323, endPoint y: 72, distance: 150.4
click at [323, 72] on div "Uzdevumu veic pa soļiem: 1. solis. Iztēlojies , ka Tu esi saticis Manuelu (spān…" at bounding box center [274, 12] width 197 height 161
drag, startPoint x: 323, startPoint y: 72, endPoint x: 304, endPoint y: 78, distance: 20.4
copy div "Uzdevumu veic pa soļiem: 1. solis. Iztēlojies , ka Tu esi saticis Manuelu (spān…"
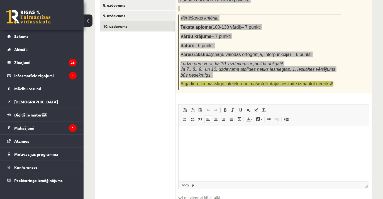
click at [222, 141] on html at bounding box center [273, 133] width 190 height 17
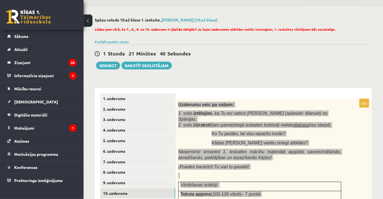
scroll to position [0, 0]
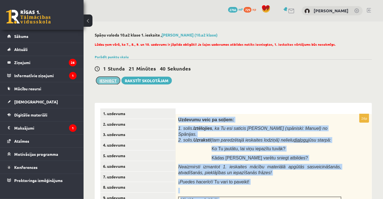
click at [110, 80] on button "Iesniegt" at bounding box center [108, 81] width 24 height 8
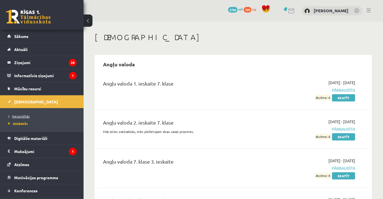
click at [27, 118] on link "Neizpildītās" at bounding box center [43, 116] width 70 height 5
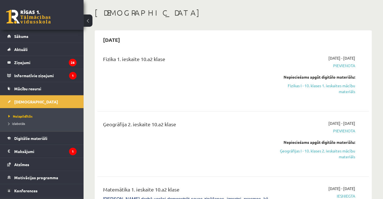
scroll to position [50, 0]
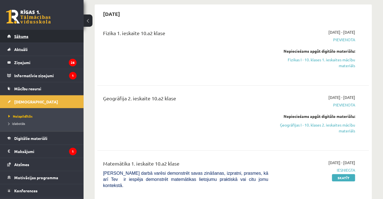
click at [36, 32] on link "Sākums" at bounding box center [41, 36] width 69 height 13
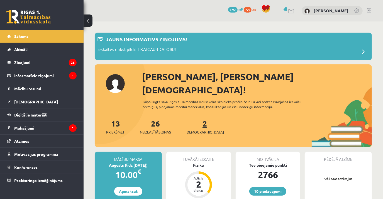
drag, startPoint x: 0, startPoint y: 0, endPoint x: 194, endPoint y: 120, distance: 228.5
click at [194, 129] on span "[DEMOGRAPHIC_DATA]" at bounding box center [205, 132] width 38 height 6
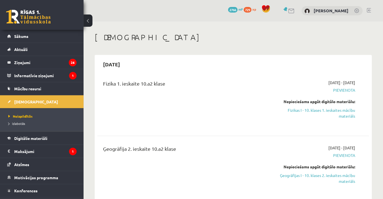
drag, startPoint x: 307, startPoint y: 113, endPoint x: 218, endPoint y: 20, distance: 129.0
click at [307, 112] on link "Fizikas I - 10. klases 1. ieskaites mācību materiāls" at bounding box center [316, 113] width 79 height 12
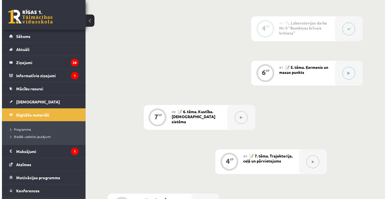
scroll to position [328, 0]
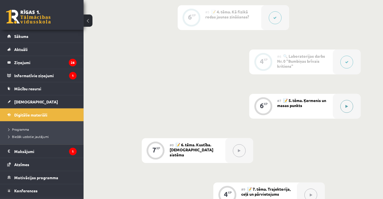
click at [344, 105] on button at bounding box center [347, 106] width 13 height 13
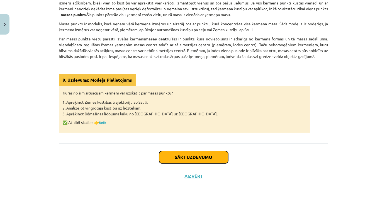
click at [210, 160] on button "Sākt uzdevumu" at bounding box center [193, 157] width 69 height 12
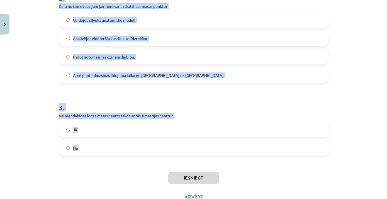
scroll to position [257, 0]
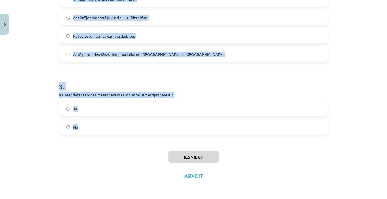
drag, startPoint x: 54, startPoint y: 111, endPoint x: 191, endPoint y: 127, distance: 137.9
copy form "1 . Kā sauc mehānikas daļu, kas apraksta ķermeņu kustību, neanalizējot tās cēlo…"
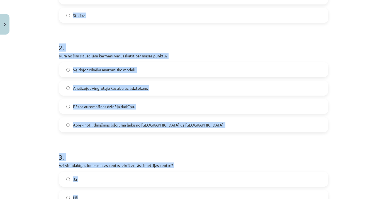
scroll to position [130, 0]
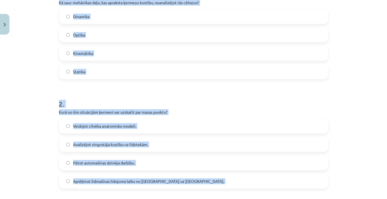
click at [137, 55] on label "Kinemātika" at bounding box center [194, 53] width 268 height 14
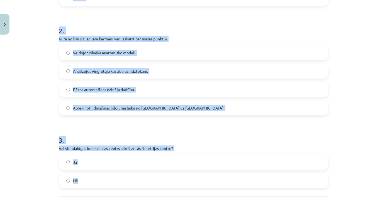
scroll to position [206, 0]
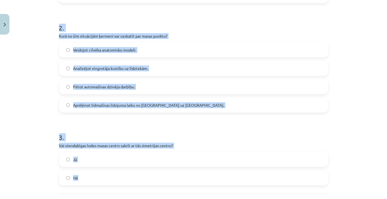
click at [164, 103] on span "Aprēķinot lidmašīnas lidojuma laiku no [GEOGRAPHIC_DATA] uz [GEOGRAPHIC_DATA]." at bounding box center [148, 105] width 151 height 6
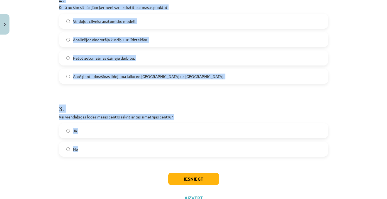
scroll to position [257, 0]
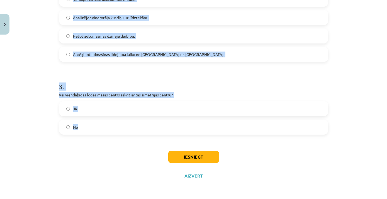
click at [141, 103] on label "Jā" at bounding box center [194, 109] width 268 height 14
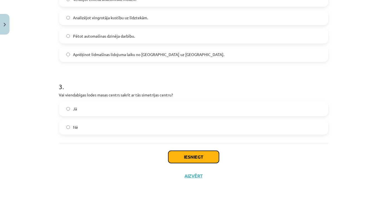
click at [176, 152] on button "Iesniegt" at bounding box center [193, 157] width 51 height 12
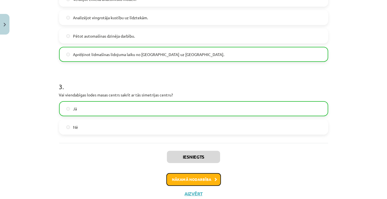
click at [215, 178] on icon at bounding box center [216, 180] width 3 height 4
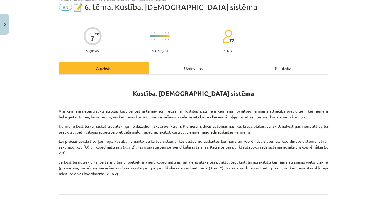
scroll to position [14, 0]
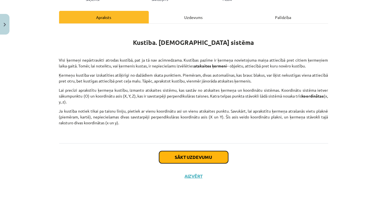
click at [187, 162] on button "Sākt uzdevumu" at bounding box center [193, 157] width 69 height 12
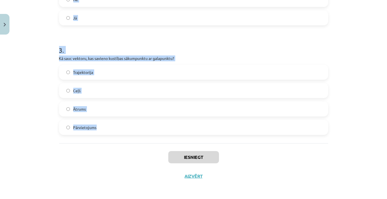
scroll to position [257, 0]
drag, startPoint x: 54, startPoint y: 110, endPoint x: 190, endPoint y: 122, distance: 136.6
copy form "1 . Kurjers nobrauc 600 m uz ziemeļiem un pēc tam 800 m uz austrumiem. Cik liel…"
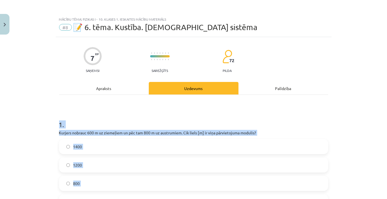
scroll to position [50, 0]
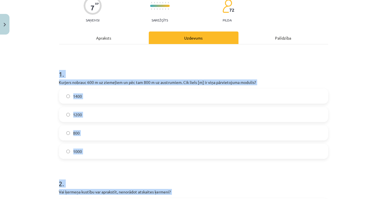
click at [111, 154] on label "1000" at bounding box center [194, 151] width 268 height 14
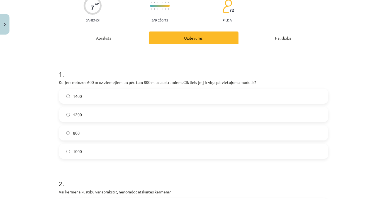
scroll to position [127, 0]
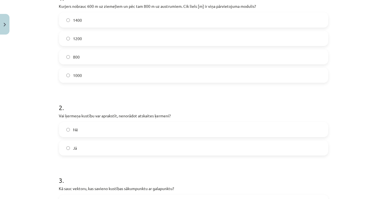
click at [108, 128] on label "Nē" at bounding box center [194, 130] width 268 height 14
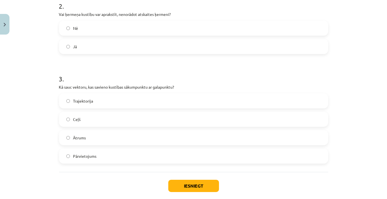
drag, startPoint x: 135, startPoint y: 150, endPoint x: 129, endPoint y: 148, distance: 5.5
click at [133, 146] on div "Trajektorija Ceļš Ātrums Pārvietojums" at bounding box center [193, 128] width 269 height 70
click at [129, 151] on label "Pārvietojums" at bounding box center [194, 156] width 268 height 14
click at [203, 182] on button "Iesniegt" at bounding box center [193, 186] width 51 height 12
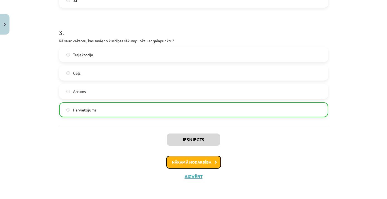
click at [184, 165] on button "Nākamā nodarbība" at bounding box center [193, 162] width 55 height 13
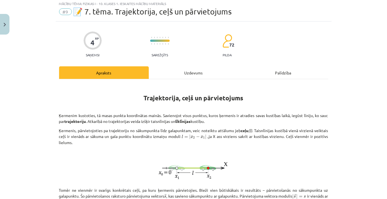
scroll to position [14, 0]
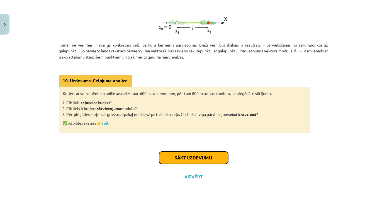
click at [192, 154] on button "Sākt uzdevumu" at bounding box center [193, 158] width 69 height 12
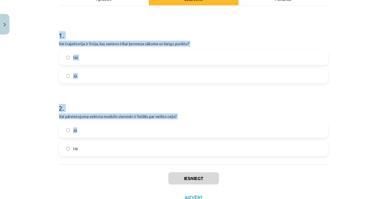
scroll to position [90, 0]
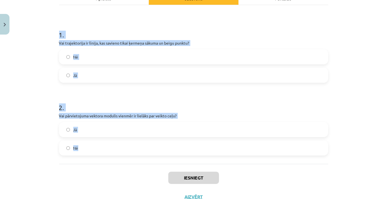
drag, startPoint x: 52, startPoint y: 108, endPoint x: 222, endPoint y: 145, distance: 173.5
click at [222, 145] on div "Mācību tēma: Fizikas i - 10. klases 1. ieskaites mācību materiāls #9 📝 7. tēma.…" at bounding box center [193, 99] width 387 height 199
copy form "1 . Vai trajektorija ir līnija, kas savieno tikai ķermeņa sākuma un beigu punkt…"
click at [127, 69] on label "Jā" at bounding box center [194, 75] width 268 height 14
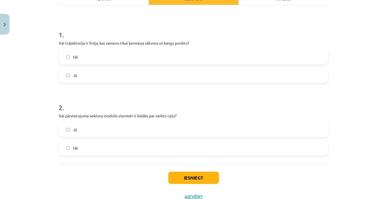
click at [134, 51] on label "Nē" at bounding box center [194, 57] width 268 height 14
click at [128, 146] on label "Nē" at bounding box center [194, 148] width 268 height 14
click at [199, 178] on button "Iesniegt" at bounding box center [193, 178] width 51 height 12
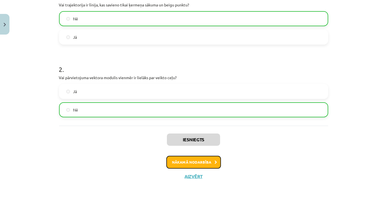
click at [192, 161] on button "Nākamā nodarbība" at bounding box center [193, 162] width 55 height 13
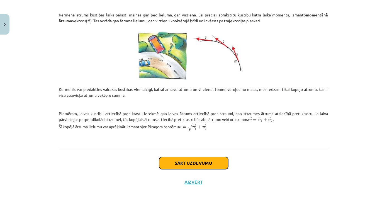
click at [192, 164] on button "Sākt uzdevumu" at bounding box center [193, 163] width 69 height 12
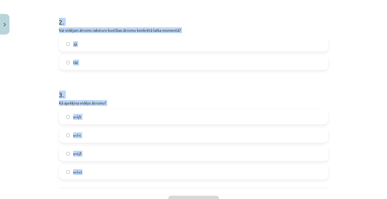
scroll to position [263, 0]
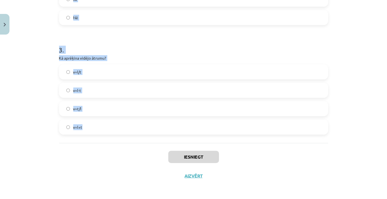
drag, startPoint x: 52, startPoint y: 107, endPoint x: 140, endPoint y: 139, distance: 94.0
click at [140, 139] on div "Mācību tēma: Fizikas i - 10. klases 1. ieskaites mācību materiāls #10 📝 8. tēma…" at bounding box center [193, 99] width 387 height 199
copy form "1 . Laiva attiecībā pret ūdeni kustas ar ātrumu 3 m/s, bet straumes ātrums ir 4…"
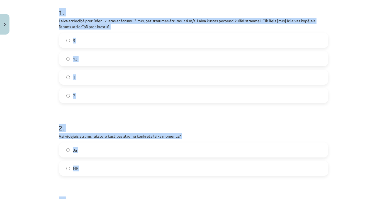
scroll to position [111, 0]
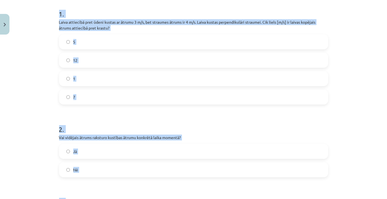
click at [115, 37] on label "5" at bounding box center [194, 42] width 268 height 14
click at [103, 167] on label "Nē" at bounding box center [194, 170] width 268 height 14
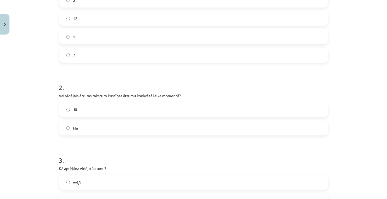
scroll to position [238, 0]
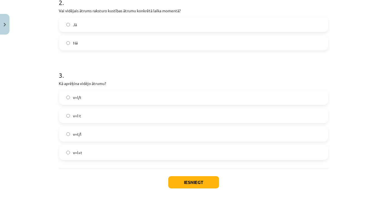
drag, startPoint x: 112, startPoint y: 95, endPoint x: 116, endPoint y: 95, distance: 3.9
click at [112, 95] on label "v=l/t" at bounding box center [194, 97] width 268 height 14
click at [199, 182] on button "Iesniegt" at bounding box center [193, 182] width 51 height 12
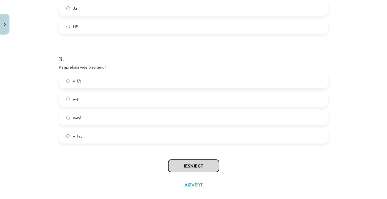
scroll to position [263, 0]
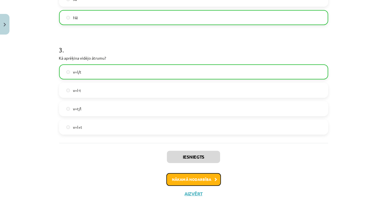
click at [207, 181] on button "Nākamā nodarbība" at bounding box center [193, 179] width 55 height 13
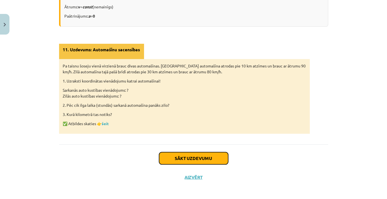
click at [169, 156] on button "Sākt uzdevumu" at bounding box center [193, 158] width 69 height 12
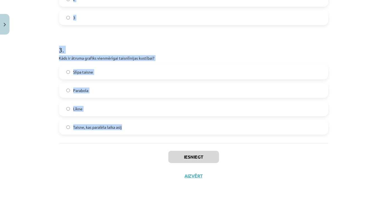
drag, startPoint x: 45, startPoint y: 109, endPoint x: 196, endPoint y: 123, distance: 152.3
click at [196, 123] on div "Mācību tēma: Fizikas i - 10. klases 1. ieskaites mācību materiāls #11 📝 9. tēma…" at bounding box center [193, 99] width 387 height 199
copy form "1 . Vai vienmērīgas taisnlīnijas kustības paātrinājums ir konstants un lielāks …"
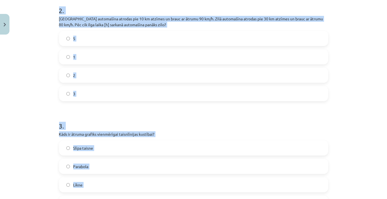
scroll to position [111, 0]
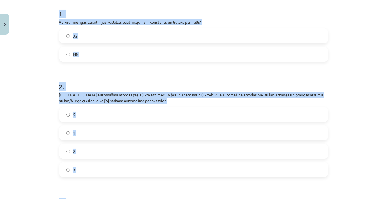
click at [112, 53] on label "Nē" at bounding box center [194, 54] width 268 height 14
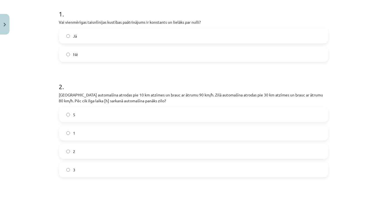
drag, startPoint x: 107, startPoint y: 154, endPoint x: 108, endPoint y: 149, distance: 5.3
click at [107, 154] on label "2" at bounding box center [194, 151] width 268 height 14
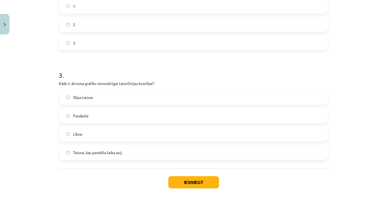
click at [125, 151] on label "Taisne, kas paralēla laika asij" at bounding box center [194, 153] width 268 height 14
click at [193, 180] on button "Iesniegt" at bounding box center [193, 182] width 51 height 12
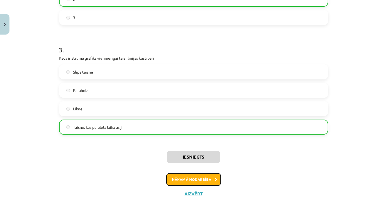
click at [207, 181] on button "Nākamā nodarbība" at bounding box center [193, 179] width 55 height 13
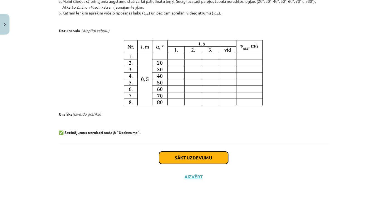
click at [180, 156] on button "Sākt uzdevumu" at bounding box center [193, 158] width 69 height 12
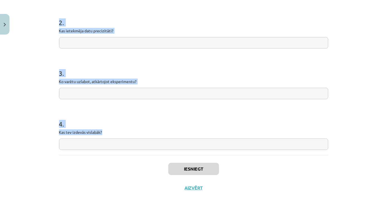
scroll to position [165, 0]
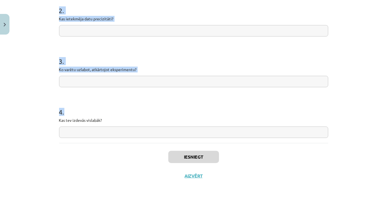
drag, startPoint x: 56, startPoint y: 110, endPoint x: 203, endPoint y: 130, distance: 148.3
click at [203, 130] on div "4 XP Saņemsi Sarežģīts 72 pilda Apraksts Uzdevums Palīdzība 1 . Vai hipotēze ap…" at bounding box center [194, 28] width 276 height 313
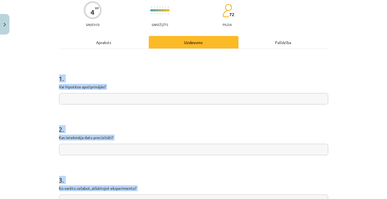
scroll to position [0, 0]
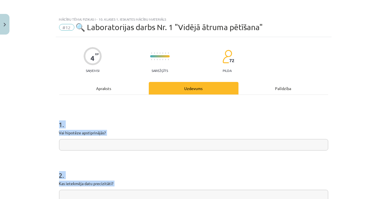
click at [189, 146] on input "text" at bounding box center [193, 144] width 269 height 11
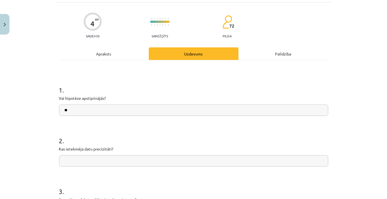
scroll to position [101, 0]
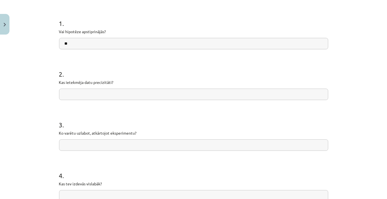
type input "**"
click at [150, 91] on input "text" at bounding box center [193, 94] width 269 height 11
type input "**"
click at [137, 140] on input "text" at bounding box center [193, 144] width 269 height 11
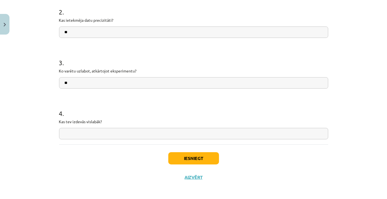
scroll to position [165, 0]
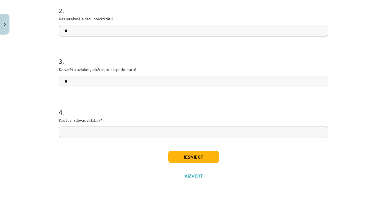
type input "**"
click at [142, 131] on input "text" at bounding box center [193, 132] width 269 height 11
type input "**"
click at [201, 152] on button "Iesniegt" at bounding box center [193, 157] width 51 height 12
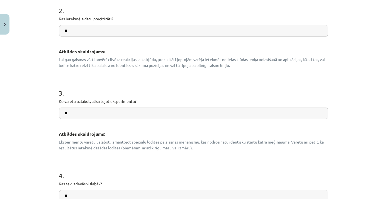
scroll to position [307, 0]
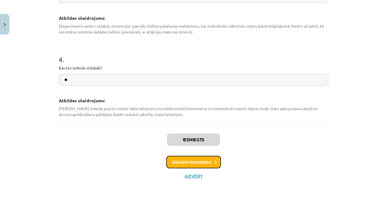
click at [206, 159] on button "Nākamā nodarbība" at bounding box center [193, 162] width 55 height 13
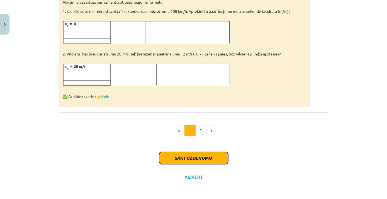
click at [194, 153] on button "Sākt uzdevumu" at bounding box center [193, 158] width 69 height 12
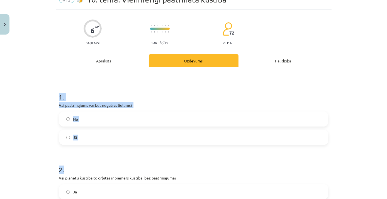
scroll to position [141, 0]
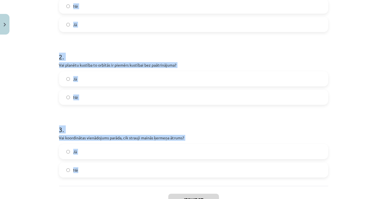
drag, startPoint x: 52, startPoint y: 109, endPoint x: 203, endPoint y: 161, distance: 159.7
click at [203, 161] on div "Mācību tēma: Fizikas i - 10. klases 1. ieskaites mācību materiāls #13 📝 10. tēm…" at bounding box center [193, 99] width 387 height 199
drag, startPoint x: 203, startPoint y: 161, endPoint x: 161, endPoint y: 136, distance: 48.7
copy form "1 . Vai paātrinājums var būt negatīvs lielums? Nē Jā 2 . Vai planētu kustība to…"
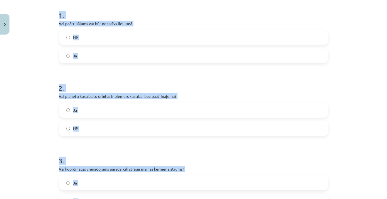
scroll to position [65, 0]
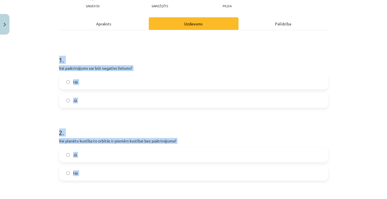
click at [141, 87] on label "Nē" at bounding box center [194, 82] width 268 height 14
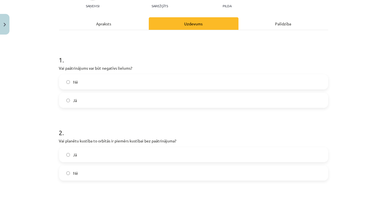
click at [141, 99] on label "Jā" at bounding box center [194, 100] width 268 height 14
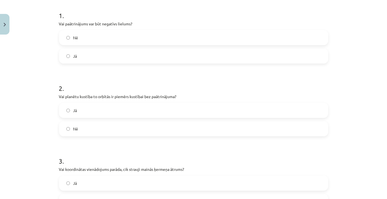
scroll to position [141, 0]
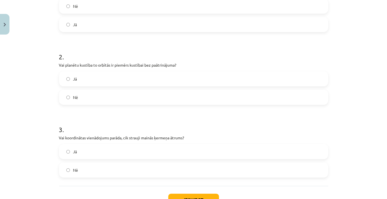
click at [144, 98] on label "Nē" at bounding box center [194, 97] width 268 height 14
click at [129, 177] on div "Nē" at bounding box center [193, 170] width 269 height 15
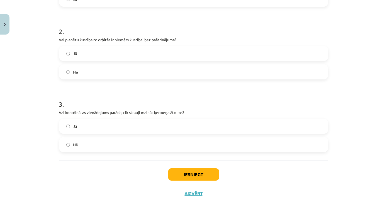
click at [176, 138] on label "Nē" at bounding box center [194, 145] width 268 height 14
click at [187, 167] on div "Iesniegt Aizvērt" at bounding box center [193, 180] width 269 height 39
click at [187, 172] on button "Iesniegt" at bounding box center [193, 174] width 51 height 12
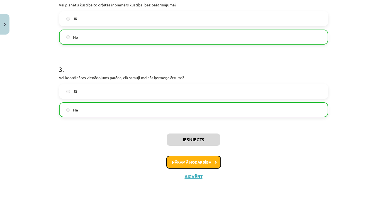
click at [211, 157] on button "Nākamā nodarbība" at bounding box center [193, 162] width 55 height 13
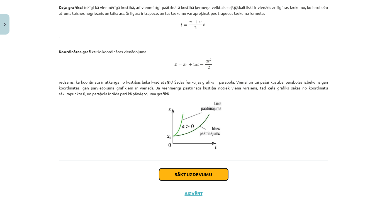
click at [212, 172] on button "Sākt uzdevumu" at bounding box center [193, 174] width 69 height 12
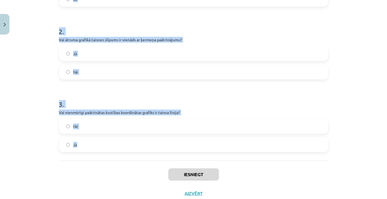
drag, startPoint x: 51, startPoint y: 103, endPoint x: 207, endPoint y: 150, distance: 163.3
click at [207, 151] on div "Mācību tēma: Fizikas i - 10. klases 1. ieskaites mācību materiāls #14 📝 11. tēm…" at bounding box center [193, 99] width 387 height 199
copy form "1 . Vai vienmērīgi paātrinātas kustības paātrinājuma grafiks ir parabola? Nē Jā…"
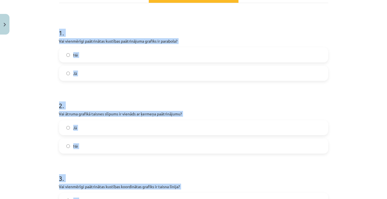
scroll to position [90, 0]
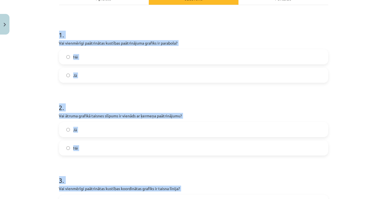
click at [108, 59] on label "Nē" at bounding box center [194, 57] width 268 height 14
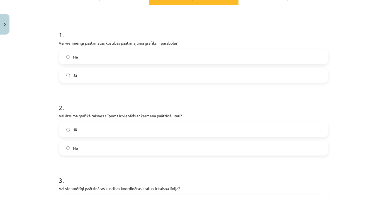
click at [110, 76] on label "Jā" at bounding box center [194, 75] width 268 height 14
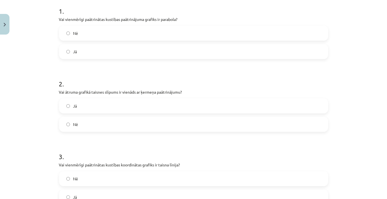
scroll to position [141, 0]
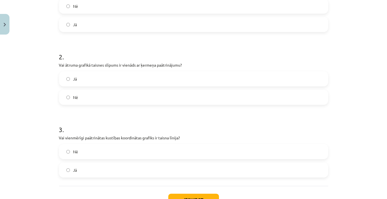
click at [112, 97] on label "Nē" at bounding box center [194, 97] width 268 height 14
click at [119, 173] on label "Jā" at bounding box center [194, 170] width 268 height 14
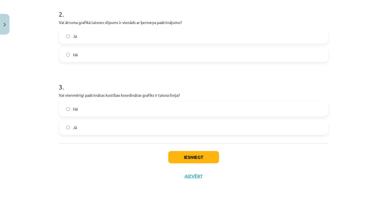
scroll to position [184, 0]
click at [182, 160] on button "Iesniegt" at bounding box center [193, 157] width 51 height 12
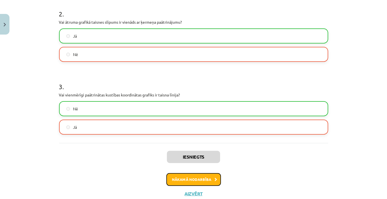
click at [198, 179] on button "Nākamā nodarbība" at bounding box center [193, 179] width 55 height 13
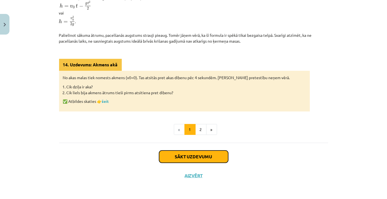
click at [197, 156] on button "Sākt uzdevumu" at bounding box center [193, 157] width 69 height 12
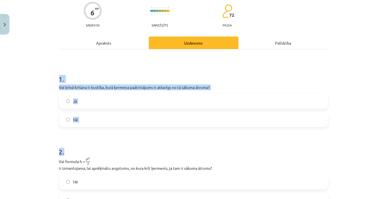
scroll to position [166, 0]
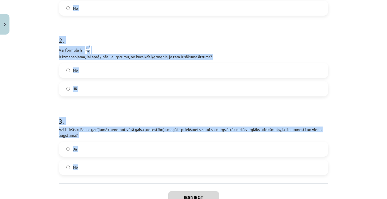
drag, startPoint x: 55, startPoint y: 117, endPoint x: 165, endPoint y: 159, distance: 117.9
click at [165, 159] on div "6 XP Saņemsi Sarežģīts 72 pilda Apraksts Uzdevums Palīdzība 1 . Vai brīvā kriša…" at bounding box center [194, 53] width 276 height 346
drag, startPoint x: 165, startPoint y: 159, endPoint x: 130, endPoint y: 129, distance: 46.5
copy form "1 . Vai brīvā krišana ir kustība, kurā ķermeņa paātrinājums ir atkarīgs no tā s…"
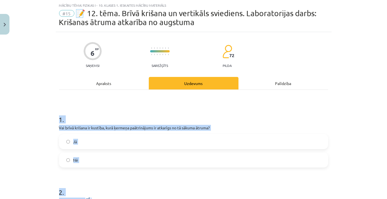
click at [94, 166] on label "Nē" at bounding box center [194, 160] width 268 height 14
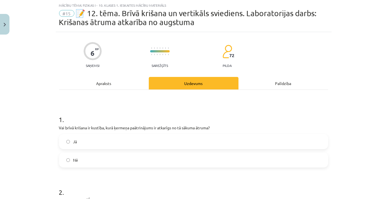
scroll to position [115, 0]
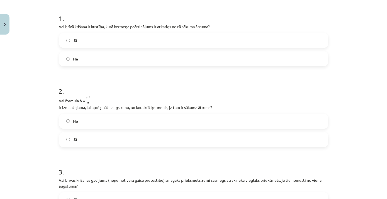
click at [111, 121] on label "Nē" at bounding box center [194, 121] width 268 height 14
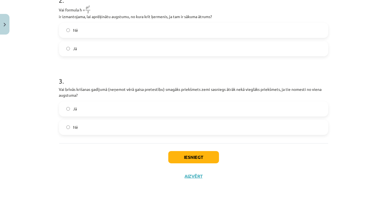
click at [120, 126] on label "Nē" at bounding box center [194, 127] width 268 height 14
click at [188, 160] on button "Iesniegt" at bounding box center [193, 157] width 51 height 12
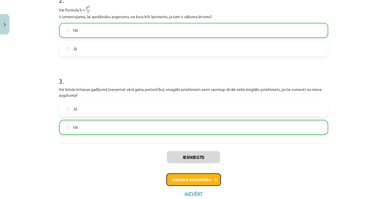
click at [206, 179] on button "Nākamā nodarbība" at bounding box center [193, 179] width 55 height 13
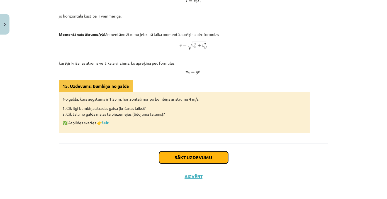
click at [198, 155] on button "Sākt uzdevumu" at bounding box center [193, 157] width 69 height 12
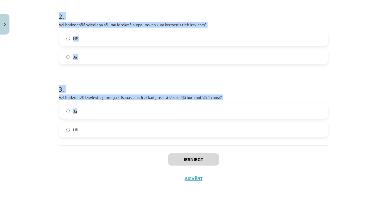
scroll to position [184, 0]
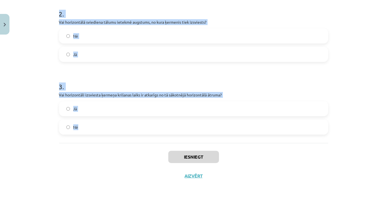
drag, startPoint x: 52, startPoint y: 107, endPoint x: 201, endPoint y: 124, distance: 150.5
click at [201, 124] on div "Mācību tēma: Fizikas i - 10. klases 1. ieskaites mācību materiāls #16 📝 13. tēm…" at bounding box center [193, 99] width 387 height 199
drag, startPoint x: 201, startPoint y: 124, endPoint x: 184, endPoint y: 95, distance: 33.1
copy form "1 . Vai horizontāli izsviesta ķermeņa kustības trajektorija ir taisna līnija? N…"
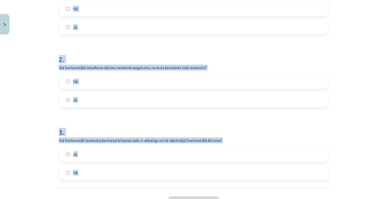
scroll to position [107, 0]
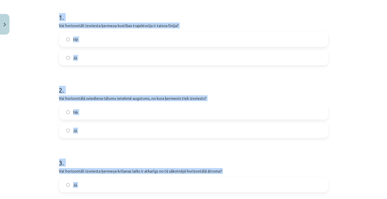
click at [117, 29] on div "1 . Vai horizontāli izsviesta ķermeņa kustības trajektorija ir taisna līnija? N…" at bounding box center [193, 35] width 269 height 62
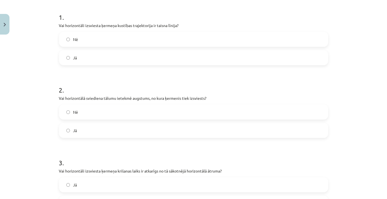
click at [122, 41] on label "Nē" at bounding box center [194, 39] width 268 height 14
click at [110, 112] on label "Nē" at bounding box center [194, 112] width 268 height 14
click at [108, 130] on label "Jā" at bounding box center [194, 131] width 268 height 14
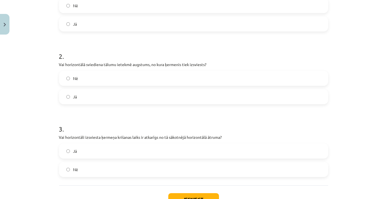
scroll to position [184, 0]
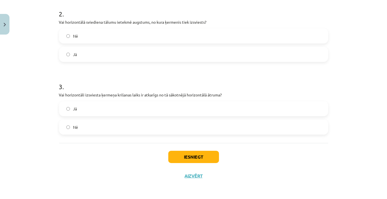
click at [115, 119] on div "Jā Nē" at bounding box center [193, 117] width 269 height 33
drag, startPoint x: 117, startPoint y: 124, endPoint x: 123, endPoint y: 130, distance: 8.5
click at [117, 125] on label "Nē" at bounding box center [194, 127] width 268 height 14
click at [195, 154] on button "Iesniegt" at bounding box center [193, 157] width 51 height 12
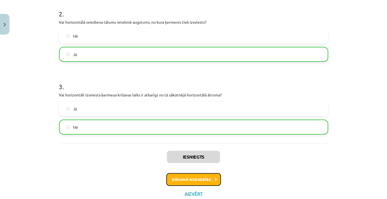
click at [179, 176] on button "Nākamā nodarbība" at bounding box center [193, 179] width 55 height 13
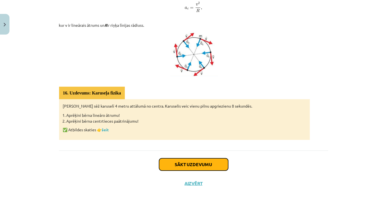
click at [178, 160] on button "Sākt uzdevumu" at bounding box center [193, 164] width 69 height 12
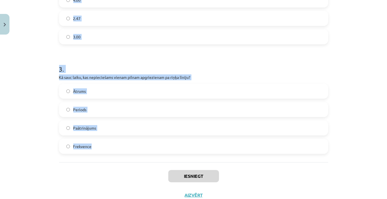
scroll to position [293, 0]
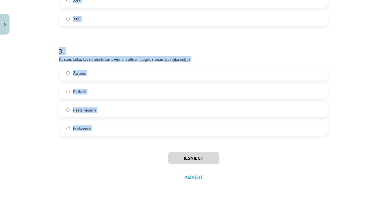
drag, startPoint x: 55, startPoint y: 107, endPoint x: 180, endPoint y: 132, distance: 128.3
copy form "1 . Kādā virzienā ir vērsts centrtieces paātrinājums? Uz riņķa līnijas centru P…"
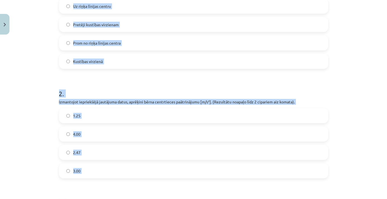
scroll to position [39, 0]
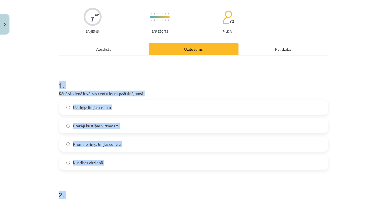
drag, startPoint x: 120, startPoint y: 103, endPoint x: 122, endPoint y: 95, distance: 8.8
click at [121, 103] on label "Uz riņķa līnijas centru" at bounding box center [194, 107] width 268 height 14
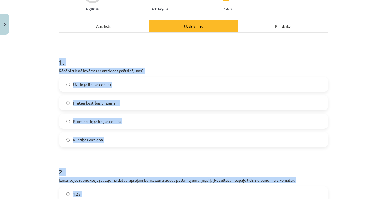
scroll to position [141, 0]
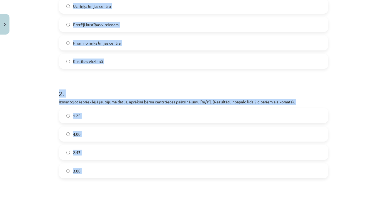
click at [186, 91] on h1 "2 ." at bounding box center [193, 88] width 269 height 17
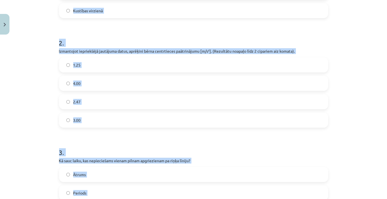
click at [124, 97] on label "2.47" at bounding box center [194, 102] width 268 height 14
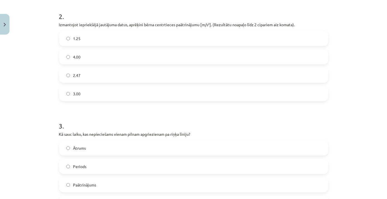
scroll to position [267, 0]
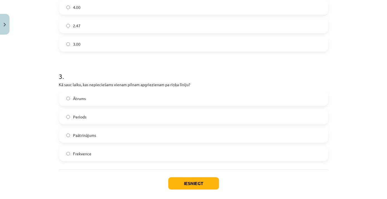
click at [117, 122] on label "Periods" at bounding box center [194, 117] width 268 height 14
click at [190, 181] on button "Iesniegt" at bounding box center [193, 183] width 51 height 12
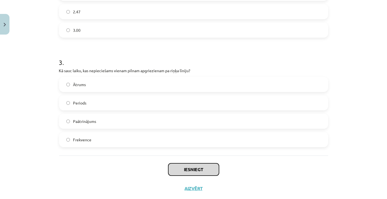
scroll to position [294, 0]
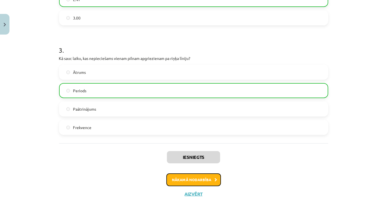
click at [193, 184] on button "Nākamā nodarbība" at bounding box center [193, 179] width 55 height 13
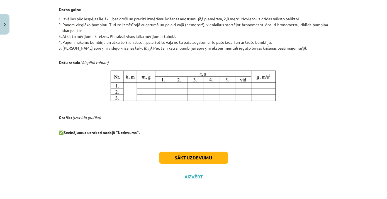
scroll to position [274, 0]
click at [194, 159] on button "Sākt uzdevumu" at bounding box center [193, 157] width 69 height 12
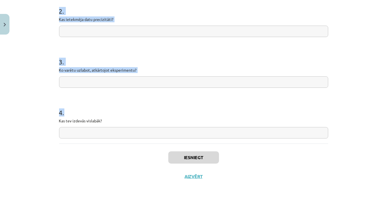
scroll to position [165, 0]
drag, startPoint x: 54, startPoint y: 108, endPoint x: 151, endPoint y: 133, distance: 99.8
click at [151, 133] on div "4 XP Saņemsi Sarežģīts 72 pilda Apraksts Uzdevums Palīdzība 1 . Vai hipotēze ap…" at bounding box center [194, 28] width 276 height 313
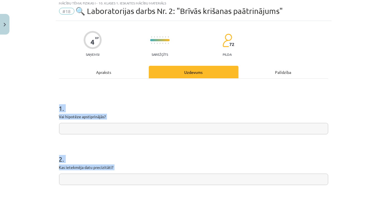
scroll to position [0, 0]
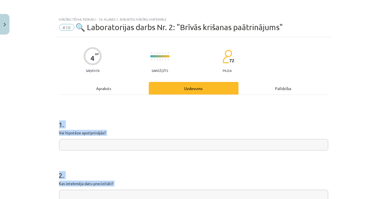
click at [140, 140] on input "text" at bounding box center [193, 144] width 269 height 11
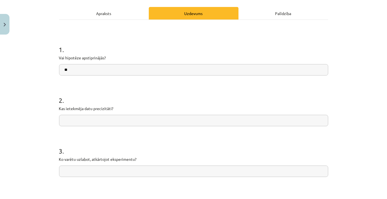
scroll to position [76, 0]
type input "**"
click at [138, 119] on input "text" at bounding box center [193, 119] width 269 height 11
paste input "**********"
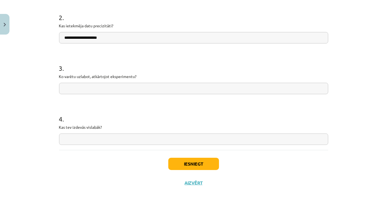
scroll to position [165, 0]
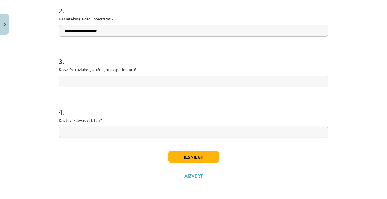
type input "**********"
click at [145, 79] on input "text" at bounding box center [193, 81] width 269 height 11
click at [42, 118] on div "**********" at bounding box center [193, 99] width 387 height 199
click at [79, 83] on input "text" at bounding box center [193, 81] width 269 height 11
paste input "**********"
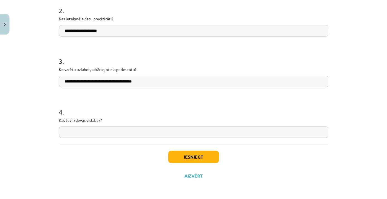
type input "**********"
click at [102, 132] on input "text" at bounding box center [193, 132] width 269 height 11
type input "*****"
click at [173, 160] on button "Iesniegt" at bounding box center [193, 157] width 51 height 12
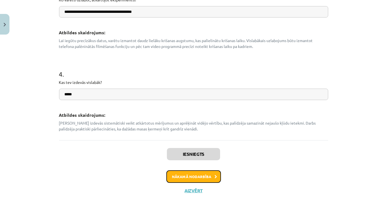
click at [187, 174] on button "Nākamā nodarbība" at bounding box center [193, 176] width 55 height 13
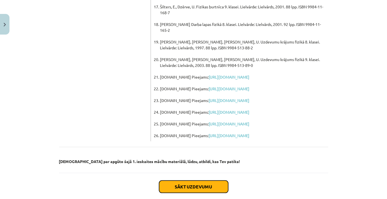
click at [185, 181] on button "Sākt uzdevumu" at bounding box center [193, 187] width 69 height 12
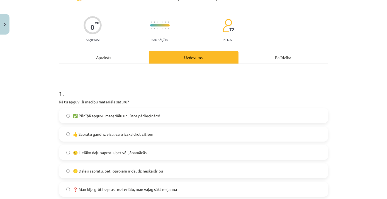
scroll to position [65, 0]
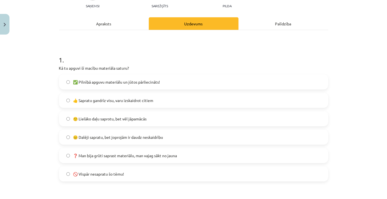
click at [105, 175] on span "🚫 Vispār nesapratu šo tēmu!" at bounding box center [98, 174] width 51 height 6
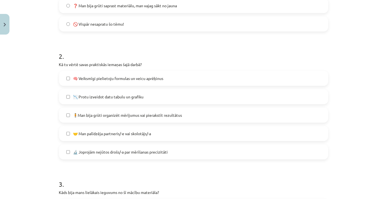
scroll to position [242, 0]
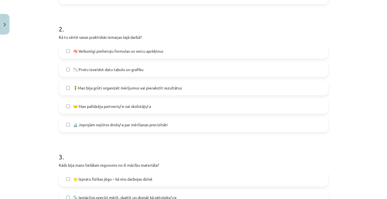
click at [117, 124] on span "🔬 Joprojām nejūtos drošs/-a par mērīšanas precizitāti" at bounding box center [120, 125] width 95 height 6
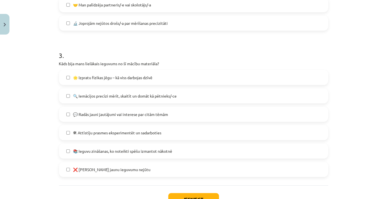
click at [129, 168] on span "❌ Šoreiz jaunu ieguvumu nejūtu" at bounding box center [112, 170] width 78 height 6
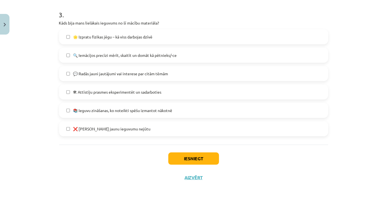
scroll to position [386, 0]
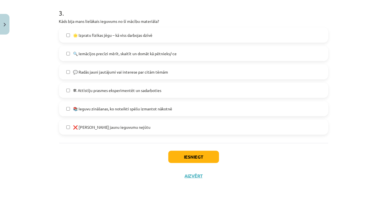
click at [180, 149] on div "Iesniegt Aizvērt" at bounding box center [193, 162] width 269 height 39
click at [183, 157] on button "Iesniegt" at bounding box center [193, 157] width 51 height 12
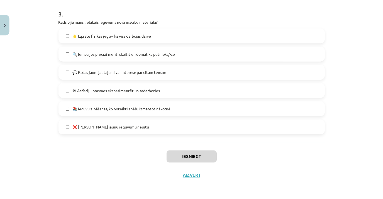
scroll to position [323, 0]
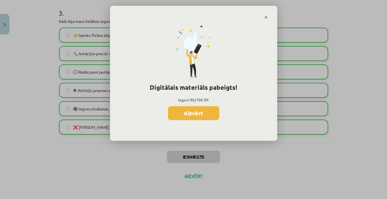
click at [211, 125] on div "Digitālais materiāls pabeigts! Ieguvi 90/100 XP Aizvērt" at bounding box center [193, 81] width 167 height 122
click at [207, 116] on button "Aizvērt" at bounding box center [193, 113] width 51 height 14
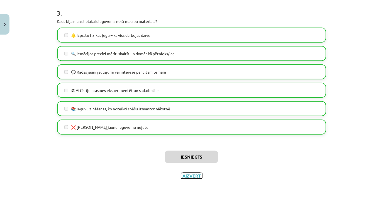
click at [197, 176] on button "Aizvērt" at bounding box center [191, 176] width 21 height 6
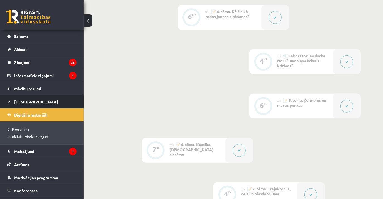
click at [15, 105] on link "[DEMOGRAPHIC_DATA]" at bounding box center [41, 101] width 69 height 13
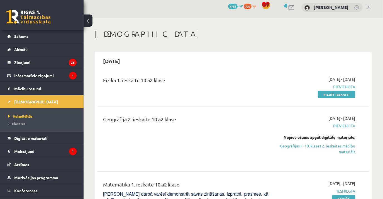
scroll to position [76, 0]
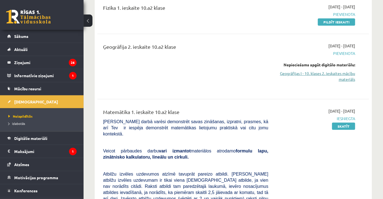
click at [337, 75] on link "Ģeogrāfijas I - 10. klases 2. ieskaites mācību materiāls" at bounding box center [316, 77] width 79 height 12
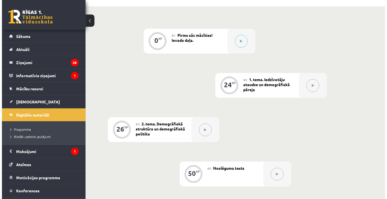
scroll to position [73, 0]
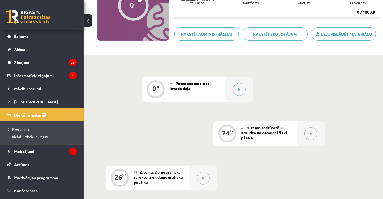
click at [240, 93] on button at bounding box center [239, 89] width 13 height 13
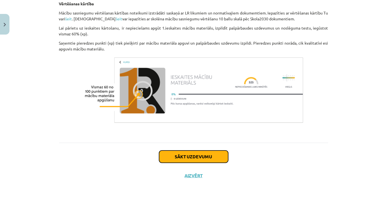
click at [203, 154] on button "Sākt uzdevumu" at bounding box center [193, 157] width 69 height 12
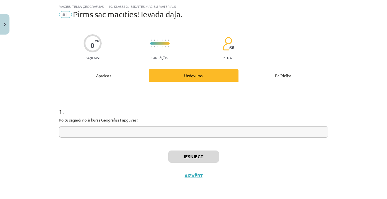
scroll to position [13, 0]
click at [184, 136] on input "text" at bounding box center [193, 132] width 269 height 11
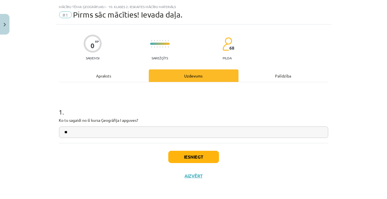
type input "**"
click at [190, 157] on button "Iesniegt" at bounding box center [193, 157] width 51 height 12
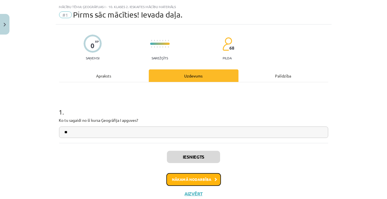
click at [194, 180] on button "Nākamā nodarbība" at bounding box center [193, 179] width 55 height 13
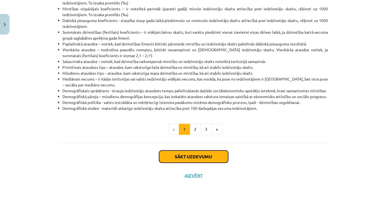
click at [189, 156] on button "Sākt uzdevumu" at bounding box center [193, 157] width 69 height 12
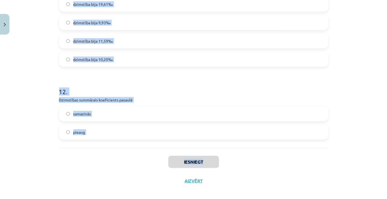
scroll to position [1115, 0]
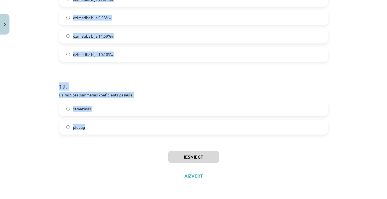
drag, startPoint x: 55, startPoint y: 107, endPoint x: 201, endPoint y: 131, distance: 148.0
copy form "6 . Loremi dolorsi ametconsec adipiscinge seddoei temporinc utlabor etdoloremag…"
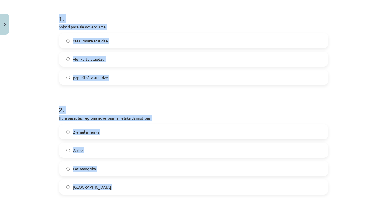
scroll to position [50, 0]
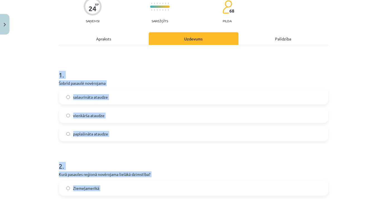
click at [194, 79] on div "1 . Šobrīd pasaulē novērojama sašaurināta ataudze vienkārša ataudze paplašināta…" at bounding box center [193, 101] width 269 height 80
click at [129, 94] on label "sašaurināta ataudze" at bounding box center [194, 97] width 268 height 14
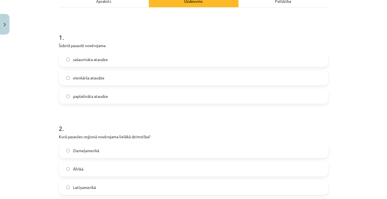
scroll to position [151, 0]
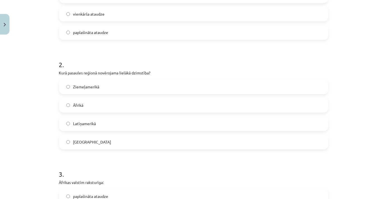
click at [116, 102] on label "Āfrikā" at bounding box center [194, 105] width 268 height 14
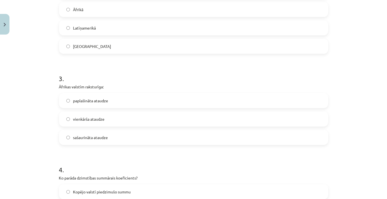
scroll to position [253, 0]
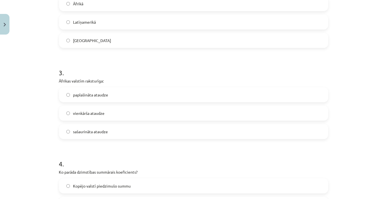
click at [98, 93] on span "paplašināta ataudze" at bounding box center [90, 95] width 35 height 6
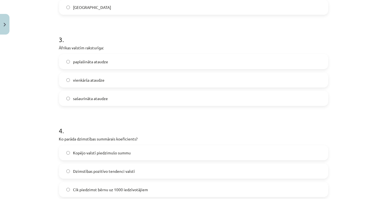
scroll to position [329, 0]
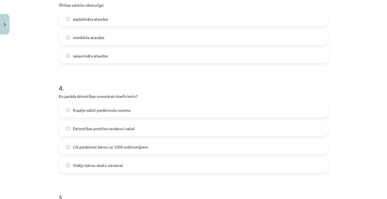
click at [121, 164] on label "Vidējo bērnu skaitu sievietei" at bounding box center [194, 165] width 268 height 14
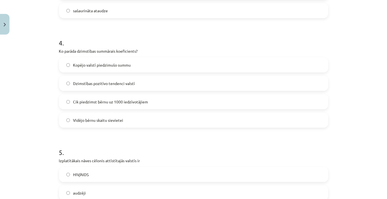
scroll to position [455, 0]
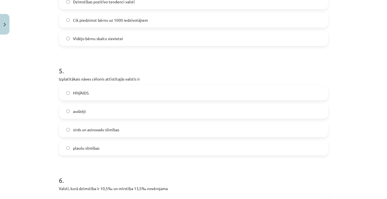
click at [122, 127] on label "sirds un asinsvadu slimības" at bounding box center [194, 130] width 268 height 14
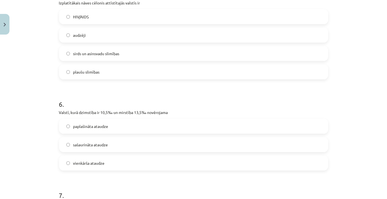
scroll to position [582, 0]
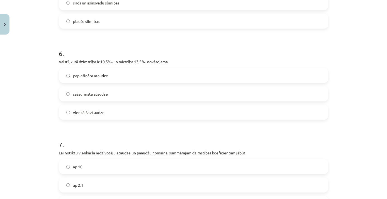
click at [146, 95] on label "sašaurināta ataudze" at bounding box center [194, 94] width 268 height 14
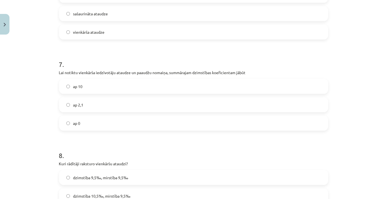
scroll to position [684, 0]
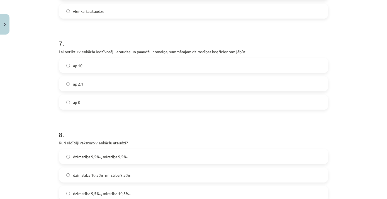
click at [119, 87] on label "ap 2,1" at bounding box center [194, 84] width 268 height 14
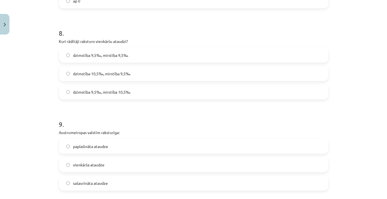
click at [155, 55] on label "dzimstība 9,5‰, mirstība 9,5‰" at bounding box center [194, 55] width 268 height 14
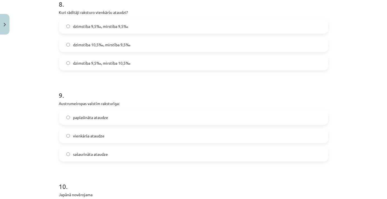
scroll to position [836, 0]
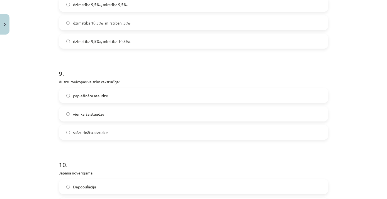
click at [105, 129] on label "sašaurināta ataudze" at bounding box center [194, 132] width 268 height 14
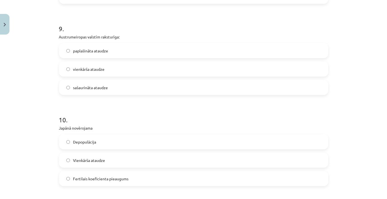
scroll to position [937, 0]
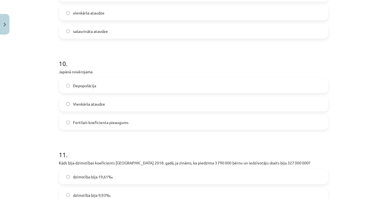
click at [121, 84] on label "Depopulācija" at bounding box center [194, 86] width 268 height 14
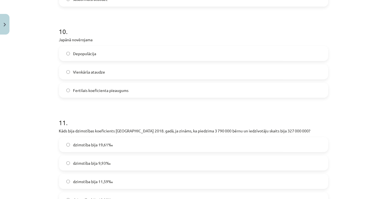
scroll to position [1039, 0]
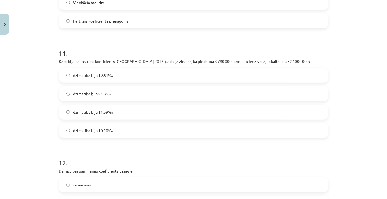
click at [119, 111] on label "dzimstība bija 11,59‰" at bounding box center [194, 112] width 268 height 14
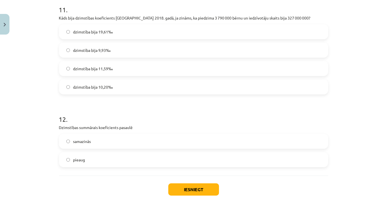
scroll to position [1115, 0]
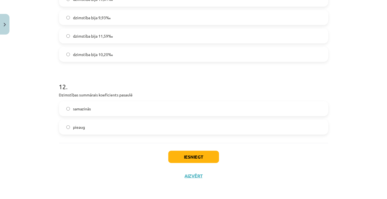
click at [135, 112] on label "samazinās" at bounding box center [194, 109] width 268 height 14
click at [172, 157] on button "Iesniegt" at bounding box center [193, 157] width 51 height 12
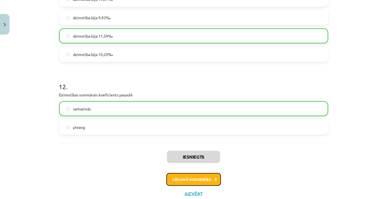
click at [183, 182] on button "Nākamā nodarbība" at bounding box center [193, 179] width 55 height 13
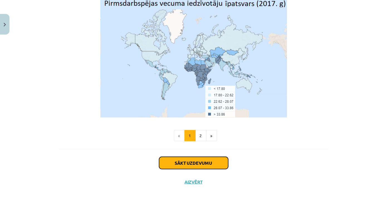
click at [175, 161] on button "Sākt uzdevumu" at bounding box center [193, 163] width 69 height 12
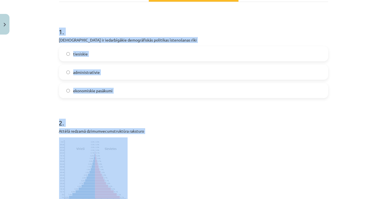
scroll to position [115, 0]
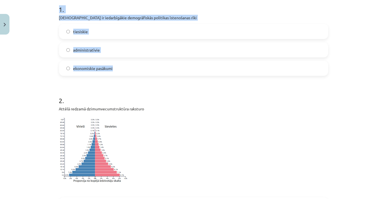
drag, startPoint x: 52, startPoint y: 106, endPoint x: 188, endPoint y: 69, distance: 140.8
click at [188, 69] on div "Mācību tēma: Ģeogrāfijas i - 10. klases 2. ieskaites mācību materiāls #3 2. tem…" at bounding box center [193, 99] width 387 height 199
copy div "1 . Kuri ir iedarbīgākie demogrāfiskās politikas īstenošanas rīki tiesiskie adm…"
click at [154, 70] on label "ekonomiskie pasākumi" at bounding box center [194, 68] width 268 height 14
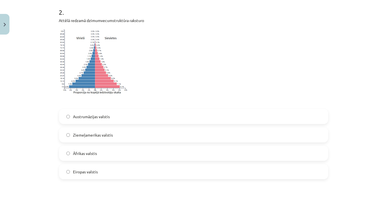
scroll to position [191, 0]
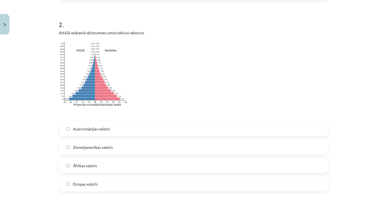
click at [107, 79] on img at bounding box center [93, 74] width 69 height 70
click at [97, 82] on img at bounding box center [93, 74] width 69 height 70
click at [118, 99] on img at bounding box center [93, 74] width 69 height 70
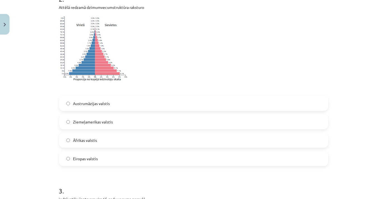
click at [140, 158] on label "Eiropas valstis" at bounding box center [194, 159] width 268 height 14
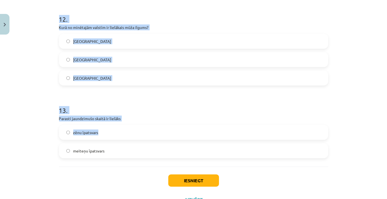
scroll to position [1251, 0]
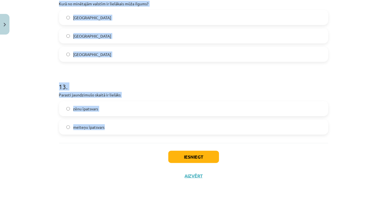
drag, startPoint x: 53, startPoint y: 88, endPoint x: 181, endPoint y: 123, distance: 133.2
click at [181, 123] on div "Mācību tēma: Ģeogrāfijas i - 10. klases 2. ieskaites mācību materiāls #3 2. tem…" at bounding box center [193, 99] width 387 height 199
copy form "1 . loremipsumd sitametco adip 38 elit seddoe tempori utlaboree dolore 4 . Magn…"
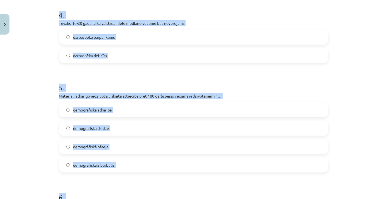
click at [27, 117] on div "Mācību tēma: Ģeogrāfijas i - 10. klases 2. ieskaites mācību materiāls #3 2. tem…" at bounding box center [193, 99] width 387 height 199
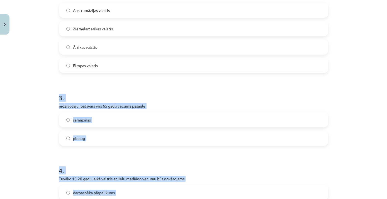
scroll to position [364, 0]
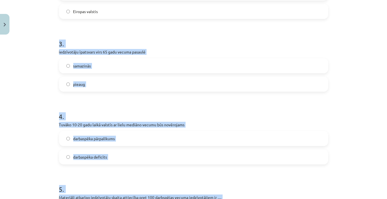
click at [136, 88] on label "pieaug" at bounding box center [194, 84] width 268 height 14
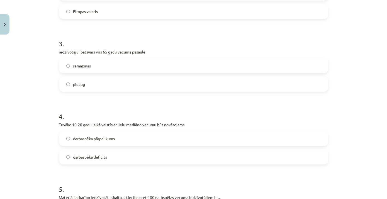
click at [111, 138] on span "darbaspēka pārpalikums" at bounding box center [94, 139] width 42 height 6
click at [126, 154] on label "darbaspēka deficīts" at bounding box center [194, 157] width 268 height 14
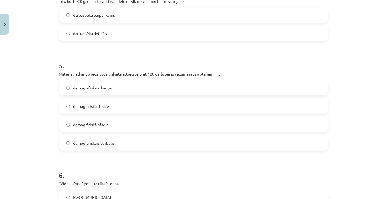
scroll to position [491, 0]
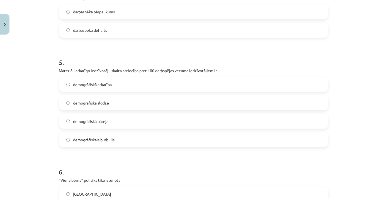
click at [141, 100] on label "demogrāfiskā slodze" at bounding box center [194, 103] width 268 height 14
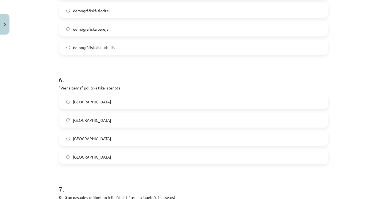
scroll to position [592, 0]
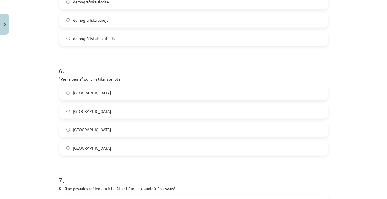
click at [116, 133] on label "[GEOGRAPHIC_DATA]" at bounding box center [194, 130] width 268 height 14
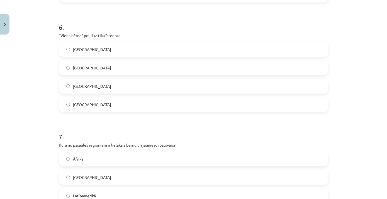
scroll to position [694, 0]
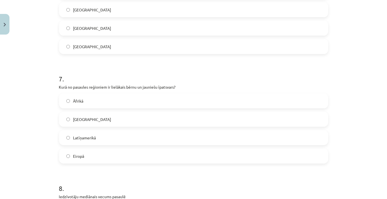
click at [117, 103] on label "Āfrikā" at bounding box center [194, 101] width 268 height 14
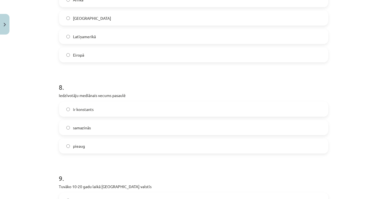
click at [119, 143] on label "pieaug" at bounding box center [194, 146] width 268 height 14
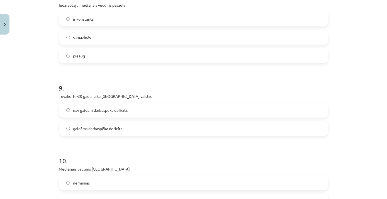
scroll to position [896, 0]
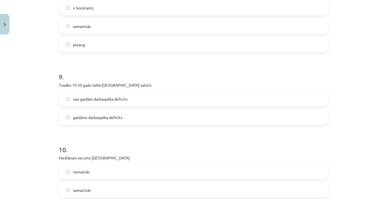
click at [148, 98] on label "nav gaidām darbaspēka deficīts" at bounding box center [194, 99] width 268 height 14
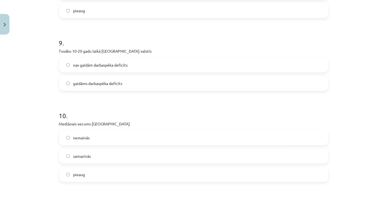
scroll to position [972, 0]
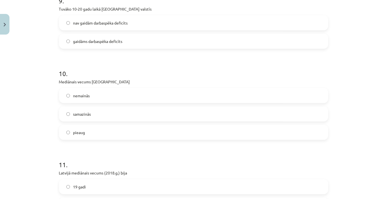
click at [113, 126] on label "pieaug" at bounding box center [194, 132] width 268 height 14
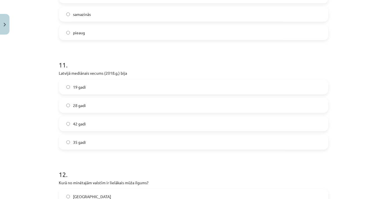
scroll to position [1074, 0]
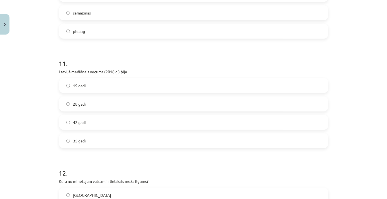
click at [115, 122] on label "42 gadi" at bounding box center [194, 122] width 268 height 14
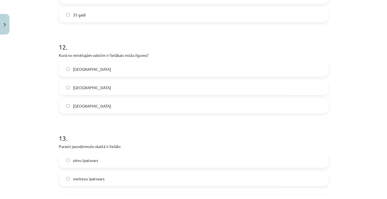
scroll to position [1201, 0]
click at [115, 66] on label "[GEOGRAPHIC_DATA]" at bounding box center [194, 68] width 268 height 14
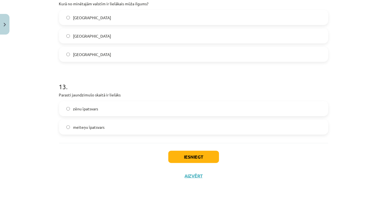
click at [156, 110] on label "zēnu īpatsvars" at bounding box center [194, 109] width 268 height 14
click at [183, 160] on button "Iesniegt" at bounding box center [193, 157] width 51 height 12
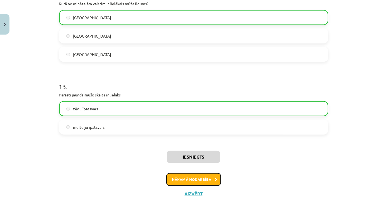
click at [207, 176] on button "Nākamā nodarbība" at bounding box center [193, 179] width 55 height 13
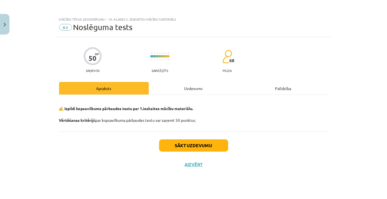
scroll to position [0, 0]
click at [208, 144] on button "Sākt uzdevumu" at bounding box center [193, 145] width 69 height 12
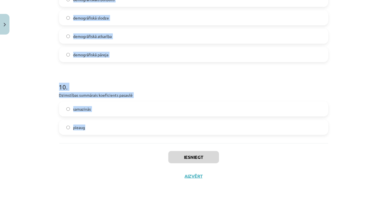
scroll to position [877, 0]
drag, startPoint x: 51, startPoint y: 31, endPoint x: 201, endPoint y: 130, distance: 179.8
click at [201, 130] on div "Mācību tēma: Ģeogrāfijas i - 10. klases 2. ieskaites mācību materiāls #4 Noslēg…" at bounding box center [193, 99] width 387 height 199
copy form "1 . Loremi 75-87 dolo sitam consect ad elits doeiusm tempor inc utlaboreet dolo…"
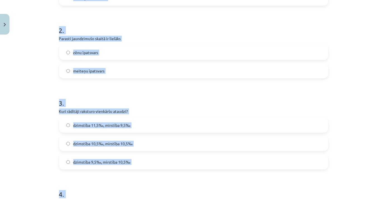
click at [15, 91] on div "Mācību tēma: Ģeogrāfijas i - 10. klases 2. ieskaites mācību materiāls #4 Noslēg…" at bounding box center [193, 99] width 387 height 199
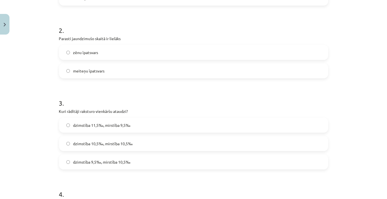
scroll to position [66, 0]
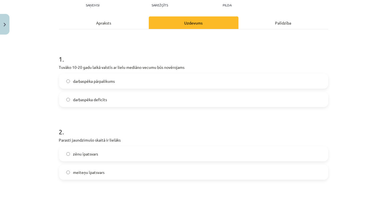
click at [121, 97] on label "darbaspēka deficīts" at bounding box center [194, 100] width 268 height 14
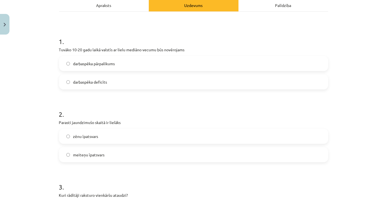
scroll to position [116, 0]
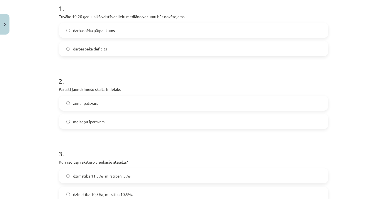
click at [134, 102] on label "zēnu īpatsvars" at bounding box center [194, 103] width 268 height 14
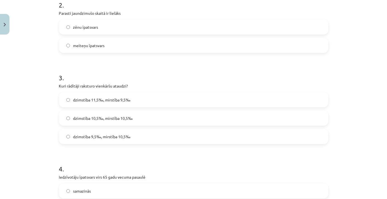
scroll to position [218, 0]
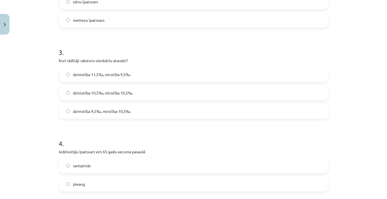
click at [133, 93] on label "dzimstība 10,5‰, mirstība 10,5‰" at bounding box center [194, 93] width 268 height 14
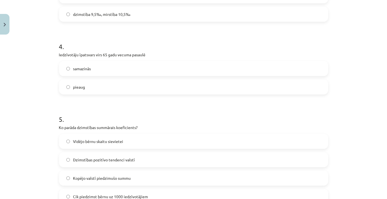
scroll to position [319, 0]
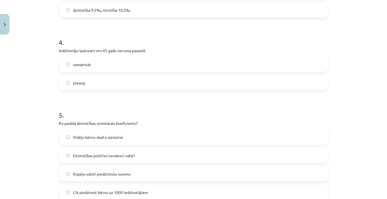
click at [159, 81] on label "pieaug" at bounding box center [194, 83] width 268 height 14
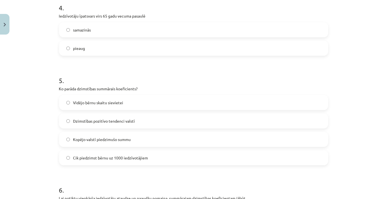
scroll to position [395, 0]
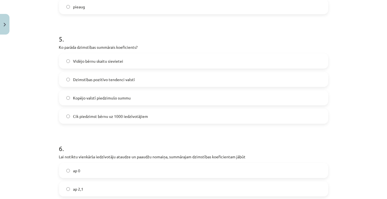
click at [149, 59] on label "Vidējo bērnu skaitu sievietei" at bounding box center [194, 61] width 268 height 14
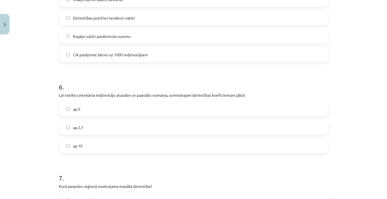
scroll to position [471, 0]
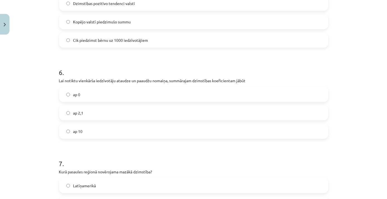
click at [132, 116] on label "ap 2,1" at bounding box center [194, 113] width 268 height 14
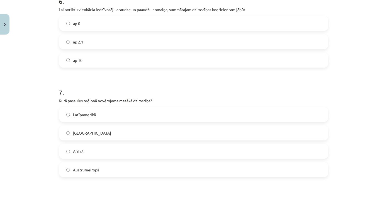
scroll to position [573, 0]
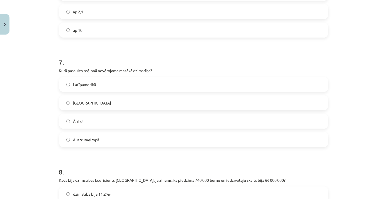
click at [146, 143] on label "Austrumeiropā" at bounding box center [194, 140] width 268 height 14
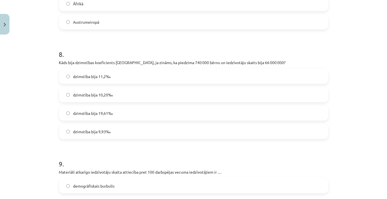
scroll to position [699, 0]
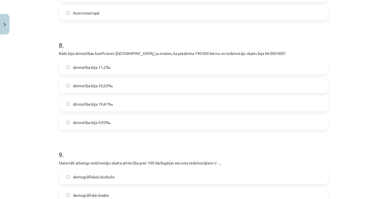
click at [141, 68] on label "dzimstība bija 11,2‰" at bounding box center [194, 67] width 268 height 14
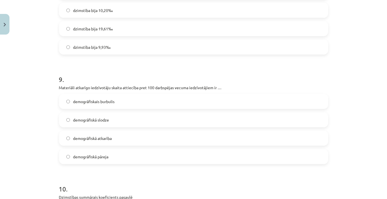
scroll to position [776, 0]
click at [125, 115] on label "demogrāfiskā slodze" at bounding box center [194, 119] width 268 height 14
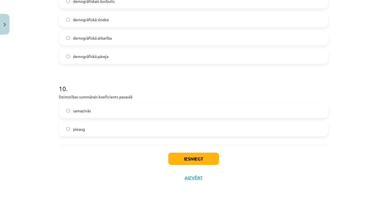
scroll to position [877, 0]
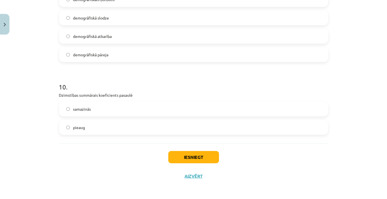
click at [137, 96] on p "Dzimstības summārais koeficients pasaulē" at bounding box center [193, 95] width 269 height 6
click at [139, 105] on label "samazinās" at bounding box center [194, 109] width 268 height 14
click at [186, 161] on button "Iesniegt" at bounding box center [193, 157] width 51 height 12
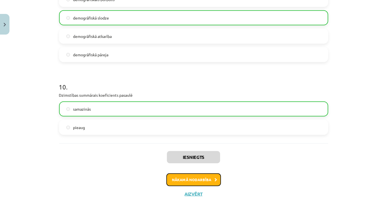
click at [189, 175] on button "Nākamā nodarbība" at bounding box center [193, 179] width 55 height 13
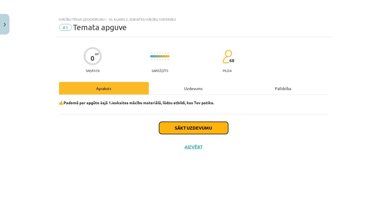
click at [196, 129] on button "Sākt uzdevumu" at bounding box center [193, 128] width 69 height 12
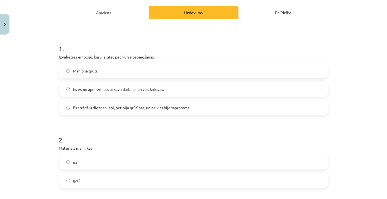
click at [128, 67] on label "Man bija grūti." at bounding box center [194, 71] width 268 height 14
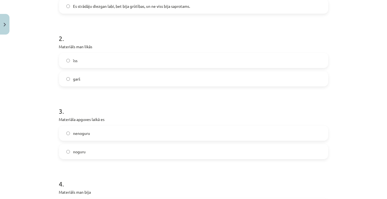
click at [128, 77] on label "garš" at bounding box center [194, 79] width 268 height 14
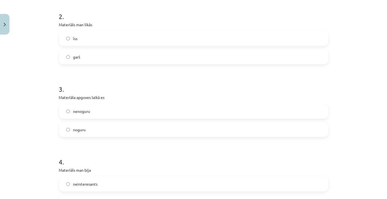
scroll to position [228, 0]
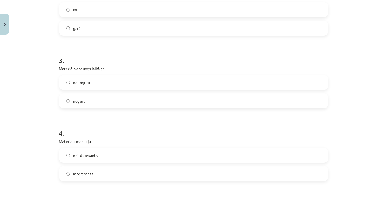
click at [134, 3] on label "īss" at bounding box center [194, 10] width 268 height 14
click at [106, 102] on label "noguru" at bounding box center [194, 101] width 268 height 14
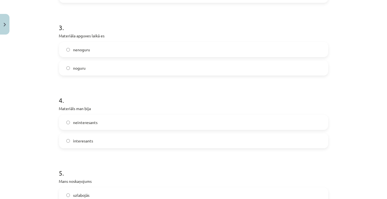
scroll to position [304, 0]
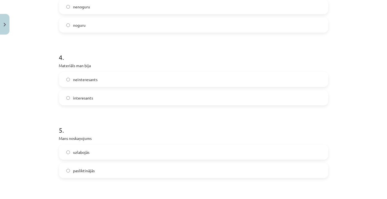
click at [114, 93] on label "interesants" at bounding box center [194, 98] width 268 height 14
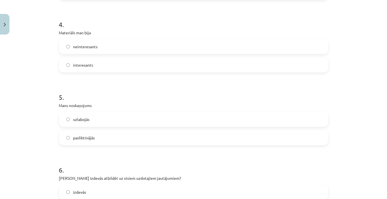
scroll to position [380, 0]
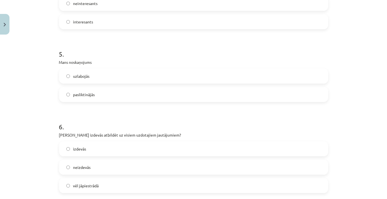
click at [111, 90] on label "pasliktinājās" at bounding box center [194, 95] width 268 height 14
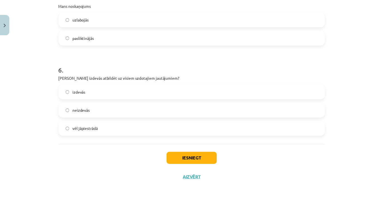
scroll to position [439, 0]
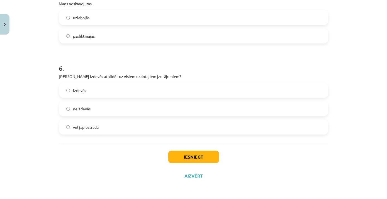
click at [125, 109] on label "neizdevās" at bounding box center [194, 109] width 268 height 14
click at [181, 154] on button "Iesniegt" at bounding box center [193, 157] width 51 height 12
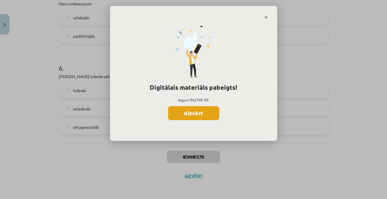
click at [213, 115] on button "Aizvērt" at bounding box center [193, 113] width 51 height 14
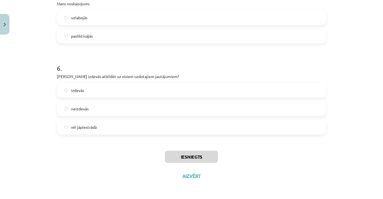
click at [190, 180] on div "Iesniegts Aizvērt" at bounding box center [191, 162] width 269 height 39
click at [191, 178] on button "Aizvērt" at bounding box center [191, 176] width 21 height 6
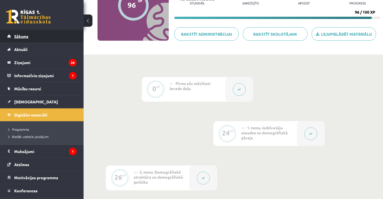
click at [12, 40] on link "Sākums" at bounding box center [41, 36] width 69 height 13
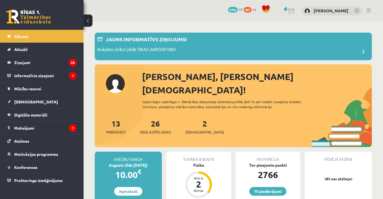
click at [190, 118] on div "2 Ieskaites" at bounding box center [205, 126] width 38 height 17
click at [195, 129] on span "[DEMOGRAPHIC_DATA]" at bounding box center [205, 132] width 38 height 6
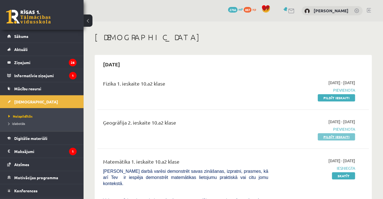
click at [338, 137] on link "Pildīt ieskaiti" at bounding box center [336, 136] width 37 height 7
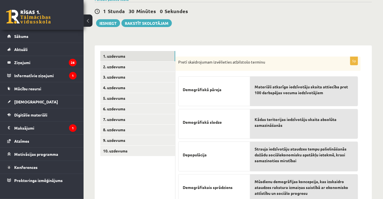
scroll to position [50, 0]
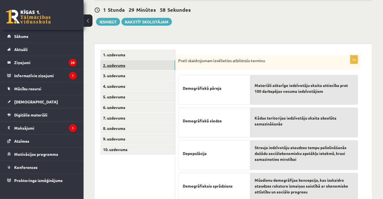
click at [132, 69] on link "2. uzdevums" at bounding box center [137, 65] width 75 height 10
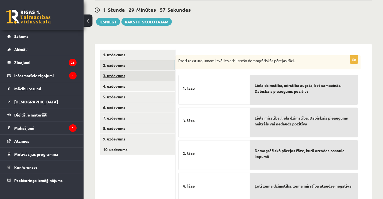
click at [132, 74] on link "3. uzdevums" at bounding box center [137, 76] width 75 height 10
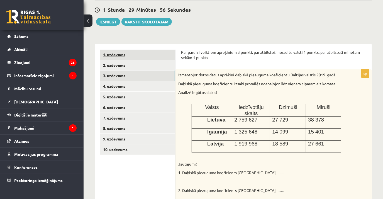
click at [122, 56] on link "1. uzdevums" at bounding box center [137, 55] width 75 height 10
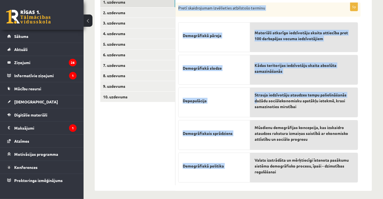
scroll to position [106, 0]
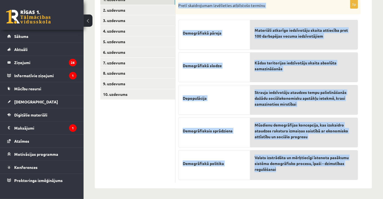
drag, startPoint x: 178, startPoint y: 59, endPoint x: 297, endPoint y: 177, distance: 167.2
click at [297, 177] on div "5p Pretī skaidrojumam izvēlieties atbilstošo terminu Demogrāfiskā pāreja Demogr…" at bounding box center [268, 91] width 185 height 183
drag, startPoint x: 297, startPoint y: 176, endPoint x: 259, endPoint y: 161, distance: 40.5
copy div "Pretī skaidrojumam izvēlieties atbilstošo terminu Demogrāfiskā pāreja Demogrāfi…"
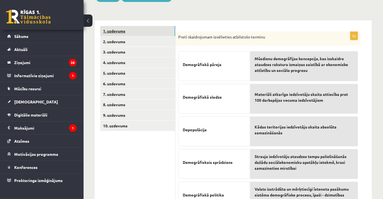
scroll to position [55, 0]
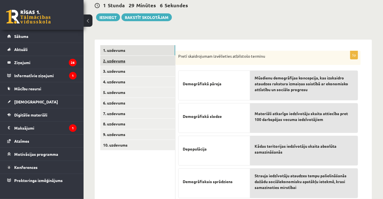
click at [127, 63] on link "2. uzdevums" at bounding box center [137, 61] width 75 height 10
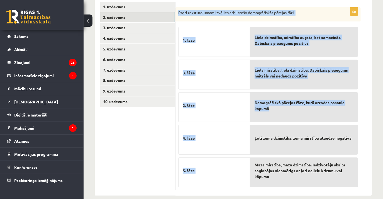
scroll to position [106, 0]
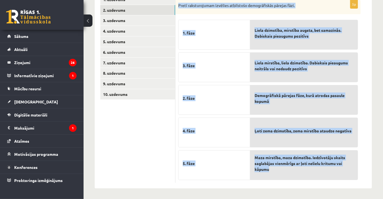
drag, startPoint x: 178, startPoint y: 54, endPoint x: 315, endPoint y: 179, distance: 185.5
click at [315, 179] on div "5p Pretī raksturojumam izvēlies atbilstošo demogrāfiskās pārejas fāzi. 1. fāze …" at bounding box center [268, 91] width 185 height 183
copy div "Pretī raksturojumam izvēlies atbilstošo demogrāfiskās pārejas fāzi. 1. fāze 3. …"
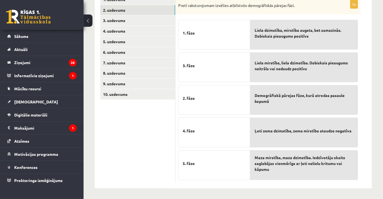
click at [96, 148] on div "1. uzdevums 2. uzdevums 3. uzdevums 4. uzdevums 5. uzdevums 6. uzdevums 7. uzde…" at bounding box center [135, 89] width 81 height 200
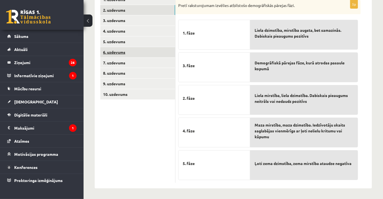
scroll to position [80, 0]
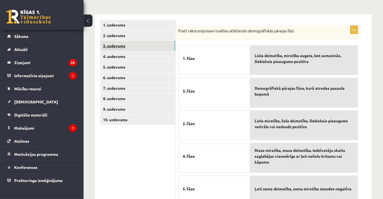
click at [112, 48] on link "3. uzdevums" at bounding box center [137, 46] width 75 height 10
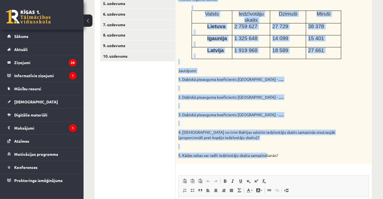
scroll to position [156, 0]
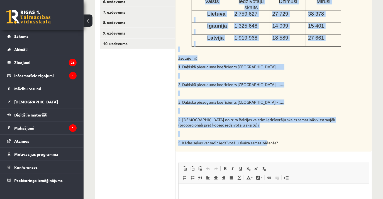
drag, startPoint x: 181, startPoint y: 71, endPoint x: 284, endPoint y: 148, distance: 128.8
click at [284, 148] on div "Par pareizi veiktiem aprēķiniem 3 punkti, par atbilstoši norādītu valsti 1 punk…" at bounding box center [274, 111] width 197 height 346
drag, startPoint x: 284, startPoint y: 148, endPoint x: 275, endPoint y: 142, distance: 10.8
copy form "Par pareizi veiktiem aprēķiniem 3 punkti, par atbilstoši norādītu valsti 1 punk…"
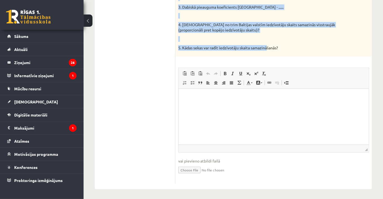
scroll to position [253, 0]
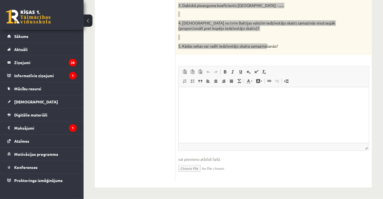
click at [242, 104] on html at bounding box center [273, 95] width 190 height 17
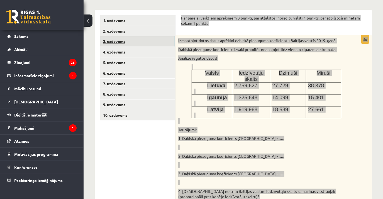
scroll to position [76, 0]
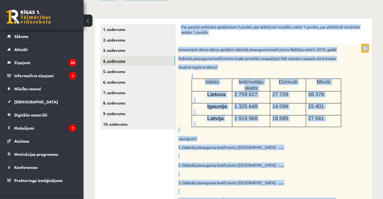
click at [126, 58] on link "4. uzdevums" at bounding box center [137, 61] width 75 height 10
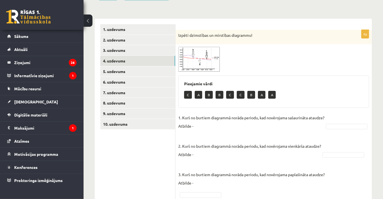
click at [192, 58] on img at bounding box center [199, 59] width 42 height 25
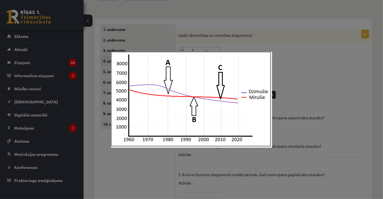
click at [311, 57] on div at bounding box center [191, 99] width 383 height 199
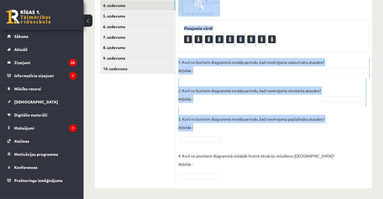
scroll to position [132, 0]
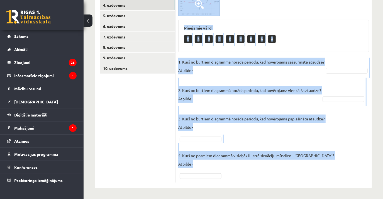
drag, startPoint x: 178, startPoint y: 36, endPoint x: 323, endPoint y: 168, distance: 197.2
click at [323, 168] on div "4p Izpēti dzimstības un mirstības diagrammu! Pieejamie vārdi C A B B C C B A A …" at bounding box center [274, 78] width 197 height 209
drag, startPoint x: 323, startPoint y: 168, endPoint x: 296, endPoint y: 162, distance: 28.3
copy div "Izpēti dzimstības un mirstības diagrammu! Pieejamie vārdi C A B B C C B A A 1. …"
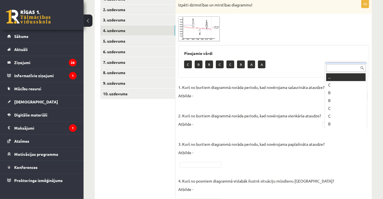
scroll to position [7, 0]
drag, startPoint x: 339, startPoint y: 124, endPoint x: 339, endPoint y: 114, distance: 9.8
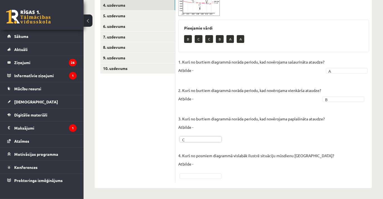
click at [322, 168] on fieldset "1. Kurš no burtiem diagrammā norāda periodu, kad novērojama sašaurināta ataudze…" at bounding box center [273, 119] width 191 height 122
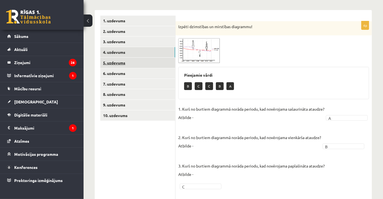
scroll to position [81, 0]
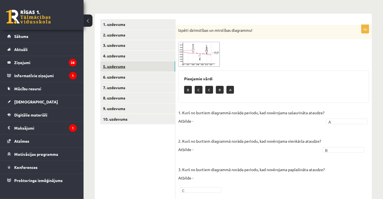
click at [122, 66] on link "5. uzdevums" at bounding box center [137, 66] width 75 height 10
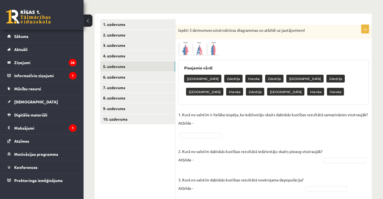
click at [204, 54] on img at bounding box center [199, 49] width 42 height 14
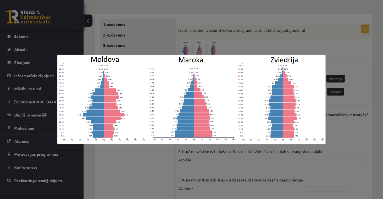
click at [306, 30] on div at bounding box center [191, 99] width 383 height 199
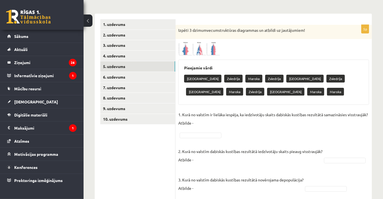
click at [208, 50] on img at bounding box center [199, 49] width 42 height 14
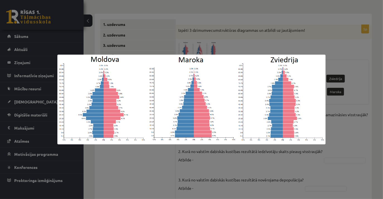
click at [241, 30] on div at bounding box center [191, 99] width 383 height 199
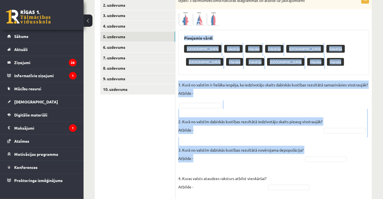
scroll to position [162, 0]
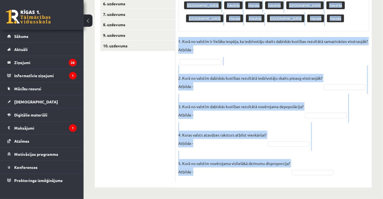
drag, startPoint x: 184, startPoint y: 65, endPoint x: 320, endPoint y: 165, distance: 168.5
click at [320, 165] on div "5p Izpēti 3 dzimumvecumstruktūras diagrammas un atbildi uz jautājumiem! Pieejam…" at bounding box center [274, 66] width 197 height 231
drag, startPoint x: 320, startPoint y: 165, endPoint x: 284, endPoint y: 165, distance: 35.7
copy div "Pieejamie vārdi [GEOGRAPHIC_DATA] Zviedrija [GEOGRAPHIC_DATA] Zviedrija [GEOGRA…"
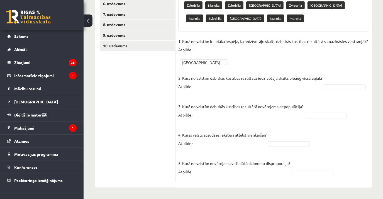
drag, startPoint x: 342, startPoint y: 82, endPoint x: 341, endPoint y: 86, distance: 5.0
click at [341, 86] on fieldset "1. Kurā no valstīm ir lielāka iespēja, ka iedzīvotāju skaits dabiskās kustības …" at bounding box center [273, 108] width 191 height 142
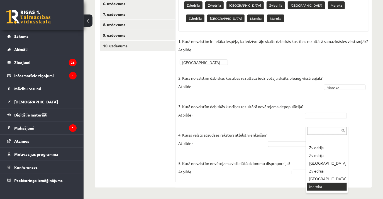
drag, startPoint x: 329, startPoint y: 169, endPoint x: 327, endPoint y: 175, distance: 6.0
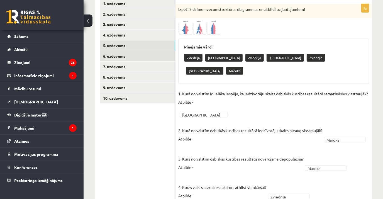
scroll to position [98, 0]
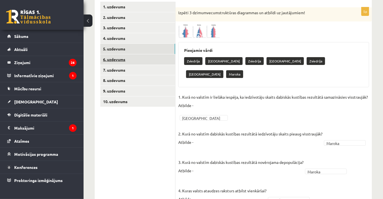
click at [117, 56] on link "6. uzdevums" at bounding box center [137, 59] width 75 height 10
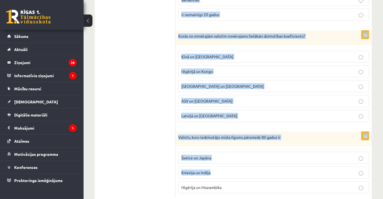
scroll to position [516, 0]
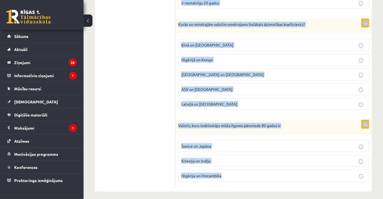
drag, startPoint x: 177, startPoint y: 36, endPoint x: 295, endPoint y: 173, distance: 181.1
copy form "Loremipsum dolors (ame consecteturad elitseddoe) te 23 – 04 inci 44 – 82 utla 6…"
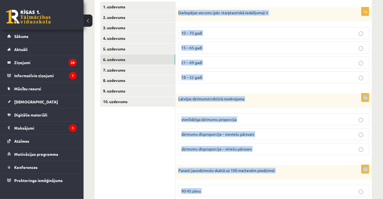
scroll to position [34, 0]
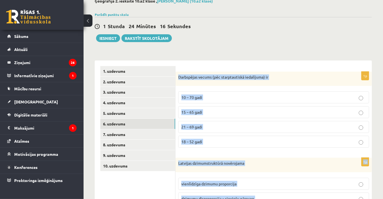
click at [212, 111] on p "15 – 65 gadi" at bounding box center [274, 112] width 185 height 6
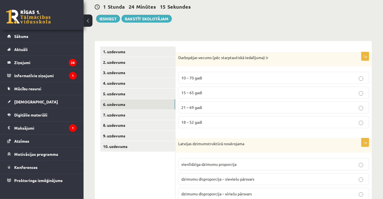
scroll to position [85, 0]
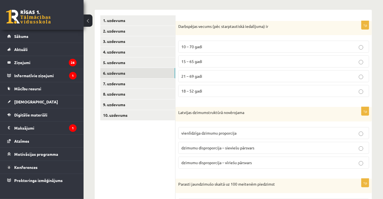
click at [237, 145] on span "dzimumu disproporcija – sieviešu pārsvars" at bounding box center [218, 147] width 73 height 5
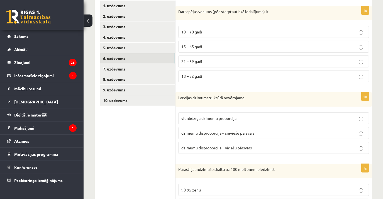
scroll to position [186, 0]
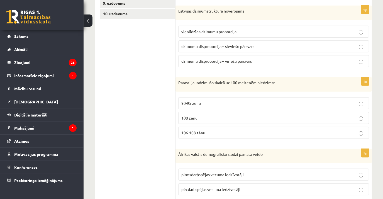
click at [226, 127] on label "106-108 zēnu" at bounding box center [273, 133] width 191 height 12
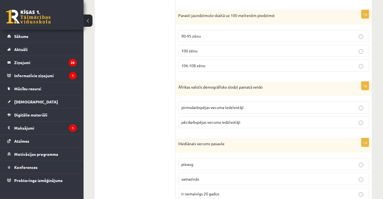
scroll to position [262, 0]
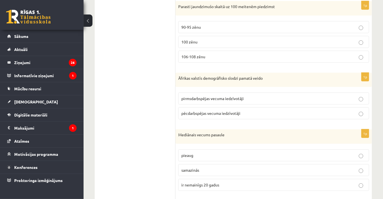
click at [227, 99] on span "pirmsdarbspējas vecuma iedzīvotāji" at bounding box center [213, 98] width 62 height 5
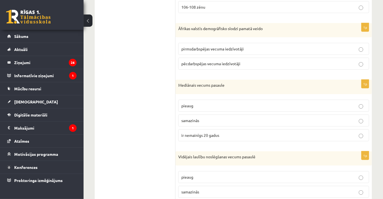
scroll to position [313, 0]
click at [213, 99] on label "pieaug" at bounding box center [273, 105] width 191 height 12
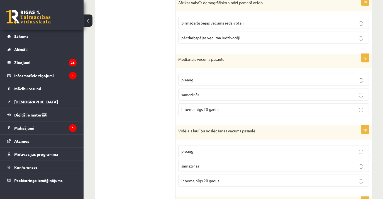
scroll to position [364, 0]
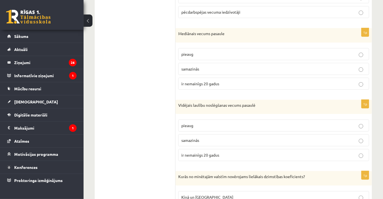
click at [230, 123] on p "pieaug" at bounding box center [274, 126] width 185 height 6
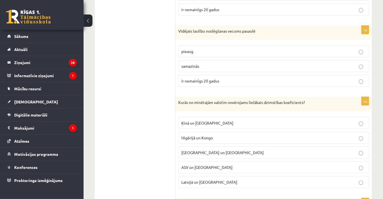
scroll to position [440, 0]
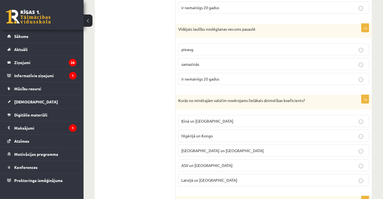
click at [228, 130] on label "Nigērijā un Kongo" at bounding box center [273, 136] width 191 height 12
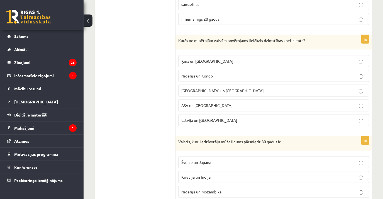
scroll to position [516, 0]
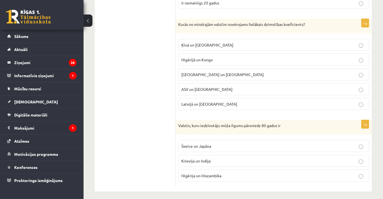
click at [224, 144] on p "Šveice un Japāna" at bounding box center [274, 146] width 185 height 6
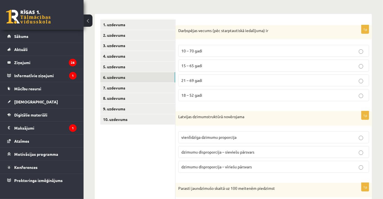
scroll to position [59, 0]
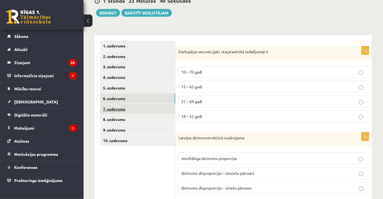
click at [133, 111] on link "7. uzdevums" at bounding box center [137, 109] width 75 height 10
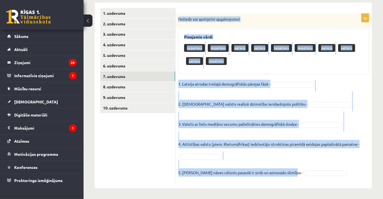
scroll to position [93, 0]
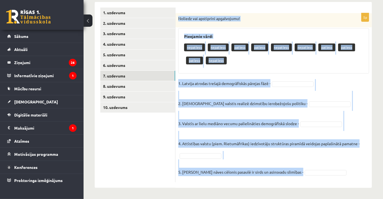
drag, startPoint x: 178, startPoint y: 52, endPoint x: 336, endPoint y: 177, distance: 201.6
click at [336, 177] on div "5p Noliedz vai apstiprini apgalvojumu! Pieejamie vārdi nepatiess nepatiess pati…" at bounding box center [274, 97] width 197 height 169
copy div "Noliedz vai apstiprini apgalvojumu! [PERSON_NAME] vārdi nepatiess nepatiess pat…"
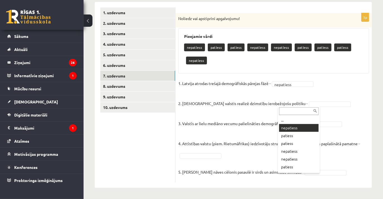
drag, startPoint x: 302, startPoint y: 132, endPoint x: 300, endPoint y: 127, distance: 5.6
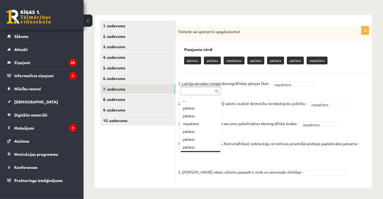
scroll to position [7, 0]
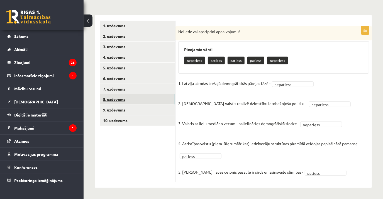
click at [108, 98] on link "8. uzdevums" at bounding box center [137, 99] width 75 height 10
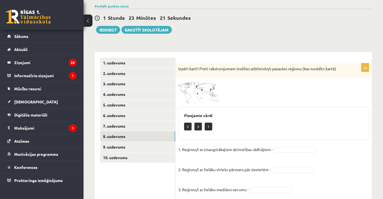
scroll to position [60, 0]
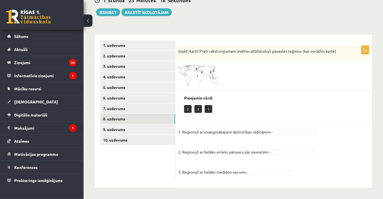
click at [206, 75] on img at bounding box center [199, 74] width 42 height 23
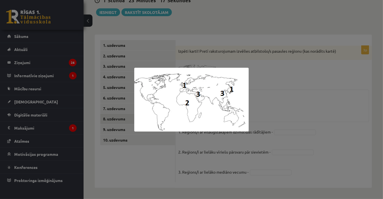
click at [230, 45] on div at bounding box center [191, 99] width 383 height 199
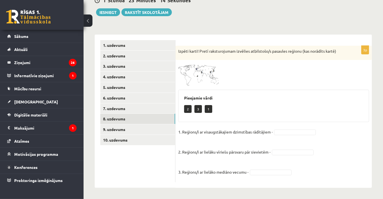
click at [206, 83] on img at bounding box center [199, 74] width 42 height 23
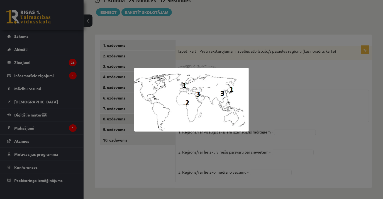
click at [327, 83] on div at bounding box center [191, 99] width 383 height 199
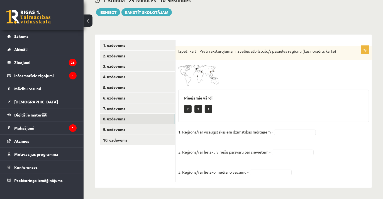
click at [195, 84] on img at bounding box center [199, 74] width 42 height 23
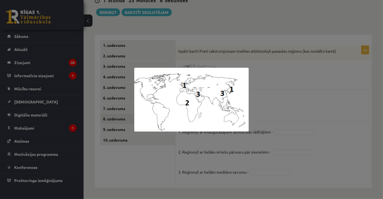
click at [281, 100] on div at bounding box center [191, 99] width 383 height 199
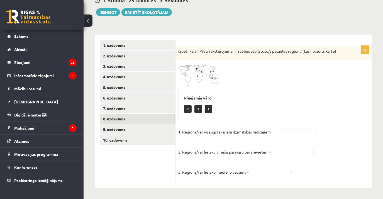
click at [211, 73] on img at bounding box center [199, 74] width 42 height 23
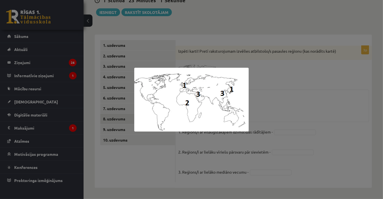
click at [269, 74] on div at bounding box center [191, 99] width 383 height 199
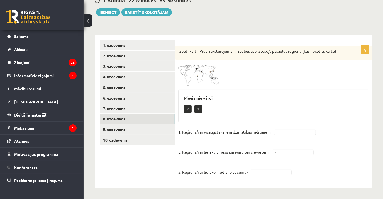
click at [196, 84] on img at bounding box center [199, 74] width 42 height 23
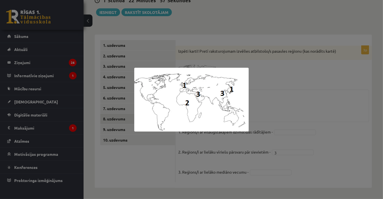
click at [303, 87] on div at bounding box center [191, 99] width 383 height 199
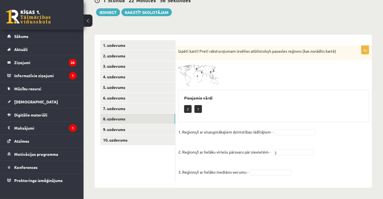
click at [214, 87] on div "3p Izpēti karti! Pretī raksturojumam izvēlies atbilstošo/s pasaules reģionu (ka…" at bounding box center [274, 114] width 197 height 137
click at [212, 81] on img at bounding box center [199, 74] width 42 height 23
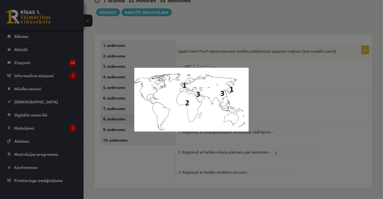
click at [276, 83] on div at bounding box center [191, 99] width 383 height 199
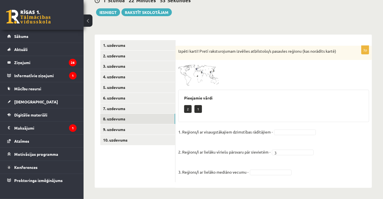
click at [213, 75] on img at bounding box center [199, 74] width 42 height 23
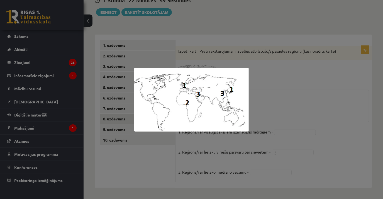
click at [267, 87] on div at bounding box center [191, 99] width 383 height 199
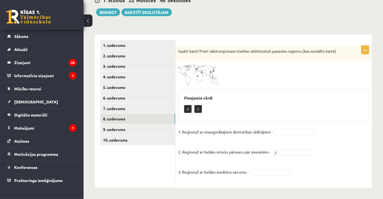
click at [196, 69] on img at bounding box center [199, 74] width 42 height 23
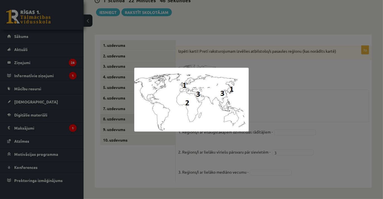
click at [285, 79] on div at bounding box center [191, 99] width 383 height 199
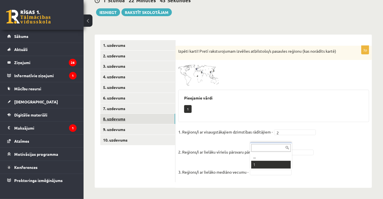
scroll to position [47, 0]
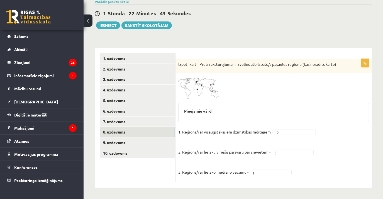
click at [108, 136] on link "8. uzdevums" at bounding box center [137, 132] width 75 height 10
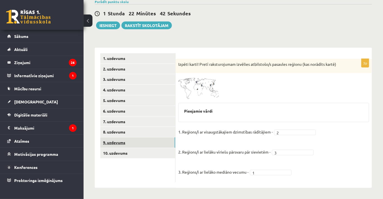
click at [111, 143] on link "9. uzdevums" at bounding box center [137, 142] width 75 height 10
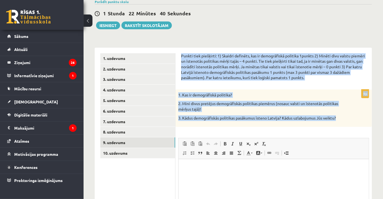
scroll to position [0, 0]
drag, startPoint x: 178, startPoint y: 52, endPoint x: 339, endPoint y: 119, distance: 173.6
click at [339, 119] on div "Punkti tiek piešķirti: 1) Skaidri definēts, kas ir demogrāfiskā politika 1punkt…" at bounding box center [274, 154] width 197 height 212
drag, startPoint x: 339, startPoint y: 119, endPoint x: 325, endPoint y: 117, distance: 13.7
copy form "Punkti tiek piešķirti: 1) Skaidri definēts, kas ir demogrāfiskā politika 1punkt…"
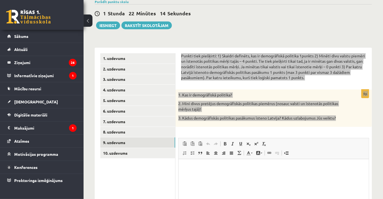
click at [204, 165] on html at bounding box center [273, 167] width 190 height 17
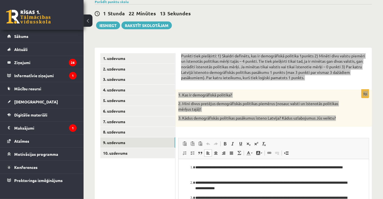
scroll to position [59, 0]
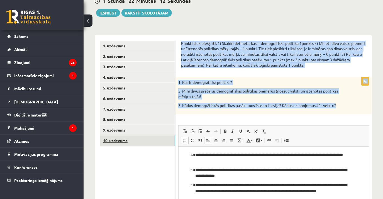
click at [145, 140] on link "10. uzdevums" at bounding box center [137, 141] width 75 height 10
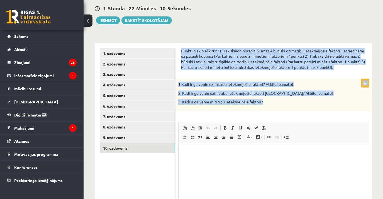
scroll to position [0, 0]
drag, startPoint x: 180, startPoint y: 51, endPoint x: 296, endPoint y: 111, distance: 130.3
click at [296, 111] on div "Punkti tiek piešķirti: 1) Tiek skaidri norādīti vismaz 4 būtiski dzimstību iete…" at bounding box center [274, 143] width 197 height 201
drag, startPoint x: 296, startPoint y: 111, endPoint x: 251, endPoint y: 102, distance: 45.9
copy form "Punkti tiek piešķirti: 1) Tiek skaidri norādīti vismaz 4 būtiski dzimstību iete…"
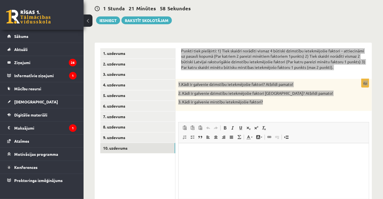
click at [192, 152] on p "Editor, wiswyg-editor-user-answer-47433993228860" at bounding box center [273, 152] width 179 height 6
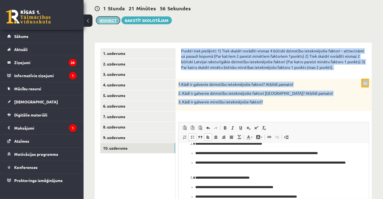
click at [114, 19] on button "Iesniegt" at bounding box center [108, 20] width 24 height 8
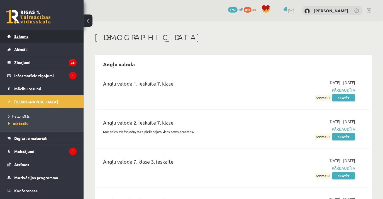
click at [36, 37] on link "Sākums" at bounding box center [41, 36] width 69 height 13
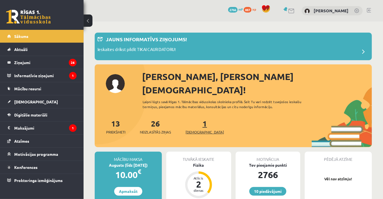
click at [189, 129] on span "[DEMOGRAPHIC_DATA]" at bounding box center [205, 132] width 38 height 6
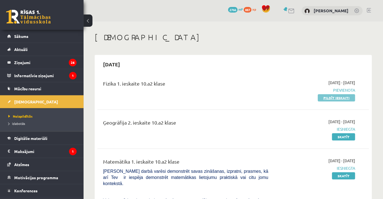
click at [326, 97] on link "Pildīt ieskaiti" at bounding box center [336, 97] width 37 height 7
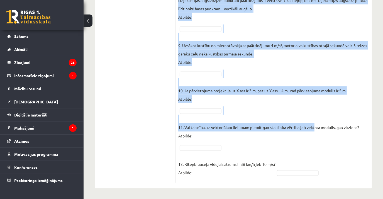
scroll to position [457, 0]
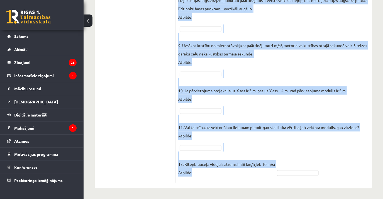
drag, startPoint x: 181, startPoint y: 52, endPoint x: 328, endPoint y: 169, distance: 187.1
copy form "Lor ipsumdolors am consect? ADIP E Sedd eiusmo temporincid: U – labo etdolo (Ma…"
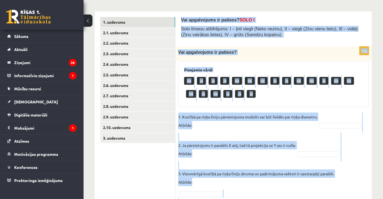
scroll to position [52, 0]
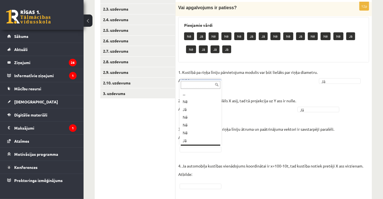
scroll to position [7, 0]
drag, startPoint x: 190, startPoint y: 135, endPoint x: 191, endPoint y: 129, distance: 6.2
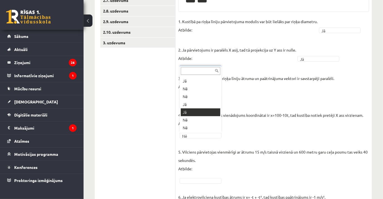
drag, startPoint x: 191, startPoint y: 114, endPoint x: 189, endPoint y: 98, distance: 16.0
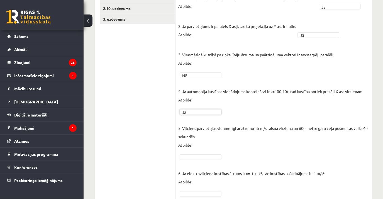
scroll to position [229, 0]
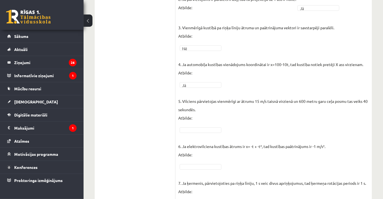
click at [214, 126] on fieldset "1. Kustībā pa riņķa līniju pārvietojuma modulis var būt lielāks par riņķa diame…" at bounding box center [273, 188] width 191 height 442
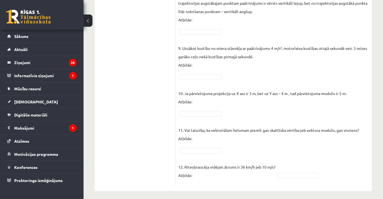
scroll to position [444, 0]
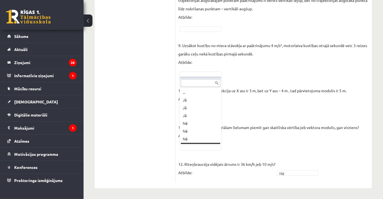
scroll to position [7, 0]
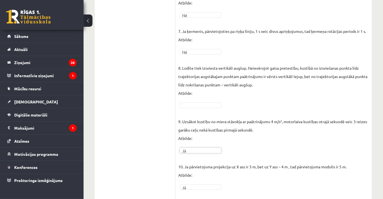
scroll to position [343, 0]
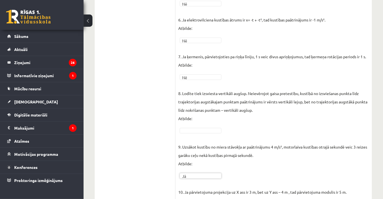
click at [190, 125] on fieldset "1. Kustībā pa riņķa līniju pārvietojuma modulis var būt lielāks par riņķa diame…" at bounding box center [273, 61] width 191 height 442
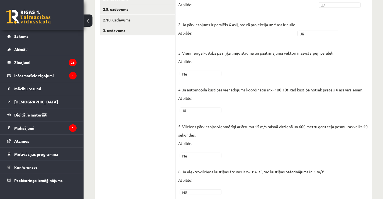
scroll to position [64, 0]
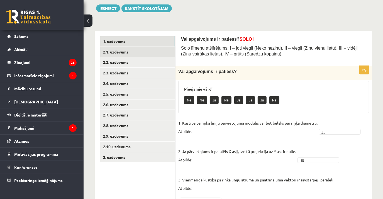
click at [127, 52] on link "2.1. uzdevums" at bounding box center [137, 52] width 75 height 10
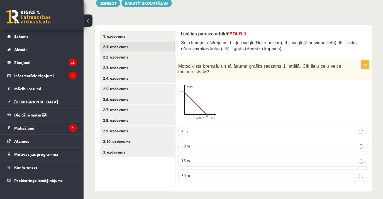
scroll to position [72, 0]
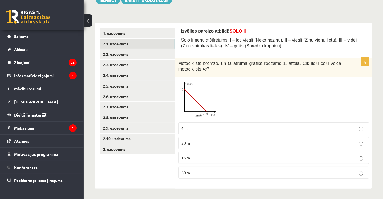
click at [219, 144] on p "30 m" at bounding box center [274, 143] width 185 height 6
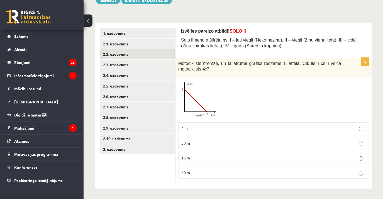
click at [112, 50] on link "2.2. uzdevums" at bounding box center [137, 54] width 75 height 10
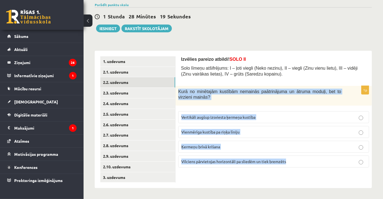
drag, startPoint x: 179, startPoint y: 90, endPoint x: 290, endPoint y: 163, distance: 133.6
click at [290, 163] on div "1p Kurā no minētajām kustībām nemainās paātrinājuma un ātruma moduļi, bet to vi…" at bounding box center [274, 129] width 197 height 86
drag, startPoint x: 290, startPoint y: 163, endPoint x: 275, endPoint y: 161, distance: 15.5
copy div "Kurā no minētajām kustībām nemainās paātrinājuma un ātruma moduļi, bet to virzi…"
click at [253, 131] on p "Vienmērīga kustība pa riņķa līniju" at bounding box center [274, 132] width 185 height 6
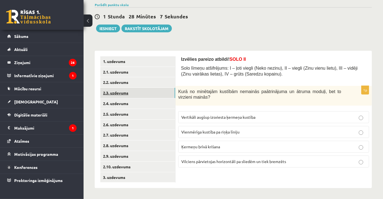
click at [133, 93] on link "2.3. uzdevums" at bounding box center [137, 93] width 75 height 10
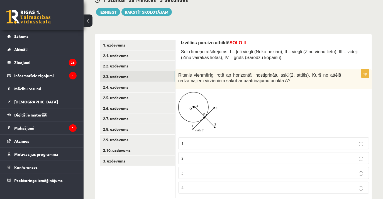
scroll to position [69, 0]
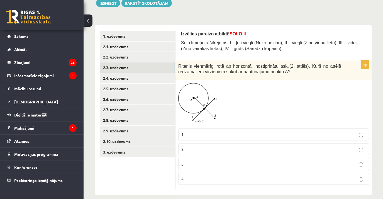
click at [277, 162] on p "3" at bounding box center [274, 164] width 185 height 6
click at [118, 76] on link "2.4. uzdevums" at bounding box center [137, 78] width 75 height 10
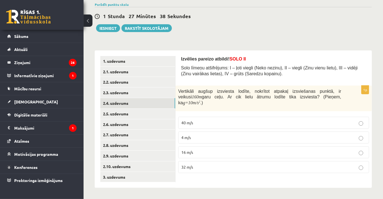
scroll to position [44, 0]
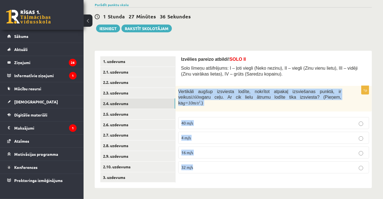
drag, startPoint x: 177, startPoint y: 88, endPoint x: 239, endPoint y: 156, distance: 91.4
click at [239, 156] on div "1p Vertikāli augšup izsviesta lodīte, nokrītot atpakaļ izsviešanas punktā, ir v…" at bounding box center [274, 132] width 197 height 92
copy div "Vertikāli augšup izsviesta lodīte, nokrītot atpakaļ izsviešanas punktā, ir veik…"
click at [217, 117] on label "40 m/s" at bounding box center [273, 123] width 191 height 12
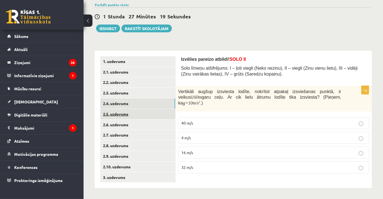
click at [147, 112] on link "2.5. uzdevums" at bounding box center [137, 114] width 75 height 10
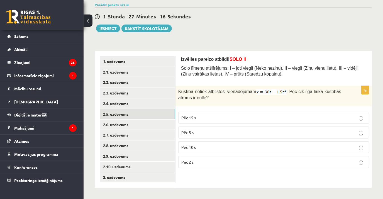
drag, startPoint x: 178, startPoint y: 90, endPoint x: 178, endPoint y: 81, distance: 9.8
click at [178, 81] on div "Izvēlies pareizo atbildi! SOLO II Solo līmeņu atšifrējums: I – ļoti viegli (Nek…" at bounding box center [274, 120] width 197 height 138
click at [216, 146] on p "Pēc 10 s" at bounding box center [274, 147] width 185 height 6
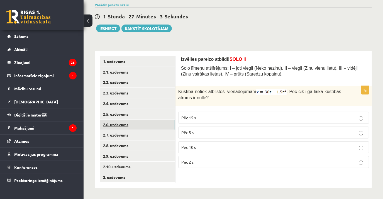
click at [125, 126] on link "2.6. uzdevums" at bounding box center [137, 125] width 75 height 10
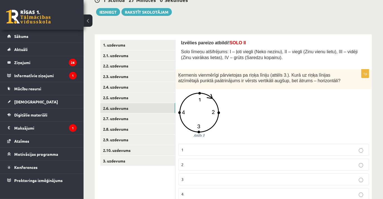
scroll to position [69, 0]
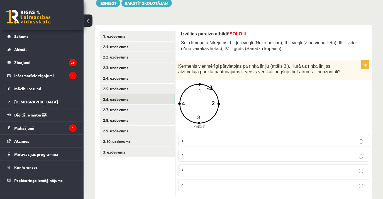
click at [310, 140] on p "1" at bounding box center [274, 141] width 185 height 6
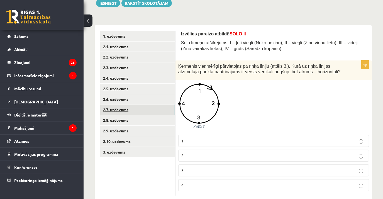
click at [135, 108] on link "2.7. uzdevums" at bounding box center [137, 110] width 75 height 10
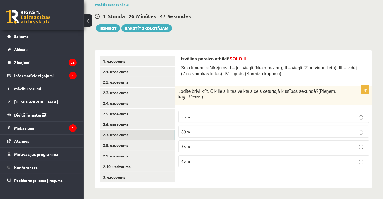
scroll to position [44, 0]
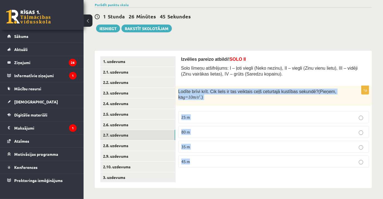
drag, startPoint x: 176, startPoint y: 90, endPoint x: 327, endPoint y: 177, distance: 174.4
click at [327, 177] on div "Izvēlies pareizo atbildi! SOLO II Solo līmeņu atšifrējums: I – ļoti viegli (Nek…" at bounding box center [274, 120] width 197 height 138
copy div "Lodīte brīvi krīt. Cik liels ir tas veiktais ceļš ceturtajā kustības sekundē? (…"
click at [204, 150] on label "35 m" at bounding box center [273, 147] width 191 height 12
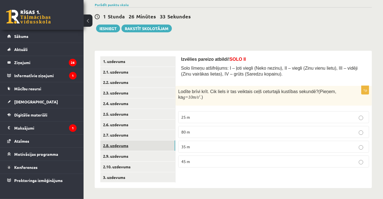
click at [120, 143] on link "2.8. uzdevums" at bounding box center [137, 146] width 75 height 10
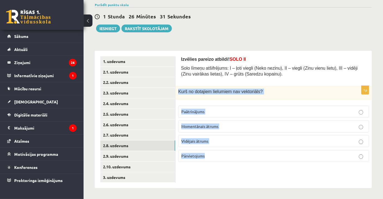
drag, startPoint x: 178, startPoint y: 90, endPoint x: 243, endPoint y: 159, distance: 94.5
click at [243, 159] on div "1p Kurš no dotajiem lielumiem nav vektoriāls ? Paātrinājums Momentānais ātrums …" at bounding box center [274, 126] width 197 height 81
copy div "Kurš no dotajiem lielumiem nav vektoriāls ? Paātrinājums Momentānais ātrums Vid…"
click at [213, 140] on p "Vidējais ātrums" at bounding box center [274, 141] width 185 height 6
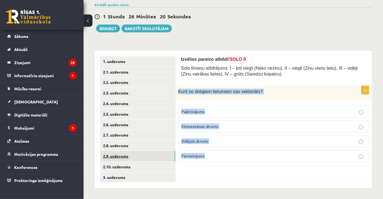
click at [114, 158] on link "2.9. uzdevums" at bounding box center [137, 156] width 75 height 10
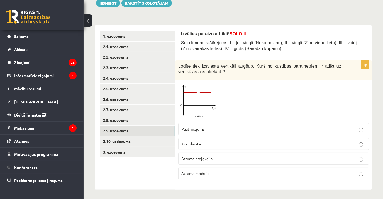
scroll to position [69, 0]
click at [212, 160] on span "Ātruma projekcija" at bounding box center [197, 158] width 31 height 5
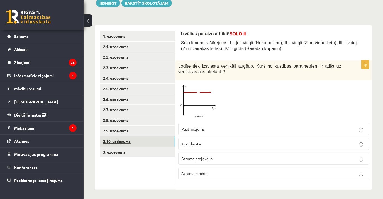
click at [158, 141] on link "2.10. uzdevums" at bounding box center [137, 141] width 75 height 10
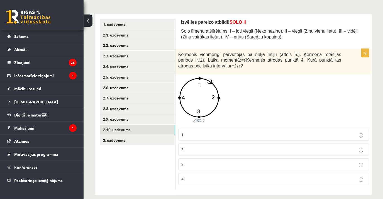
scroll to position [87, 0]
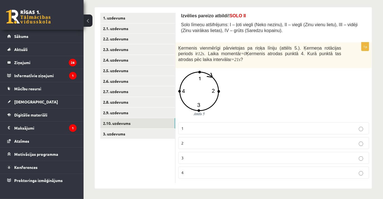
click at [195, 162] on label "3" at bounding box center [273, 158] width 191 height 12
click at [143, 133] on link "3. uzdevums" at bounding box center [137, 134] width 75 height 10
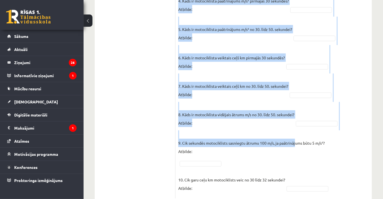
scroll to position [469, 0]
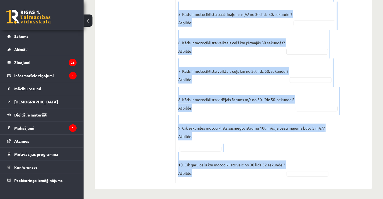
drag, startPoint x: 178, startPoint y: 47, endPoint x: 316, endPoint y: 174, distance: 187.7
copy div "Loremip dolorsi, ametconsec adipiscing elitsedd eiusmodt! Incidi utlabore etdol…"
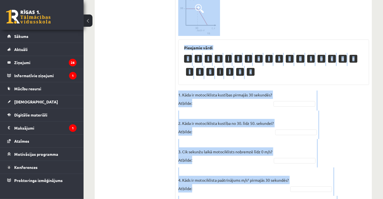
scroll to position [266, 0]
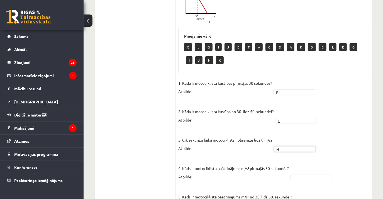
scroll to position [342, 0]
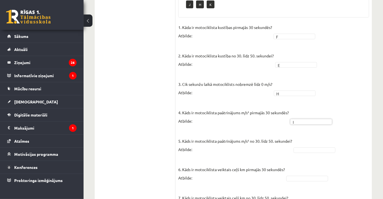
click at [310, 146] on fieldset "1. Kāda ir motociklista kustības pirmajās 30 sekundēs? Atbilde: F * 2. Kāda ir …" at bounding box center [273, 165] width 191 height 284
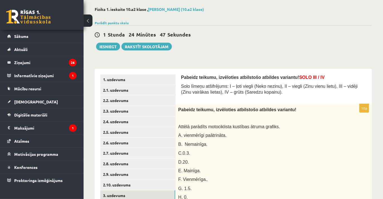
scroll to position [25, 0]
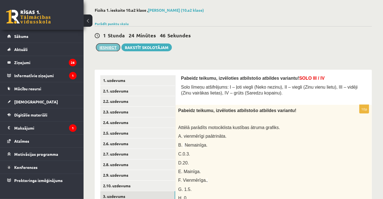
click at [117, 47] on button "Iesniegt" at bounding box center [108, 48] width 24 height 8
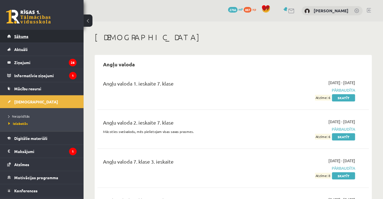
click at [35, 38] on link "Sākums" at bounding box center [41, 36] width 69 height 13
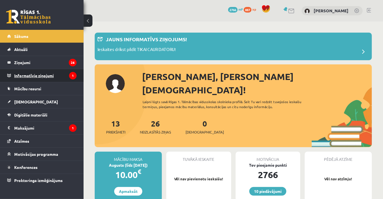
click at [56, 73] on legend "Informatīvie ziņojumi 1" at bounding box center [45, 75] width 62 height 13
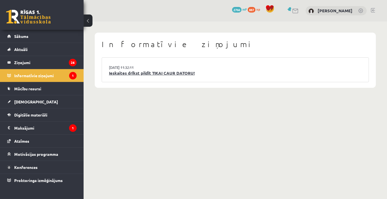
click at [150, 74] on link "Ieskaites drīkst pildīt TIKAI CAUR DATORU!" at bounding box center [235, 73] width 253 height 6
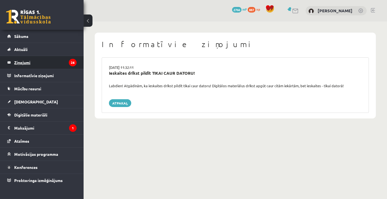
click at [18, 63] on legend "Ziņojumi 26" at bounding box center [45, 62] width 62 height 13
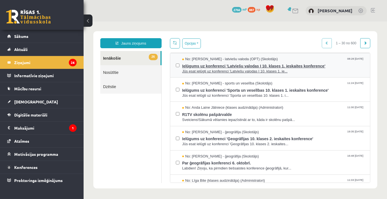
scroll to position [25, 0]
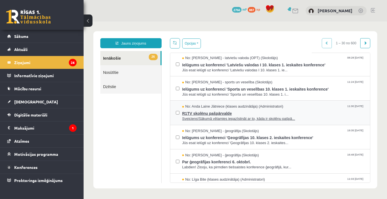
click at [241, 117] on span "Sveiciens!Sākumā vēlamies iepazīstināt ar to, kāda ir skolēnu pašpā..." at bounding box center [273, 118] width 182 height 5
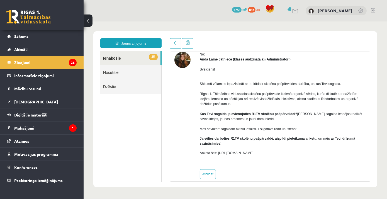
scroll to position [0, 0]
click at [174, 42] on span at bounding box center [175, 43] width 4 height 4
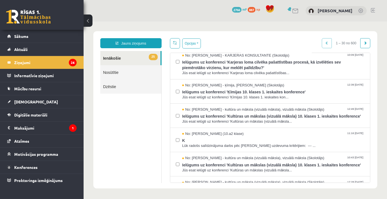
scroll to position [304, 0]
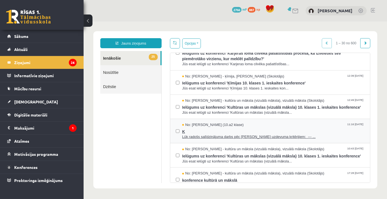
click at [219, 136] on span "Lūk radošs salīdzinājuma darbs pēc [PERSON_NAME] uzdevuma kritērijiem: --- ..." at bounding box center [273, 136] width 182 height 5
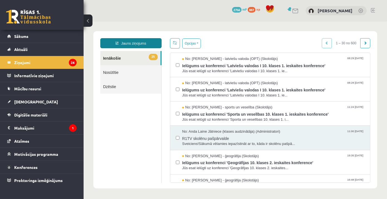
scroll to position [0, 0]
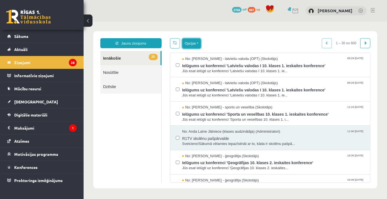
click at [193, 44] on button "Opcijas" at bounding box center [191, 43] width 19 height 10
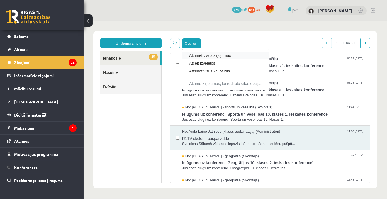
click at [206, 55] on link "Atzīmēt visus ziņojumus" at bounding box center [225, 56] width 73 height 6
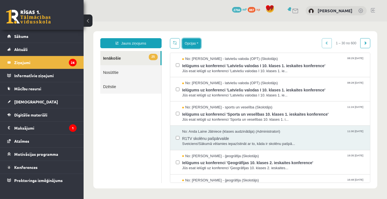
click at [192, 42] on button "Opcijas" at bounding box center [191, 43] width 19 height 10
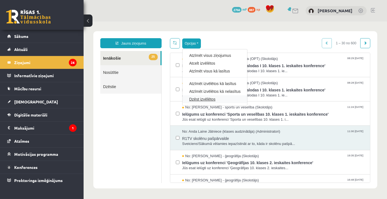
click at [213, 98] on link "Dzēst izvēlētos" at bounding box center [214, 99] width 51 height 6
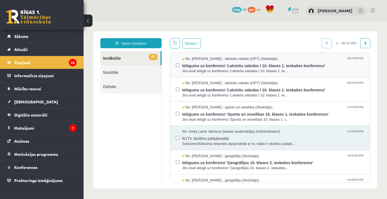
click at [177, 62] on label at bounding box center [178, 62] width 4 height 12
click at [174, 88] on div "No: [PERSON_NAME] - latviešu valoda (OPT) (Skolotājs) 08:28 [DATE] Ielūgums uz …" at bounding box center [270, 89] width 200 height 24
click at [177, 111] on label at bounding box center [178, 111] width 4 height 12
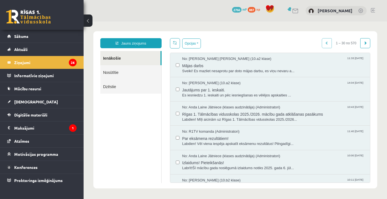
click at [180, 87] on div "No: [PERSON_NAME] (10.a2 klase) 14:04 [DATE] Jautājums par 1. ieskaiti. Es iesn…" at bounding box center [270, 89] width 189 height 17
click at [148, 109] on ul "Ienākošie Nosūtītie Dzēstie" at bounding box center [130, 117] width 61 height 132
click at [195, 42] on button "Opcijas" at bounding box center [191, 43] width 19 height 10
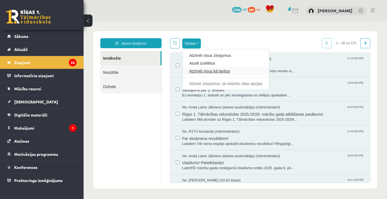
click at [234, 70] on link "Atzīmēt visus kā lasītus" at bounding box center [225, 71] width 73 height 6
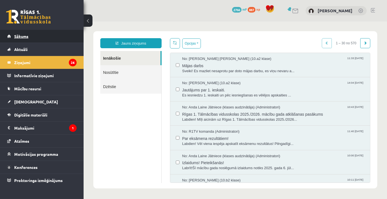
click at [22, 37] on span "Sākums" at bounding box center [21, 36] width 14 height 5
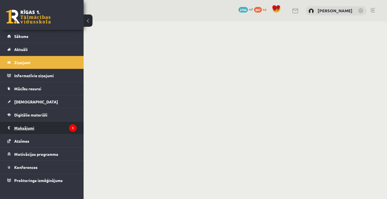
click at [33, 131] on legend "Maksājumi 1" at bounding box center [45, 128] width 62 height 13
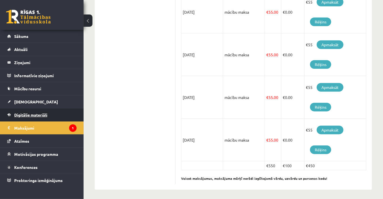
scroll to position [373, 0]
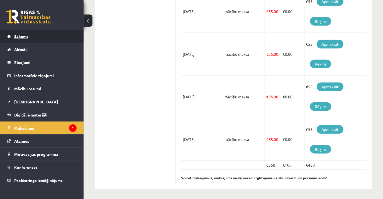
click at [25, 38] on span "Sākums" at bounding box center [21, 36] width 14 height 5
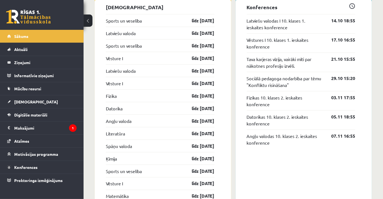
scroll to position [532, 0]
